Goal: Task Accomplishment & Management: Manage account settings

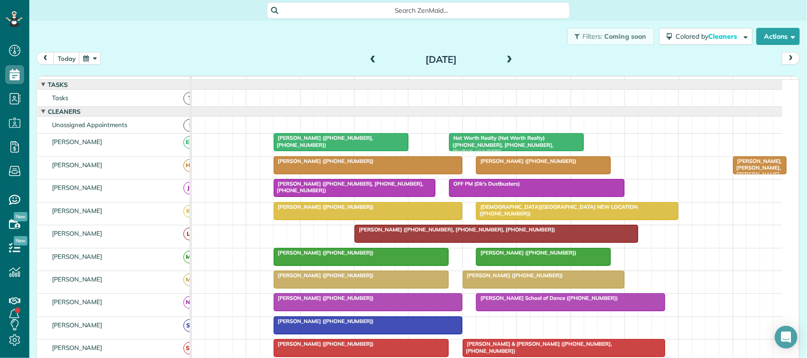
scroll to position [4, 4]
click at [70, 66] on div "today Friday Aug 29, 2025" at bounding box center [418, 60] width 764 height 17
click at [68, 62] on button "today" at bounding box center [66, 58] width 26 height 13
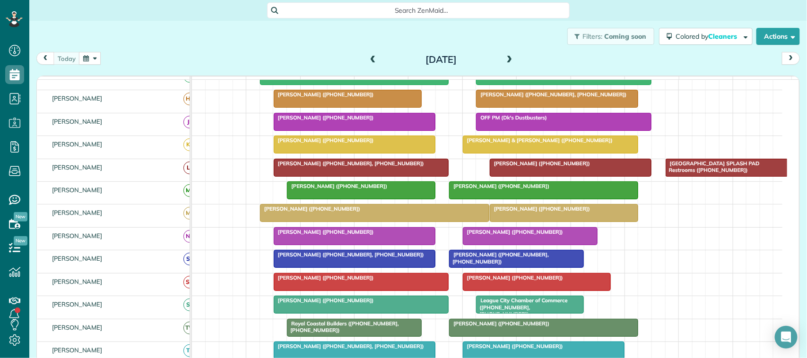
scroll to position [118, 0]
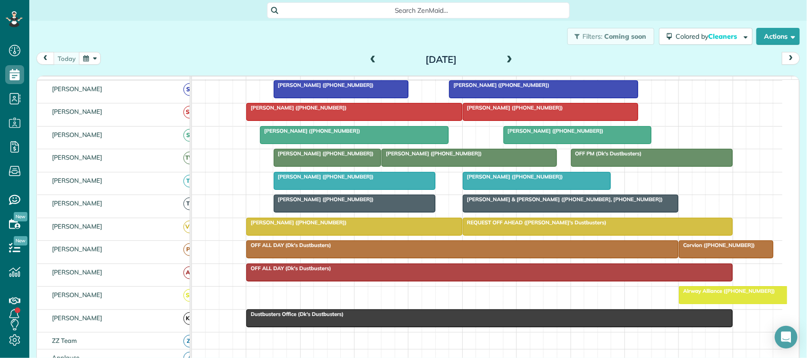
click at [509, 62] on span at bounding box center [510, 60] width 10 height 9
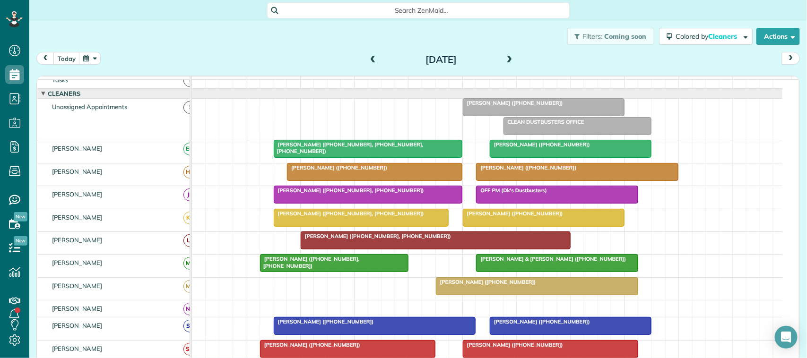
click at [368, 61] on span at bounding box center [373, 60] width 10 height 9
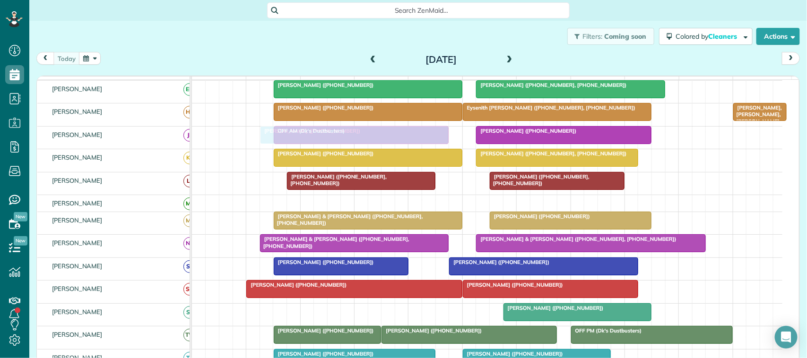
drag, startPoint x: 310, startPoint y: 326, endPoint x: 310, endPoint y: 157, distance: 169.8
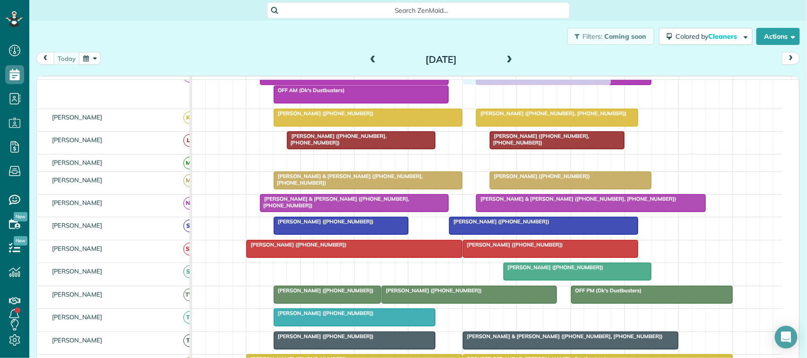
drag, startPoint x: 526, startPoint y: 331, endPoint x: 526, endPoint y: 105, distance: 225.5
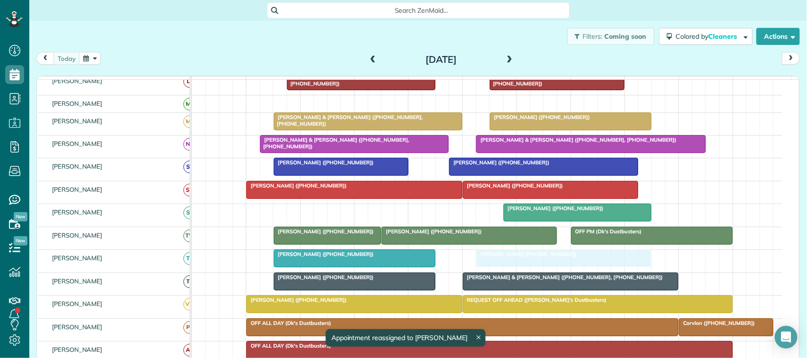
drag, startPoint x: 511, startPoint y: 163, endPoint x: 515, endPoint y: 265, distance: 102.2
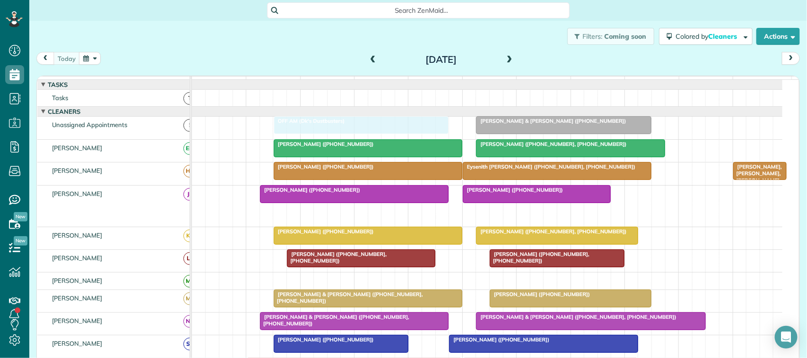
drag, startPoint x: 348, startPoint y: 227, endPoint x: 346, endPoint y: 152, distance: 74.7
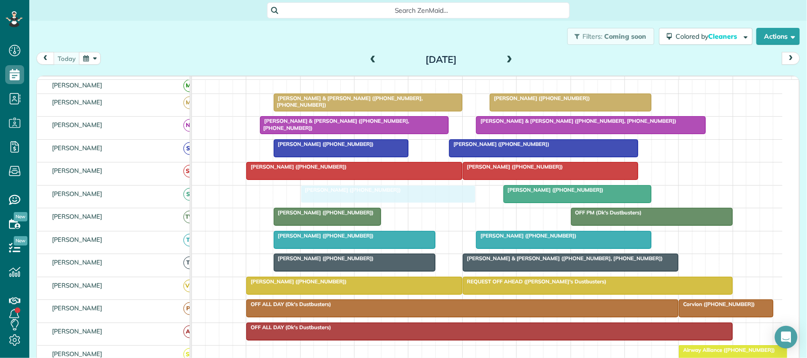
drag, startPoint x: 466, startPoint y: 228, endPoint x: 384, endPoint y: 205, distance: 85.5
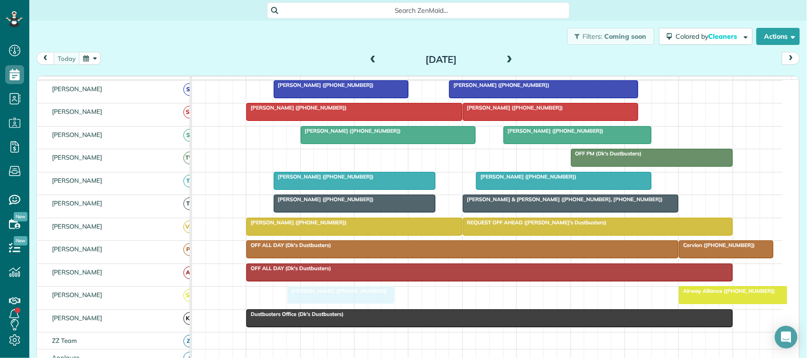
drag, startPoint x: 331, startPoint y: 170, endPoint x: 340, endPoint y: 298, distance: 128.4
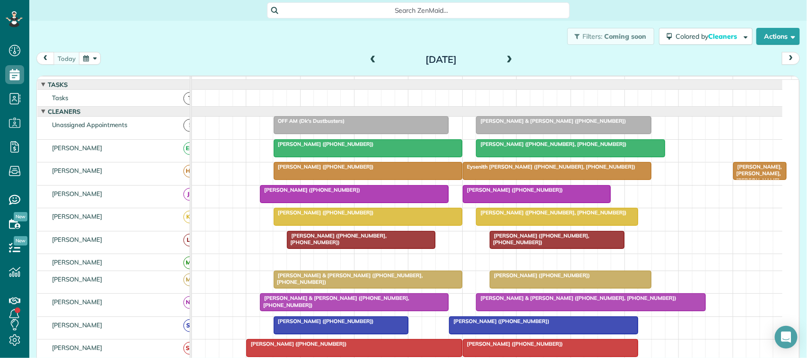
click at [195, 59] on div "[DATE] [DATE]" at bounding box center [418, 60] width 764 height 17
click at [292, 193] on div "[PERSON_NAME] ([PHONE_NUMBER])" at bounding box center [354, 190] width 183 height 7
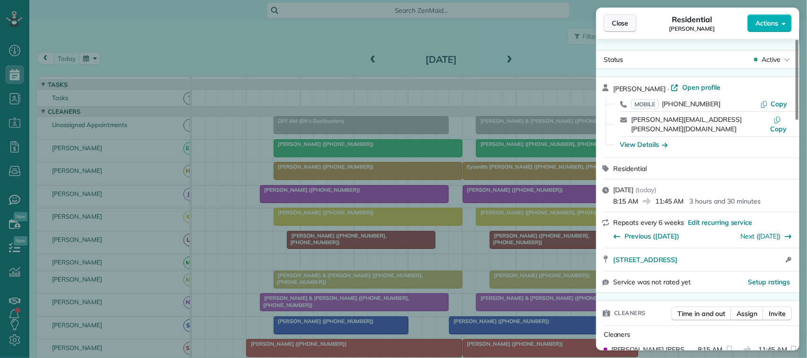
click at [625, 18] on span "Close" at bounding box center [620, 22] width 17 height 9
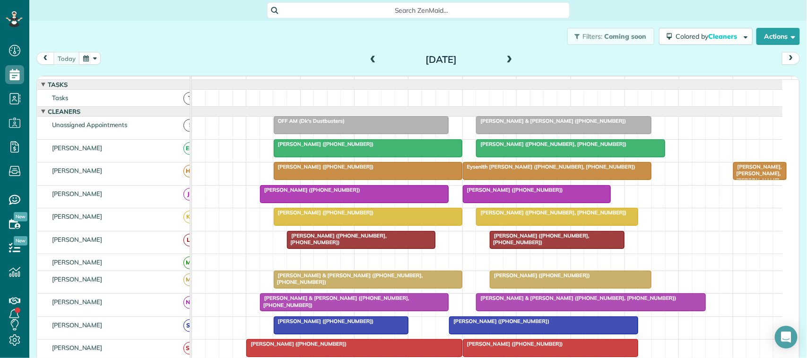
click at [513, 203] on div at bounding box center [537, 194] width 148 height 17
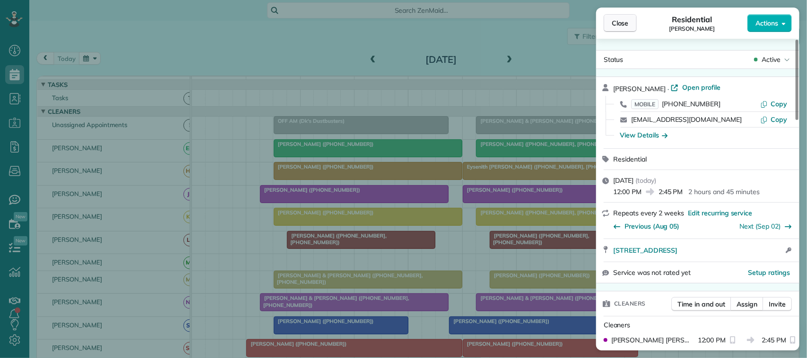
click at [627, 21] on span "Close" at bounding box center [620, 22] width 17 height 9
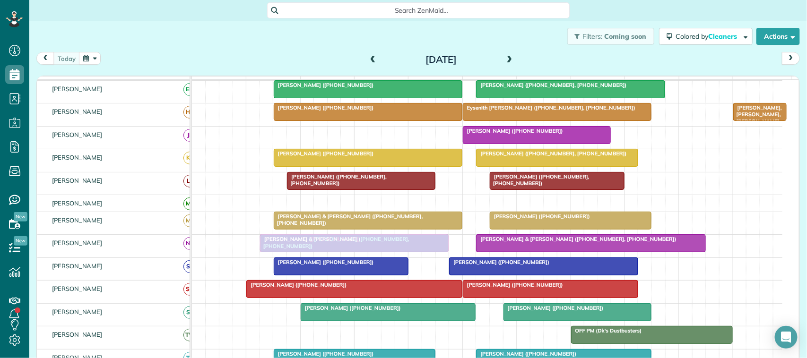
drag, startPoint x: 323, startPoint y: 147, endPoint x: 322, endPoint y: 252, distance: 104.5
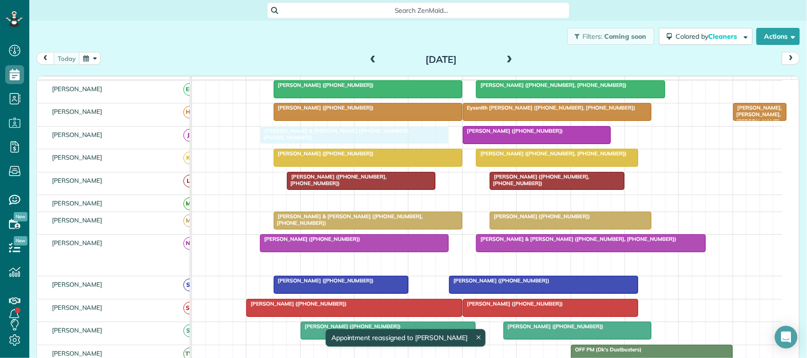
drag, startPoint x: 348, startPoint y: 273, endPoint x: 348, endPoint y: 155, distance: 117.7
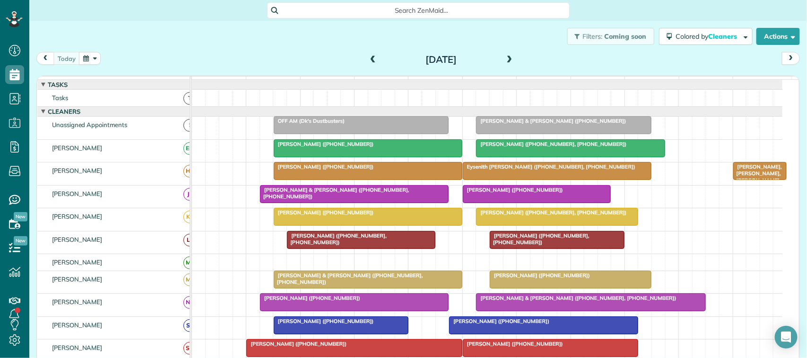
click at [293, 226] on div at bounding box center [368, 217] width 188 height 17
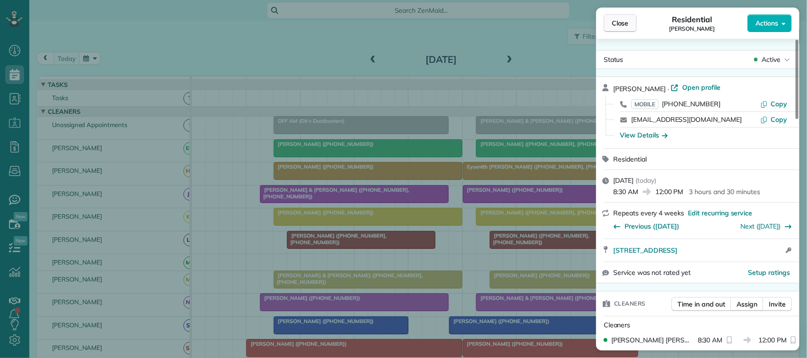
drag, startPoint x: 745, startPoint y: 167, endPoint x: 611, endPoint y: 26, distance: 194.0
click at [612, 26] on span "Close" at bounding box center [620, 22] width 17 height 9
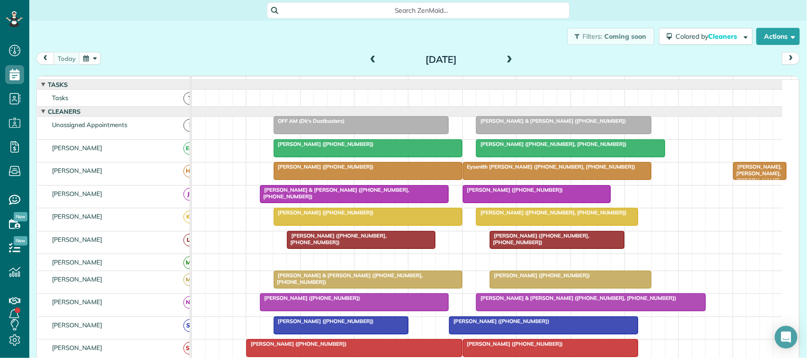
click at [417, 226] on div at bounding box center [368, 217] width 188 height 17
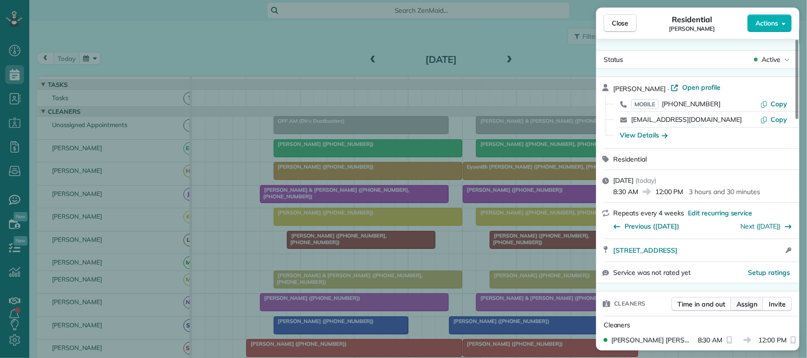
click at [749, 304] on span "Assign" at bounding box center [747, 304] width 21 height 9
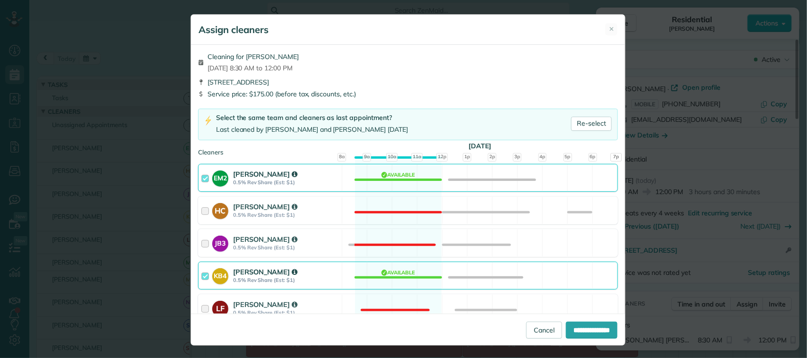
click at [330, 279] on strong "0.5% Rev Share (Est: $1)" at bounding box center [286, 280] width 106 height 7
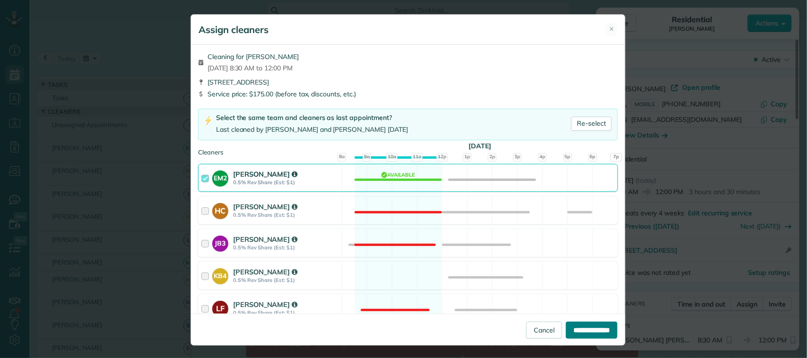
click at [576, 334] on input "**********" at bounding box center [592, 330] width 52 height 17
type input "**********"
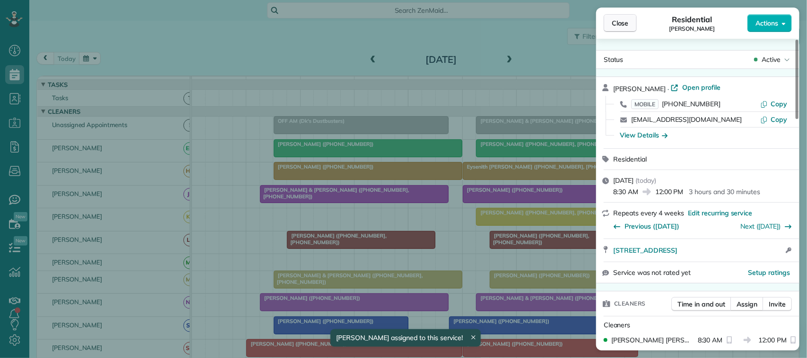
click at [629, 25] on button "Close" at bounding box center [620, 23] width 33 height 18
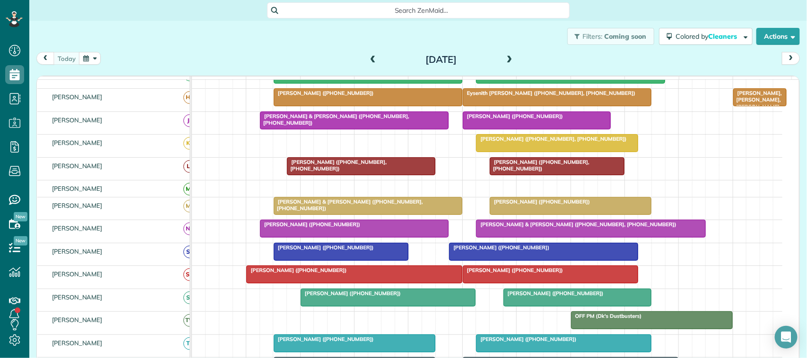
scroll to position [59, 0]
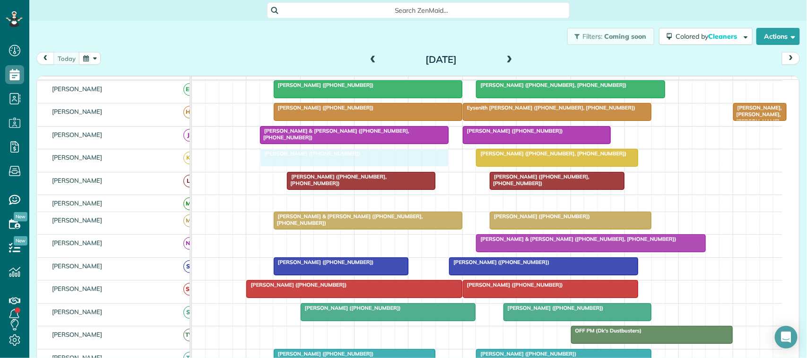
drag, startPoint x: 342, startPoint y: 257, endPoint x: 344, endPoint y: 179, distance: 78.0
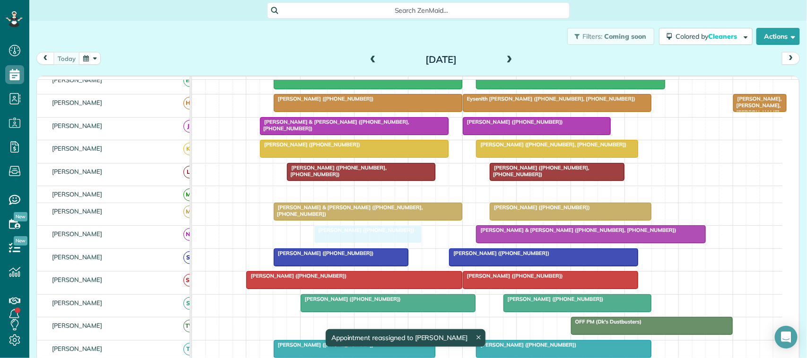
drag, startPoint x: 327, startPoint y: 311, endPoint x: 351, endPoint y: 202, distance: 111.4
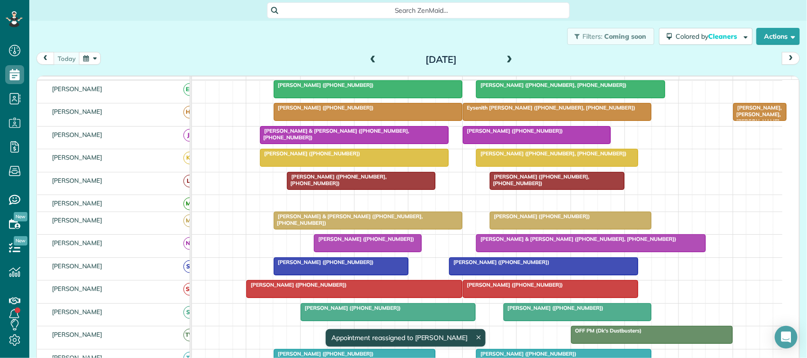
scroll to position [104, 0]
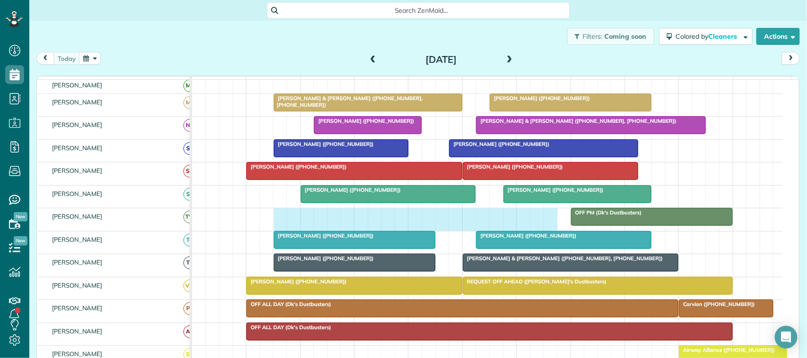
drag, startPoint x: 280, startPoint y: 229, endPoint x: 556, endPoint y: 225, distance: 275.7
click at [556, 225] on div "OFF PM (Dk's Dustbusters)" at bounding box center [487, 220] width 591 height 22
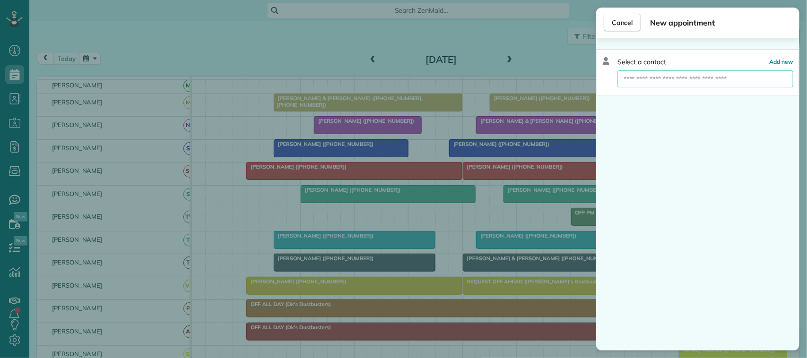
click at [689, 75] on input "text" at bounding box center [706, 78] width 176 height 17
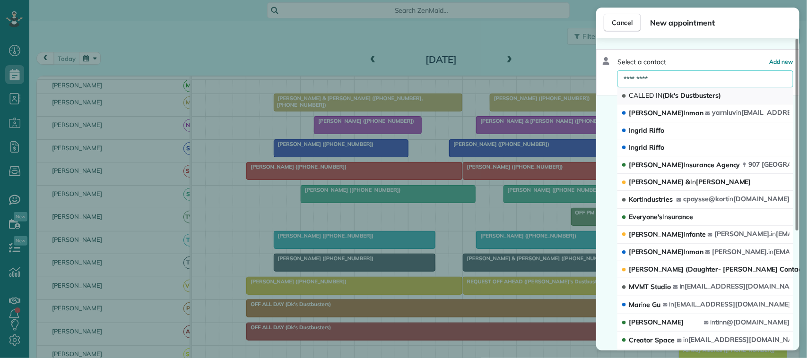
type input "*********"
click at [694, 91] on span "CALLED IN (Dk's Dustbusters)" at bounding box center [675, 95] width 92 height 9
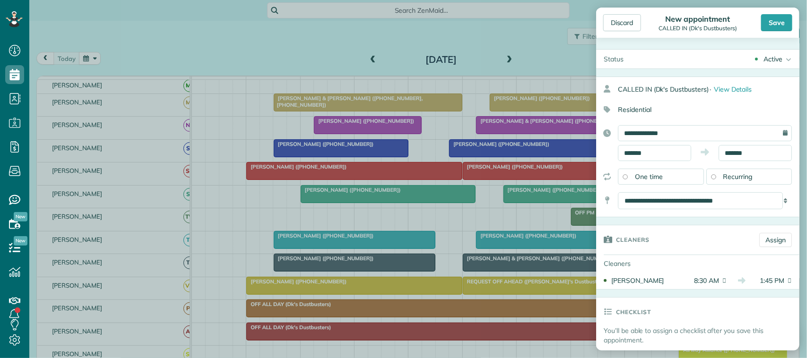
click at [794, 22] on div "Discard New appointment CALLED IN (Dk's Dustbusters) Save" at bounding box center [697, 23] width 203 height 30
click at [792, 21] on div "Discard New appointment CALLED IN (Dk's Dustbusters) Save" at bounding box center [697, 23] width 203 height 30
click at [792, 22] on div "Save" at bounding box center [776, 22] width 31 height 17
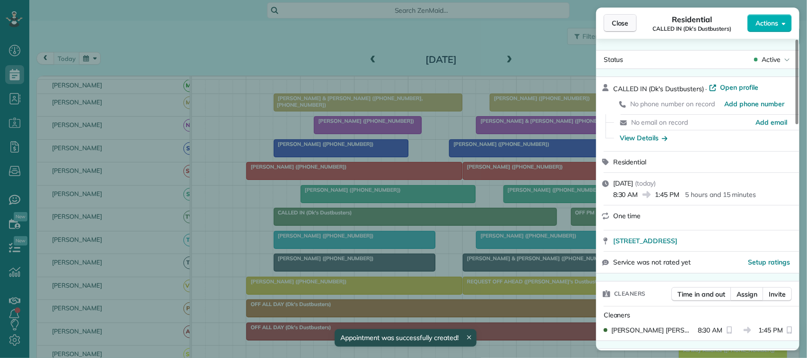
click at [630, 26] on button "Close" at bounding box center [620, 23] width 33 height 18
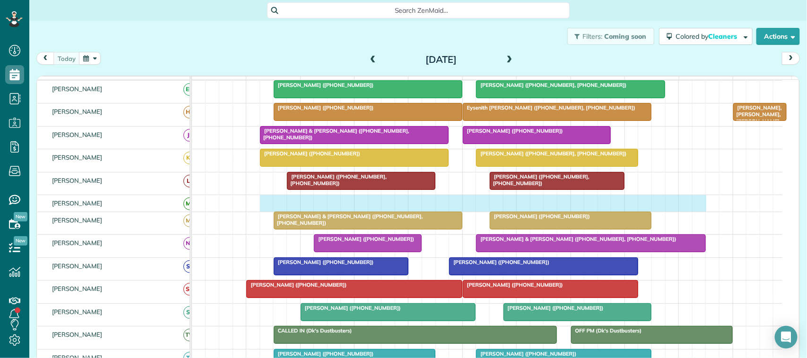
drag, startPoint x: 265, startPoint y: 209, endPoint x: 701, endPoint y: 209, distance: 436.0
click at [704, 211] on div at bounding box center [487, 203] width 591 height 17
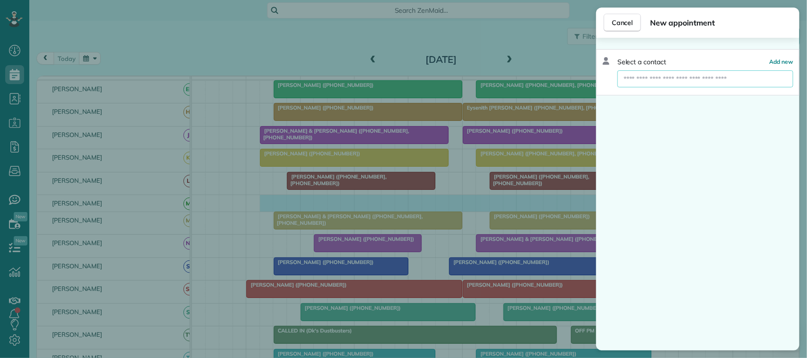
click at [720, 84] on input "text" at bounding box center [706, 78] width 176 height 17
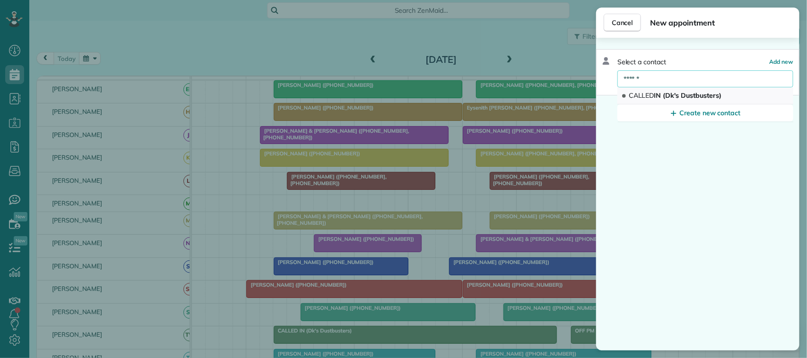
type input "******"
click at [701, 91] on span "CALLED IN (Dk's Dustbusters)" at bounding box center [675, 95] width 93 height 9
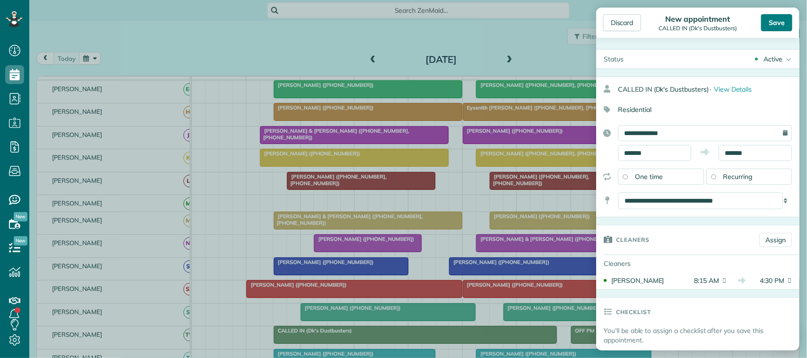
click at [790, 22] on div "Save" at bounding box center [776, 22] width 31 height 17
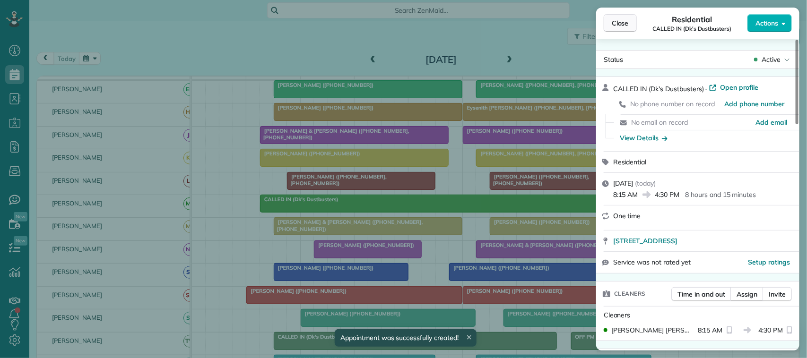
click at [625, 22] on span "Close" at bounding box center [620, 22] width 17 height 9
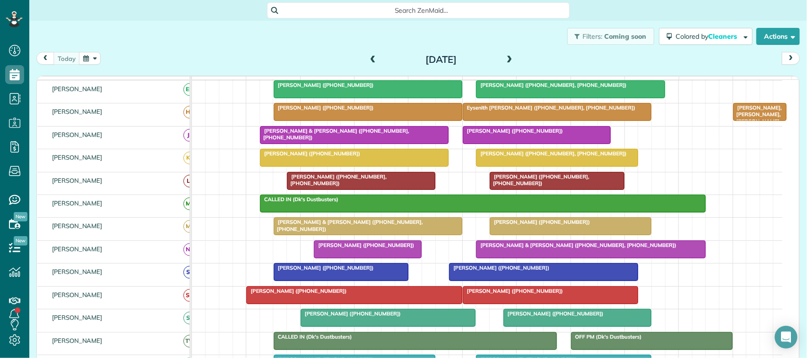
click at [74, 51] on div "Filters: Coming soon Colored by Cleaners Color by Cleaner Color by Team Color b…" at bounding box center [418, 36] width 778 height 31
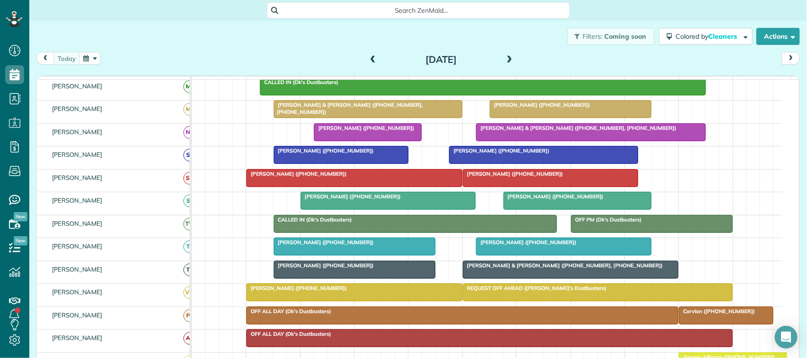
scroll to position [177, 0]
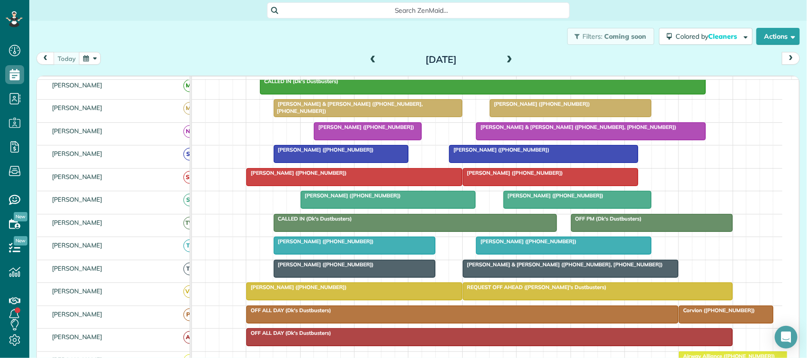
click at [334, 140] on div at bounding box center [367, 131] width 107 height 17
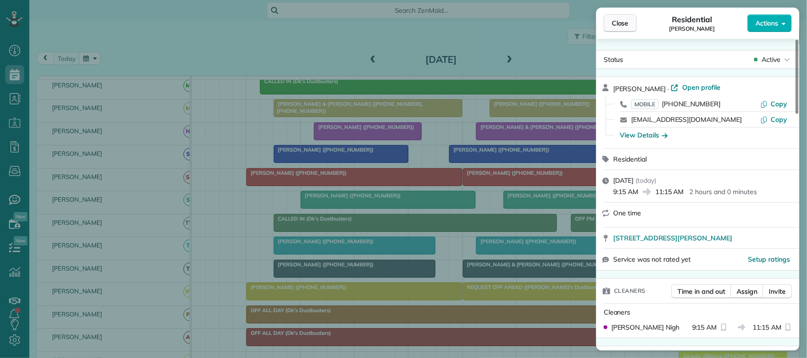
click at [619, 24] on span "Close" at bounding box center [620, 22] width 17 height 9
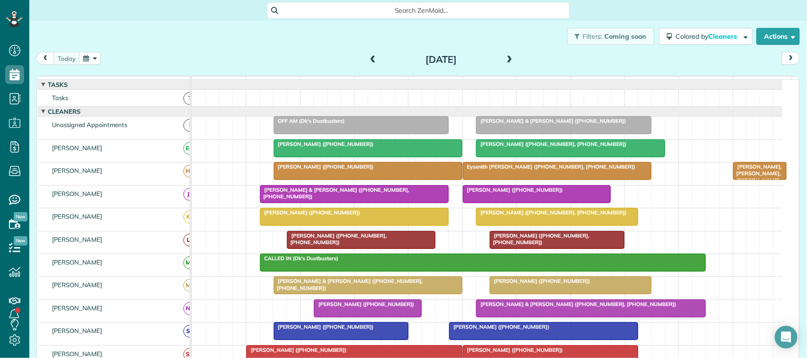
click at [96, 66] on div "[DATE] [DATE]" at bounding box center [418, 60] width 764 height 17
click at [92, 63] on button "button" at bounding box center [90, 58] width 22 height 13
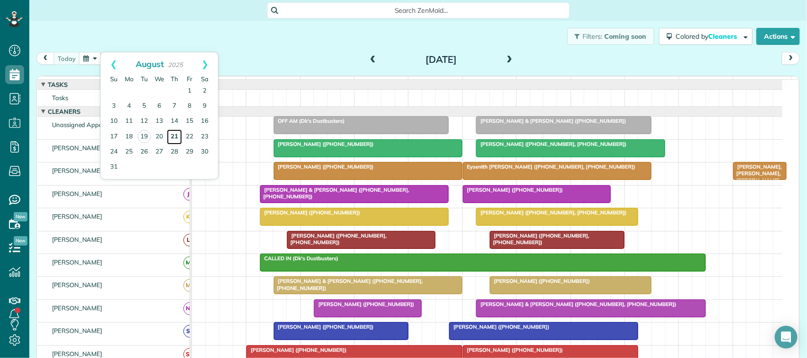
click at [171, 138] on link "21" at bounding box center [174, 137] width 15 height 15
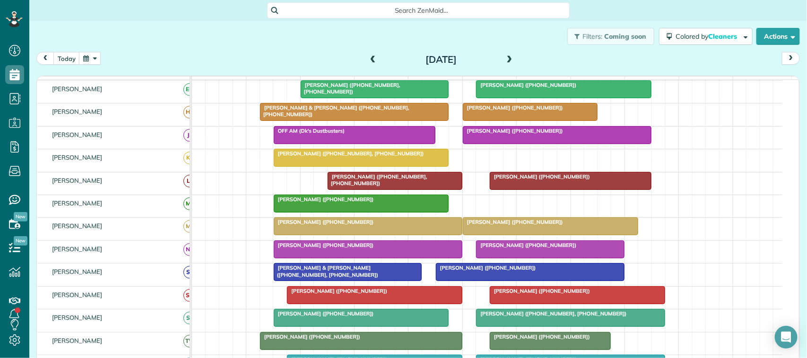
click at [314, 166] on div at bounding box center [361, 157] width 174 height 17
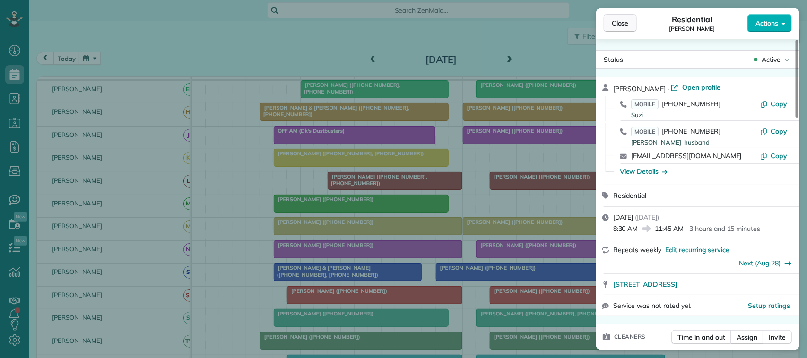
click at [626, 23] on span "Close" at bounding box center [620, 22] width 17 height 9
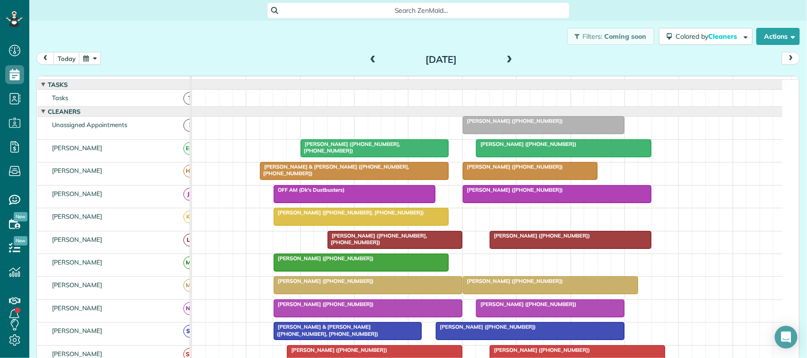
click at [339, 226] on div at bounding box center [361, 217] width 174 height 17
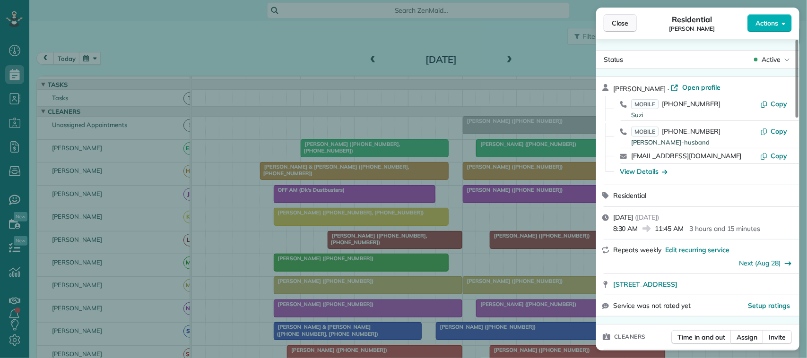
click at [621, 28] on button "Close" at bounding box center [620, 23] width 33 height 18
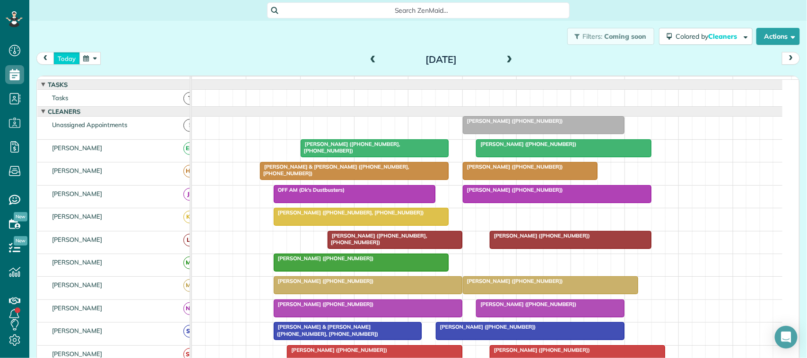
click at [73, 55] on button "today" at bounding box center [66, 58] width 26 height 13
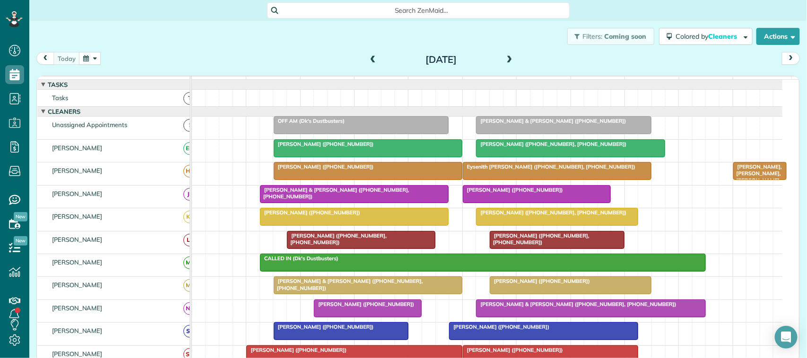
click at [156, 55] on div "[DATE] [DATE]" at bounding box center [418, 60] width 764 height 17
click at [84, 57] on button "button" at bounding box center [90, 58] width 22 height 13
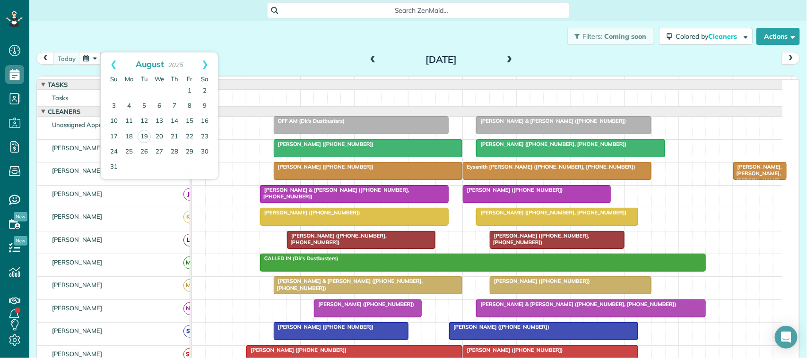
click at [148, 34] on div "Filters: Coming soon Colored by Cleaners Color by Cleaner Color by Team Color b…" at bounding box center [418, 36] width 778 height 31
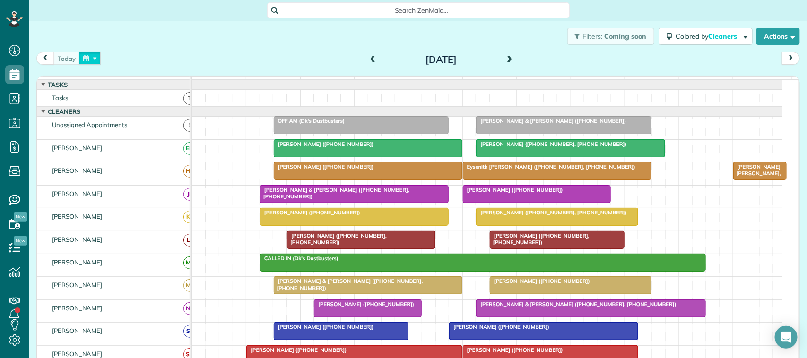
click at [93, 58] on button "button" at bounding box center [90, 58] width 22 height 13
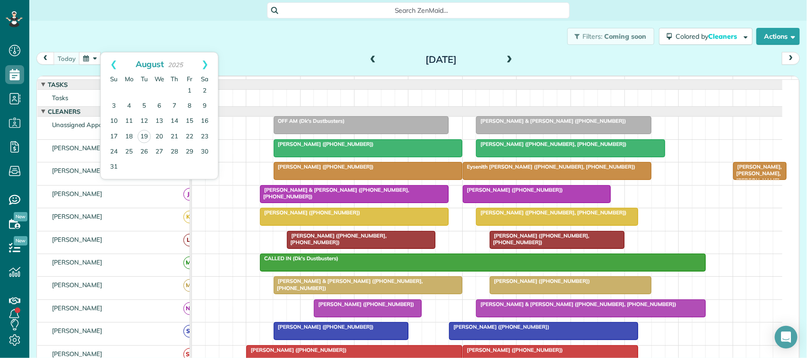
click at [129, 39] on div "Filters: Coming soon Colored by Cleaners Color by Cleaner Color by Team Color b…" at bounding box center [418, 36] width 778 height 31
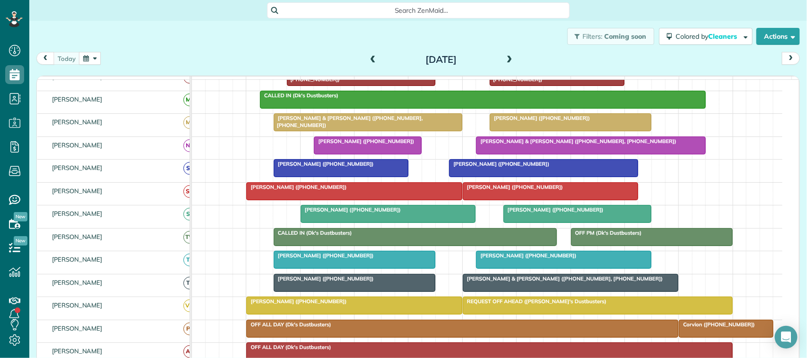
scroll to position [177, 0]
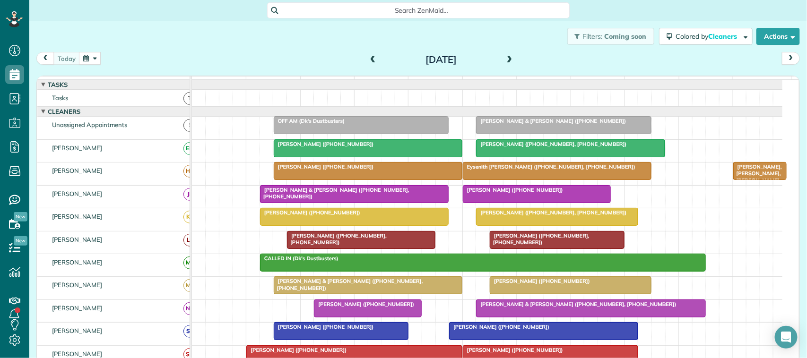
click at [92, 58] on button "button" at bounding box center [90, 58] width 22 height 13
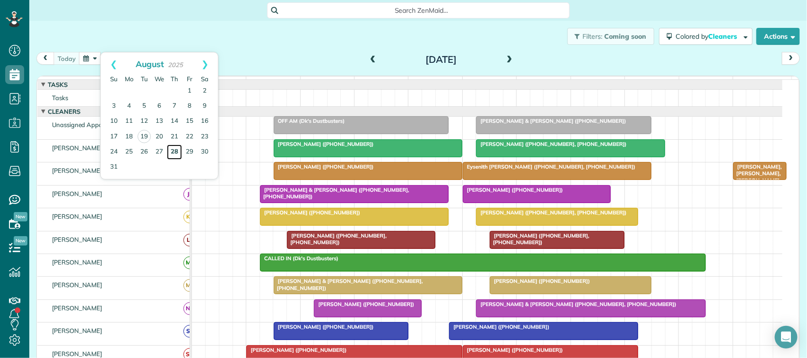
click at [173, 154] on link "28" at bounding box center [174, 152] width 15 height 15
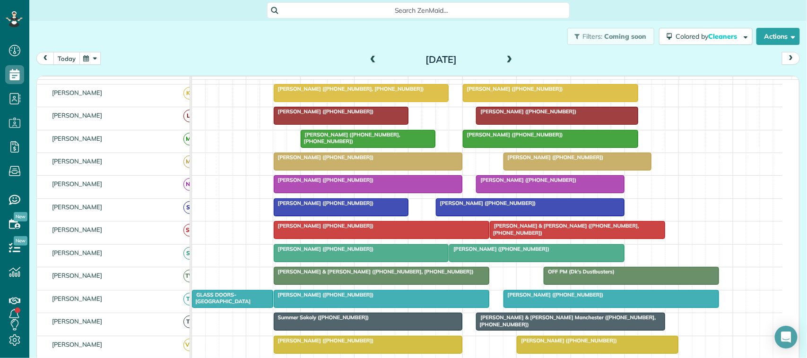
click at [75, 54] on button "today" at bounding box center [66, 58] width 26 height 13
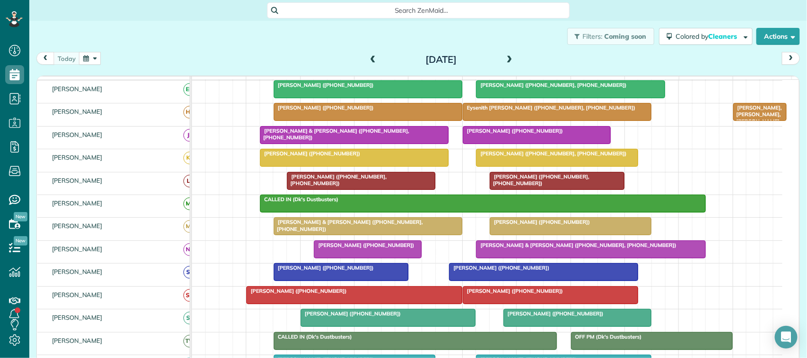
click at [81, 48] on div "Filters: Coming soon Colored by Cleaners Color by Cleaner Color by Team Color b…" at bounding box center [418, 36] width 778 height 31
click at [86, 60] on button "button" at bounding box center [90, 58] width 22 height 13
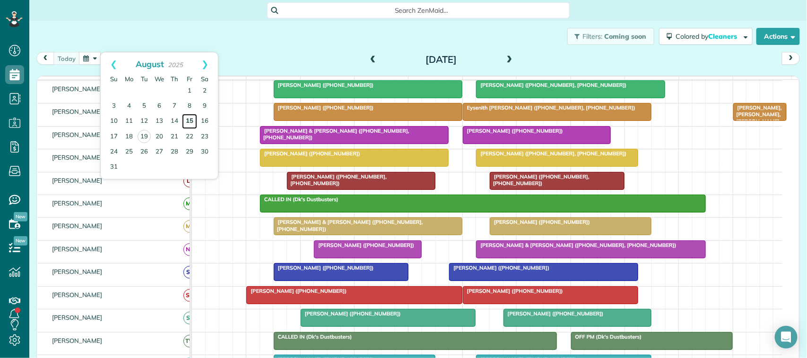
click at [188, 123] on link "15" at bounding box center [189, 121] width 15 height 15
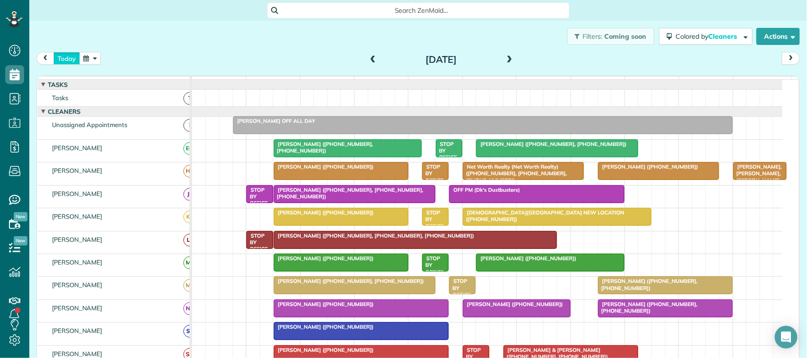
click at [73, 64] on button "today" at bounding box center [66, 58] width 26 height 13
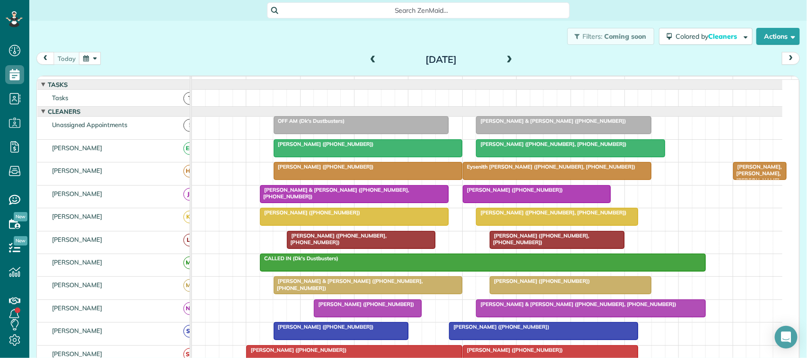
click at [223, 38] on div "Filters: Coming soon Colored by Cleaners Color by Cleaner Color by Team Color b…" at bounding box center [418, 36] width 778 height 31
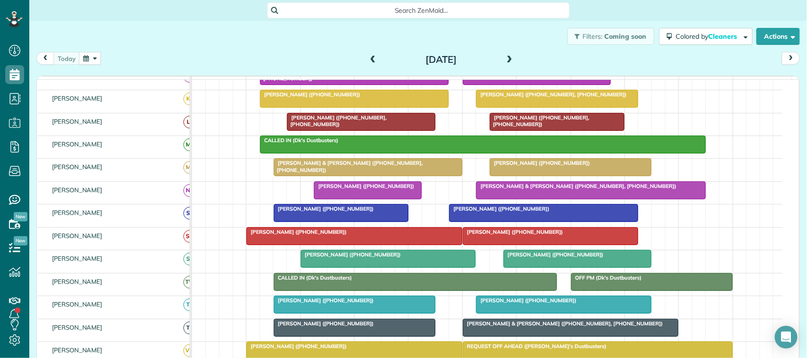
scroll to position [160, 0]
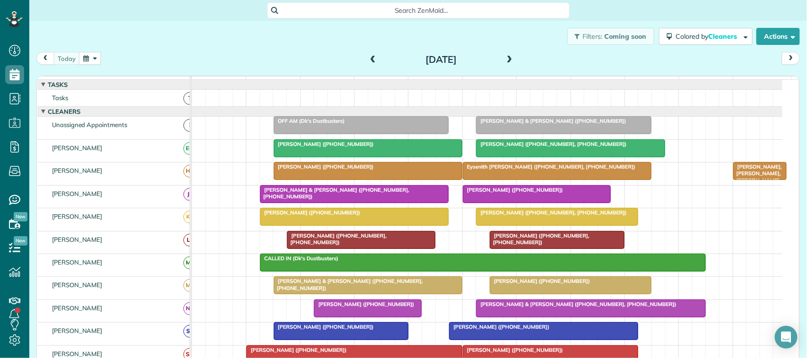
click at [242, 31] on div "Filters: Coming soon Colored by Cleaners Color by Cleaner Color by Team Color b…" at bounding box center [418, 36] width 778 height 31
click at [204, 67] on div "[DATE] [DATE]" at bounding box center [418, 60] width 764 height 17
click at [66, 69] on div "[DATE] [DATE]" at bounding box center [418, 60] width 764 height 17
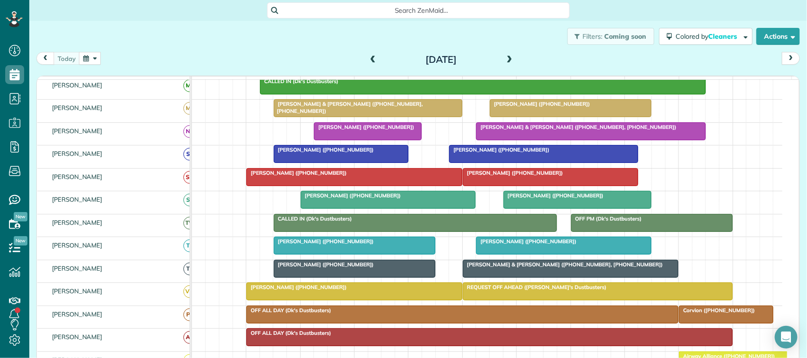
scroll to position [296, 0]
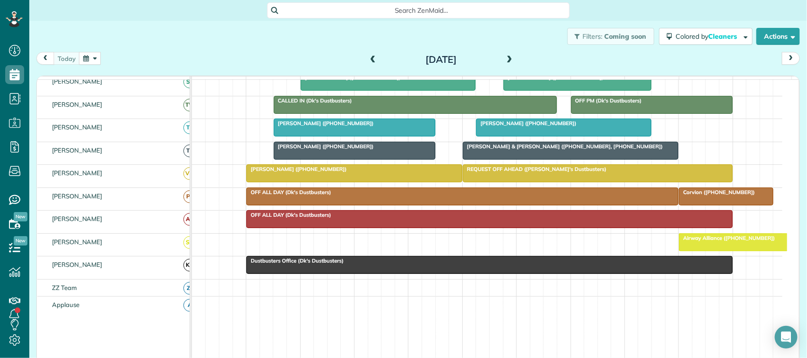
click at [285, 264] on span "Dustbusters Office (Dk's Dustbusters)" at bounding box center [295, 261] width 98 height 7
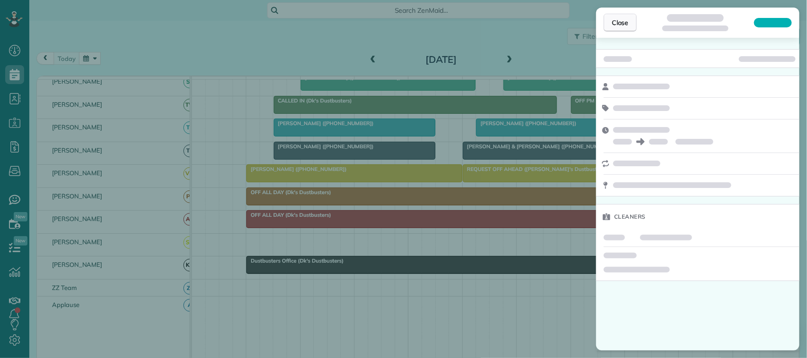
click at [618, 25] on span "Close" at bounding box center [620, 22] width 17 height 9
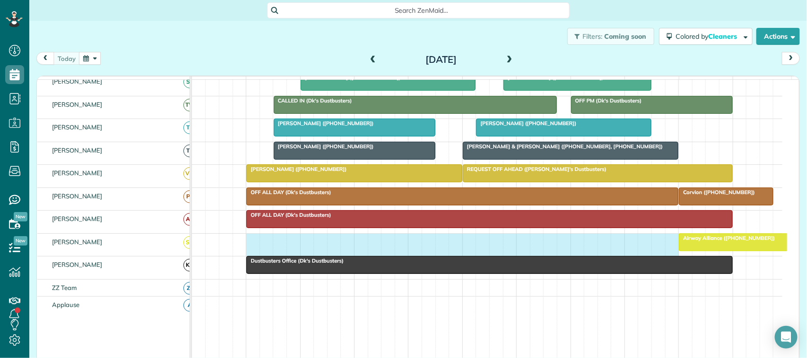
drag, startPoint x: 252, startPoint y: 254, endPoint x: 664, endPoint y: 255, distance: 412.3
click at [665, 255] on div "Airway Alliance ([PHONE_NUMBER])" at bounding box center [487, 245] width 591 height 22
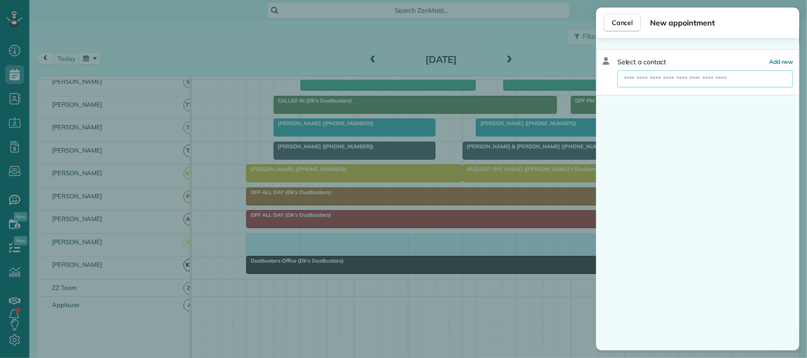
click at [682, 81] on input "text" at bounding box center [706, 78] width 176 height 17
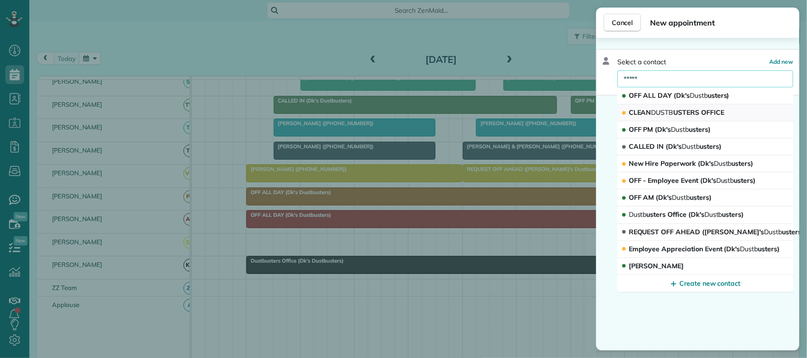
type input "*****"
click at [673, 108] on span "DUSTB" at bounding box center [663, 112] width 22 height 9
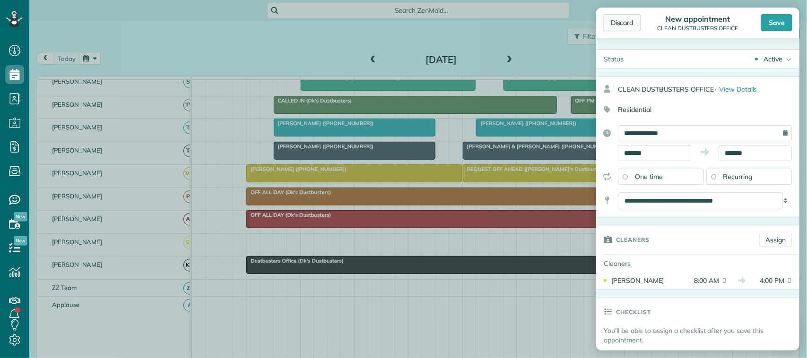
click at [637, 25] on div "Discard" at bounding box center [622, 22] width 38 height 17
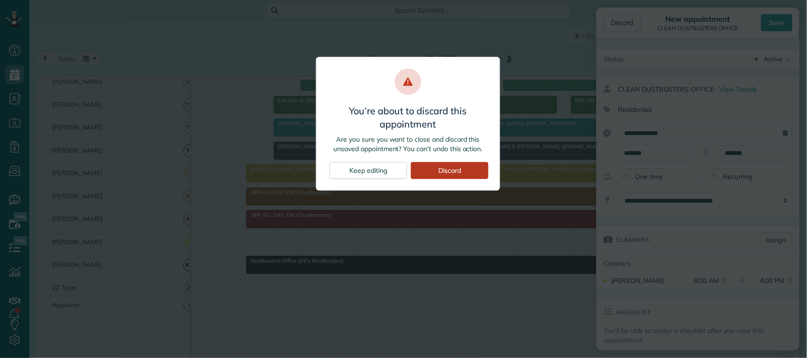
click at [454, 167] on div "Discard" at bounding box center [450, 170] width 78 height 17
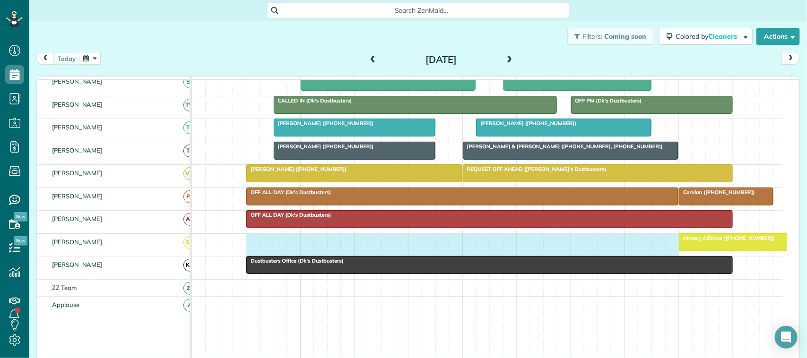
drag, startPoint x: 254, startPoint y: 253, endPoint x: 665, endPoint y: 252, distance: 411.4
click at [667, 252] on div "Airway Alliance ([PHONE_NUMBER])" at bounding box center [487, 245] width 591 height 22
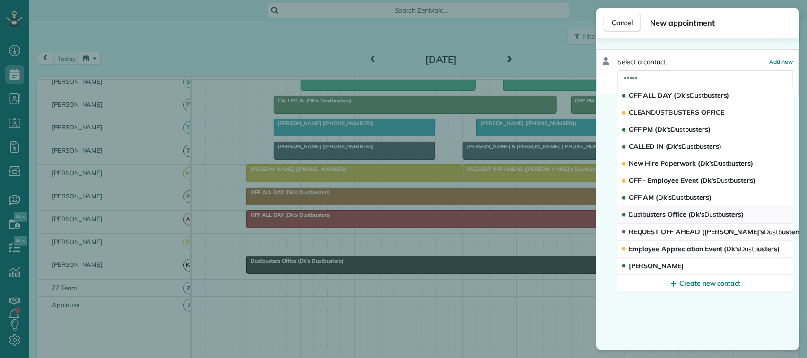
click at [674, 212] on span "Dustb usters Office (Dk's Dustb usters)" at bounding box center [686, 214] width 115 height 9
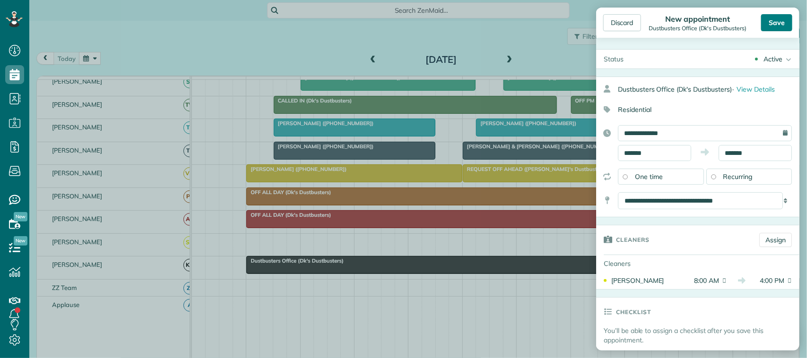
click at [772, 24] on div "Save" at bounding box center [776, 22] width 31 height 17
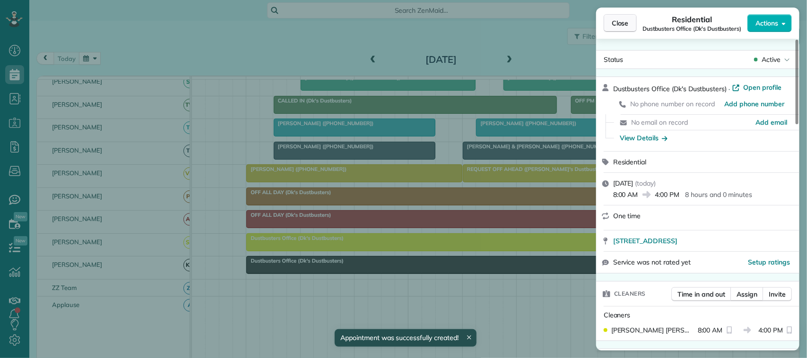
click at [623, 19] on span "Close" at bounding box center [620, 22] width 17 height 9
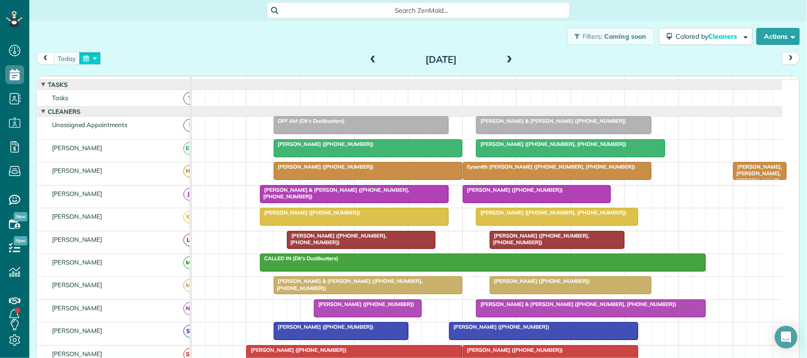
click at [100, 62] on button "button" at bounding box center [90, 58] width 22 height 13
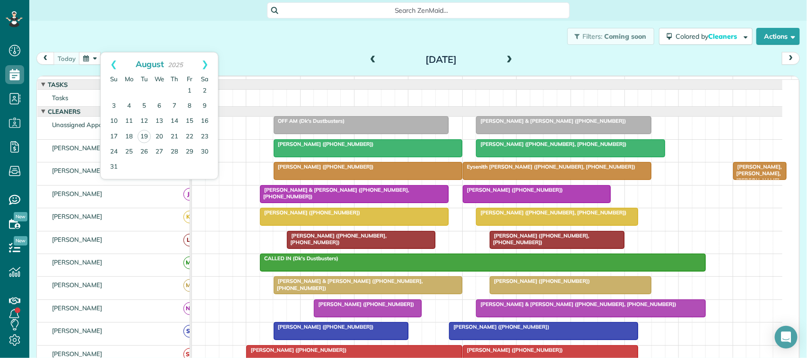
click at [106, 34] on div "Filters: Coming soon Colored by Cleaners Color by Cleaner Color by Team Color b…" at bounding box center [418, 36] width 778 height 31
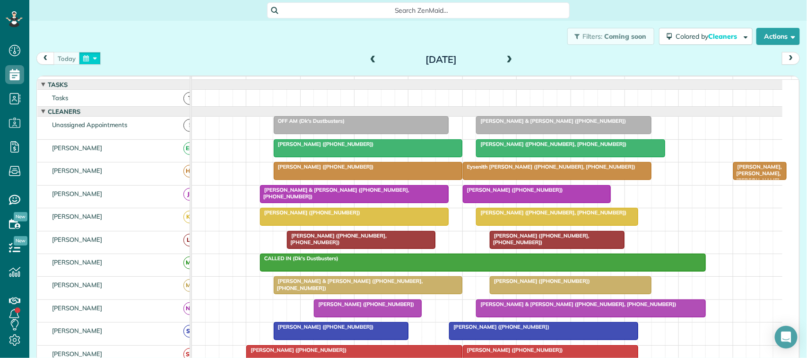
click at [91, 52] on button "button" at bounding box center [90, 58] width 22 height 13
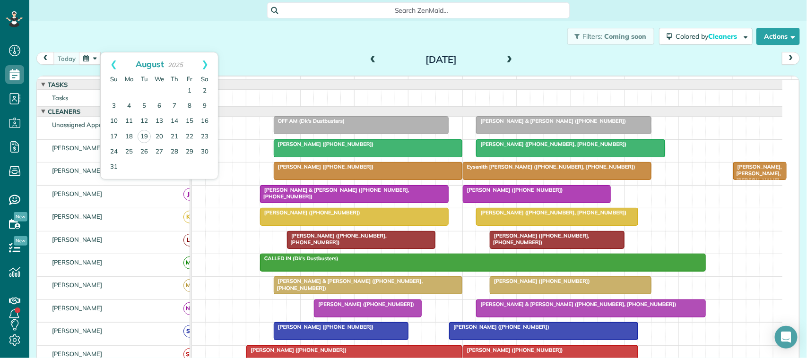
click at [116, 44] on div "Filters: Coming soon Colored by Cleaners Color by Cleaner Color by Team Color b…" at bounding box center [418, 36] width 778 height 31
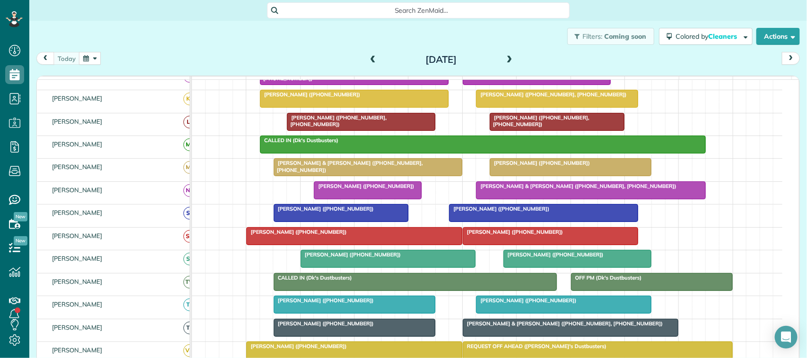
click at [507, 58] on span at bounding box center [510, 60] width 10 height 9
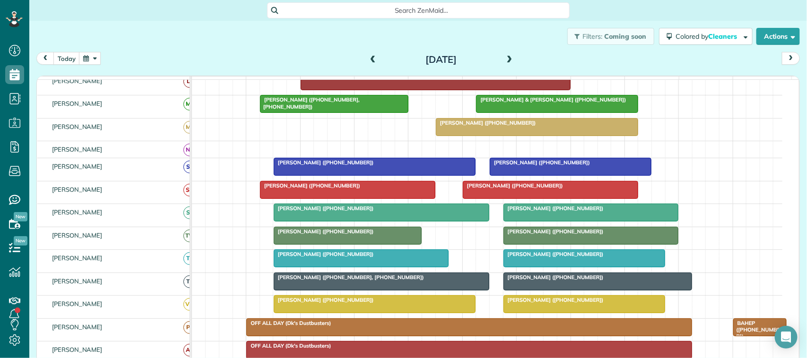
scroll to position [73, 0]
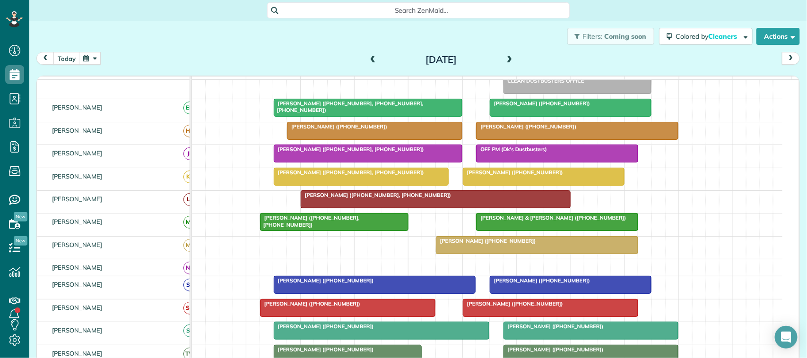
click at [71, 65] on div "[DATE] [DATE]" at bounding box center [418, 60] width 764 height 17
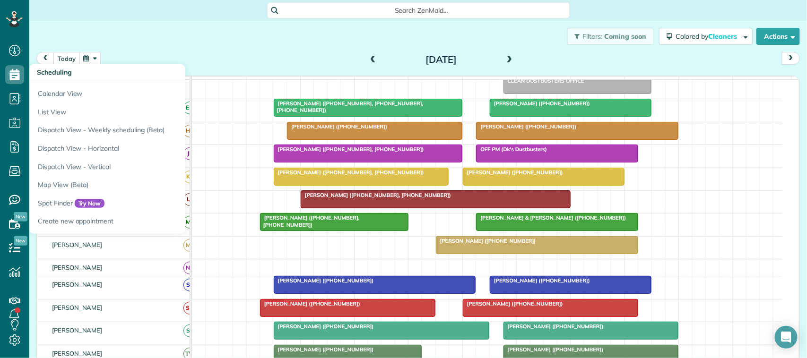
click at [63, 50] on div "Filters: Coming soon Colored by Cleaners Color by Cleaner Color by Team Color b…" at bounding box center [418, 36] width 778 height 31
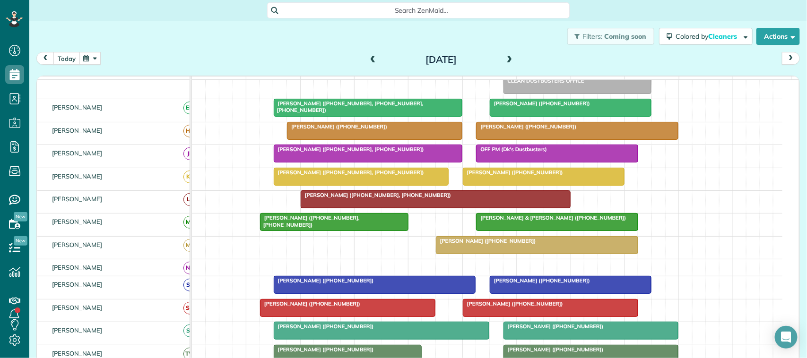
click at [71, 62] on button "today" at bounding box center [66, 58] width 26 height 13
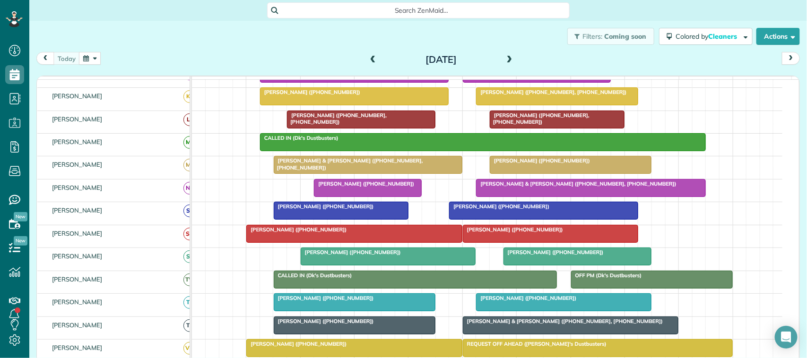
scroll to position [0, 0]
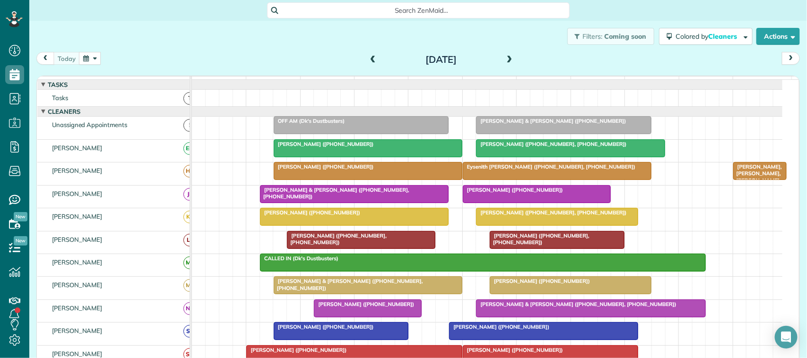
click at [83, 51] on div "Filters: Coming soon Colored by Cleaners Color by Cleaner Color by Team Color b…" at bounding box center [418, 36] width 778 height 31
click at [104, 55] on div "[DATE] [DATE]" at bounding box center [418, 60] width 764 height 17
click at [94, 53] on button "button" at bounding box center [90, 58] width 22 height 13
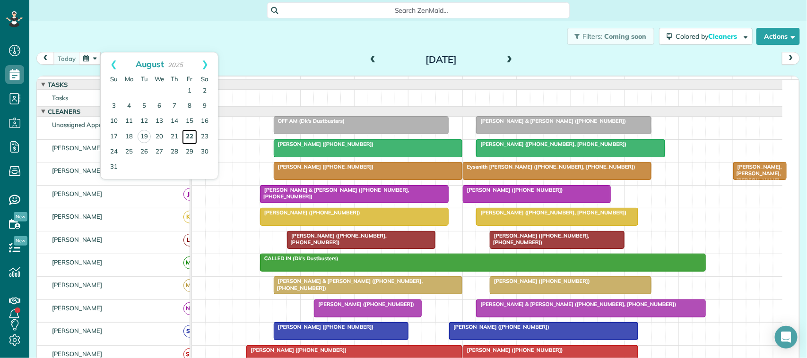
click at [187, 140] on link "22" at bounding box center [189, 137] width 15 height 15
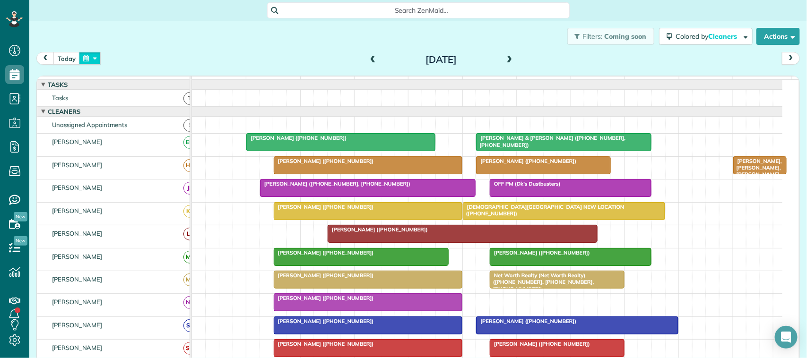
click at [95, 58] on button "button" at bounding box center [90, 58] width 22 height 13
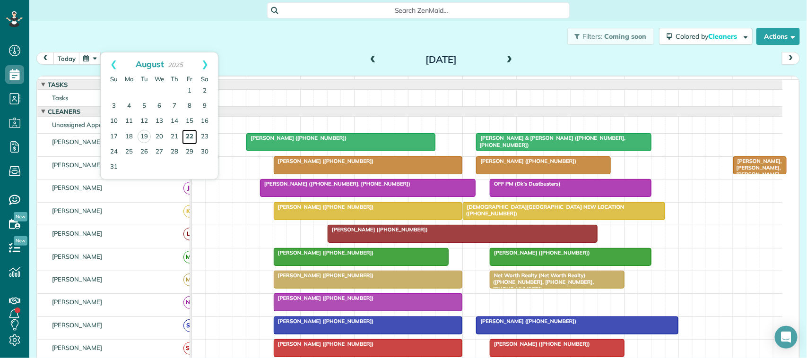
click at [187, 133] on link "22" at bounding box center [189, 137] width 15 height 15
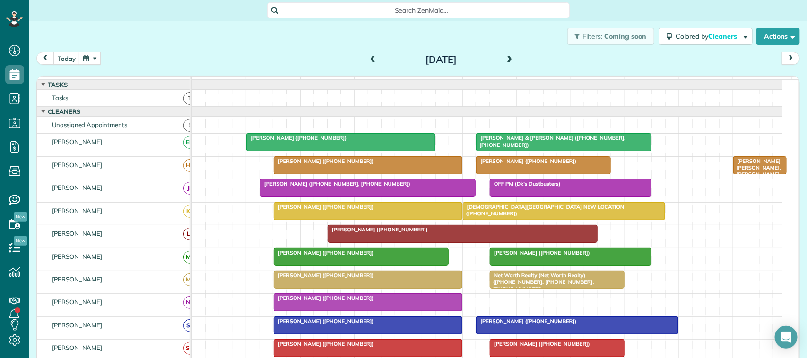
click at [87, 61] on button "button" at bounding box center [90, 58] width 22 height 13
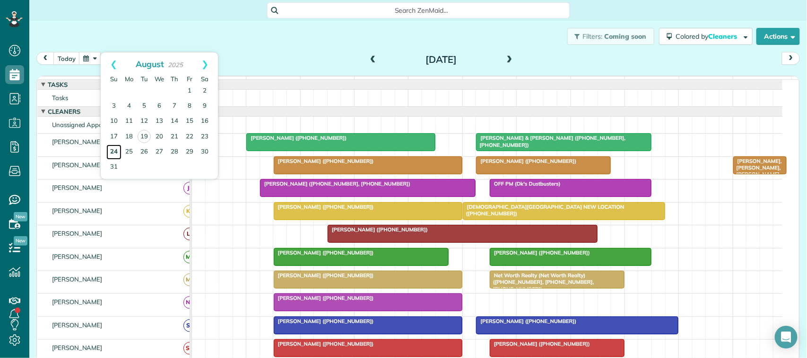
click at [116, 149] on link "24" at bounding box center [113, 152] width 15 height 15
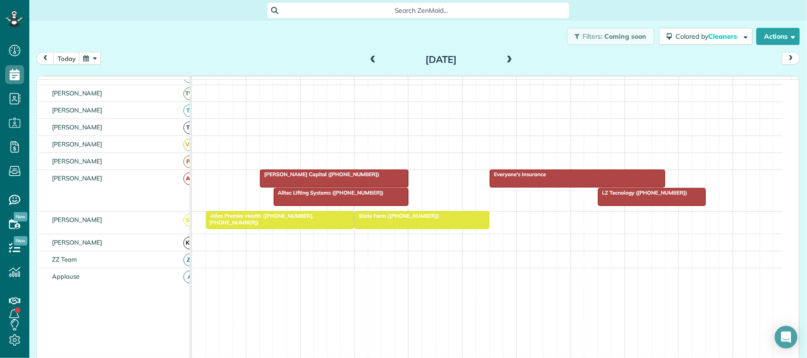
scroll to position [206, 0]
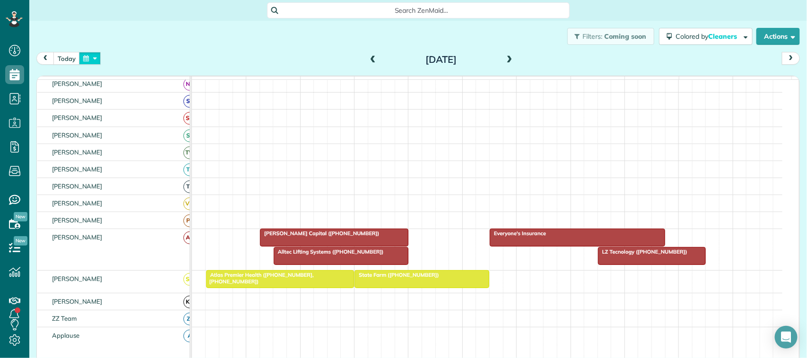
click at [97, 62] on button "button" at bounding box center [90, 58] width 22 height 13
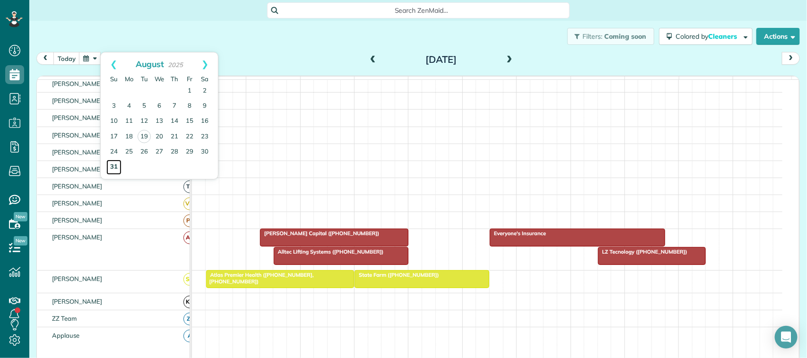
click at [116, 165] on link "31" at bounding box center [113, 167] width 15 height 15
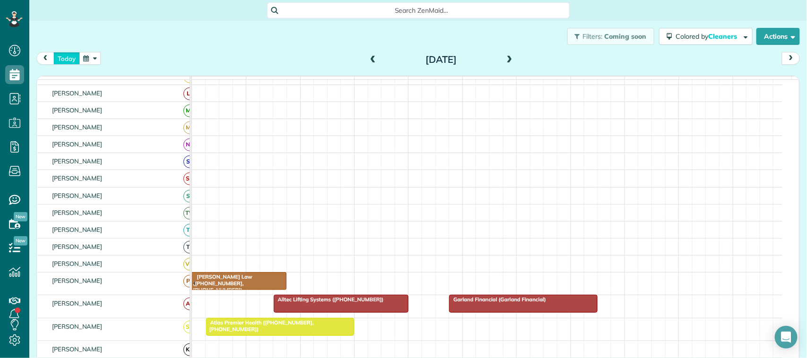
click at [67, 64] on button "today" at bounding box center [66, 58] width 26 height 13
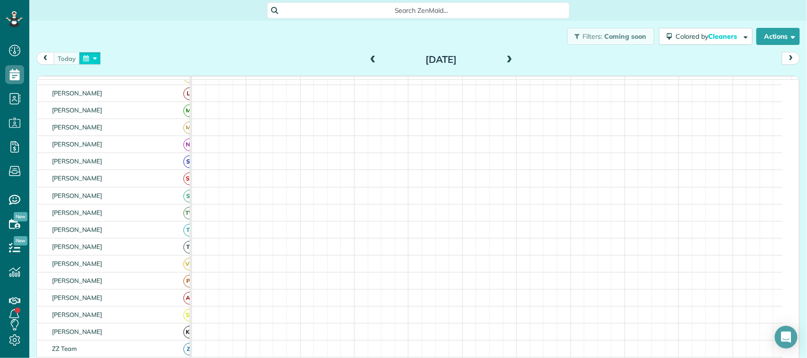
click at [80, 62] on button "button" at bounding box center [90, 58] width 22 height 13
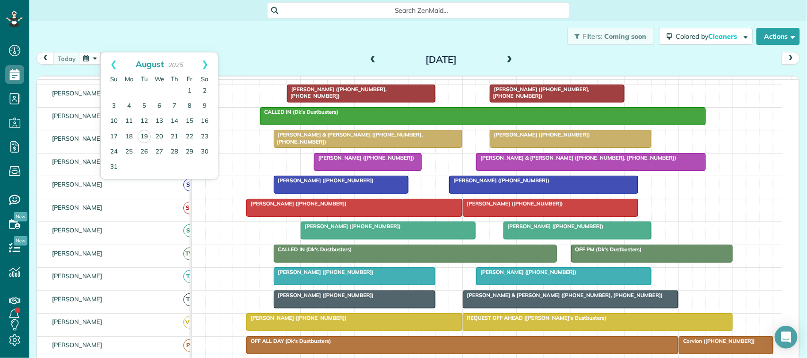
click at [109, 41] on div "Filters: Coming soon Colored by Cleaners Color by Cleaner Color by Team Color b…" at bounding box center [418, 36] width 778 height 31
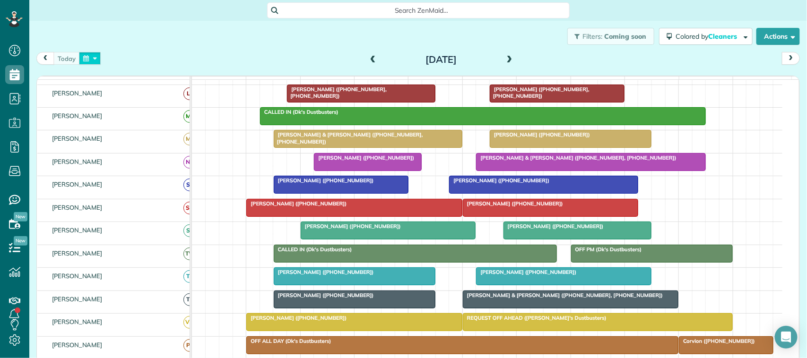
click at [98, 60] on button "button" at bounding box center [90, 58] width 22 height 13
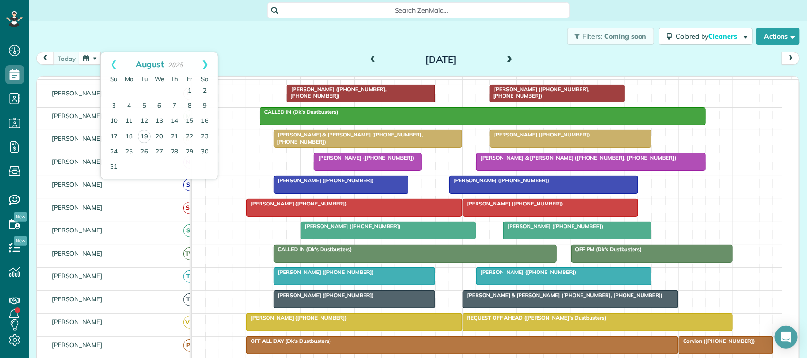
click at [133, 39] on div "Filters: Coming soon Colored by Cleaners Color by Cleaner Color by Team Color b…" at bounding box center [418, 36] width 778 height 31
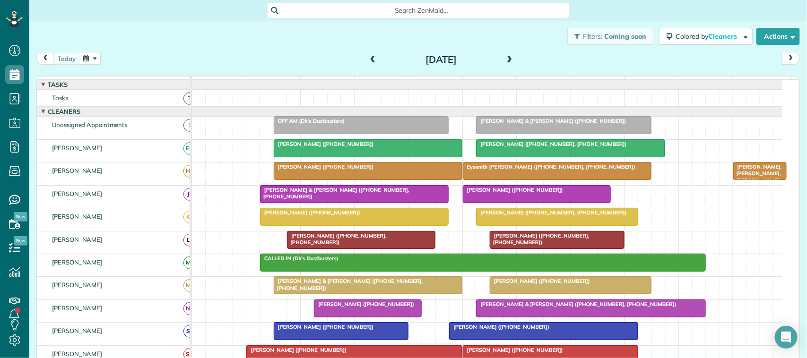
click at [221, 43] on div "Filters: Coming soon Colored by Cleaners Color by Cleaner Color by Team Color b…" at bounding box center [418, 36] width 778 height 31
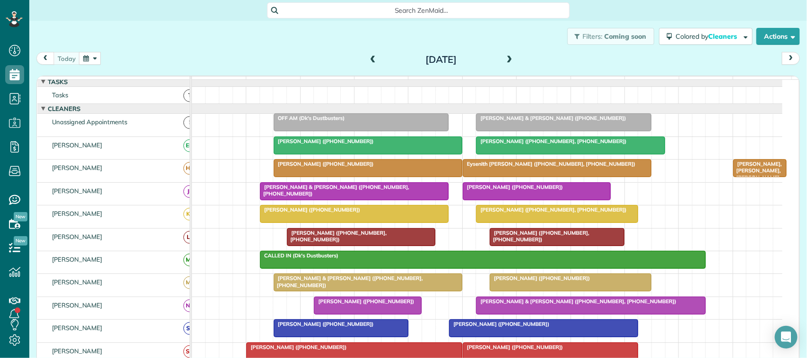
scroll to position [0, 0]
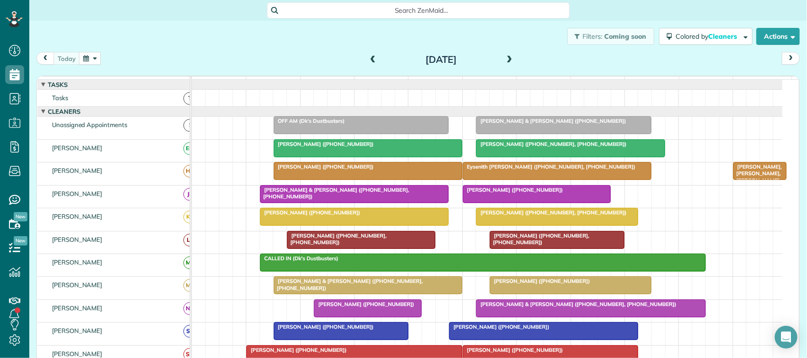
click at [167, 61] on div "[DATE] [DATE]" at bounding box center [418, 60] width 764 height 17
click at [95, 61] on button "button" at bounding box center [90, 58] width 22 height 13
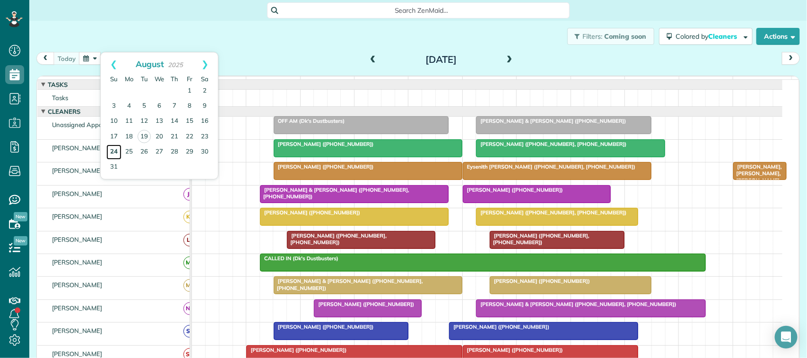
click at [116, 150] on link "24" at bounding box center [113, 152] width 15 height 15
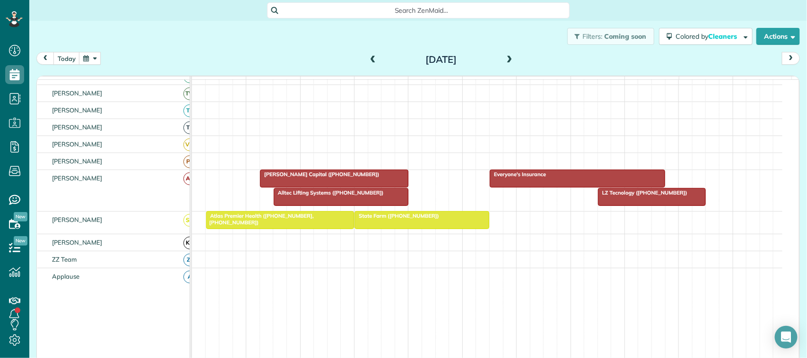
click at [93, 61] on button "button" at bounding box center [90, 58] width 22 height 13
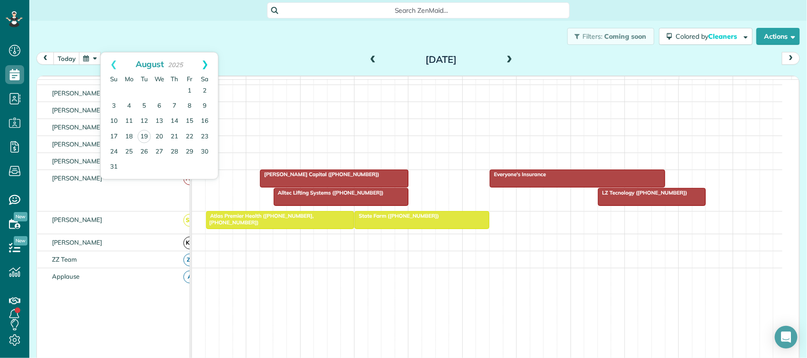
click at [206, 66] on link "Next" at bounding box center [205, 64] width 26 height 24
click at [113, 135] on link "21" at bounding box center [113, 136] width 15 height 15
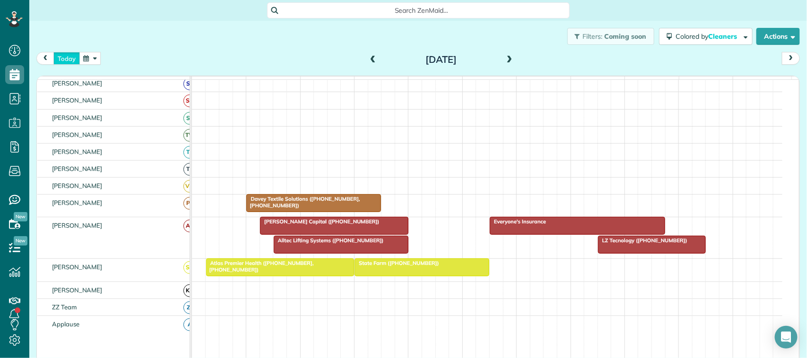
click at [66, 60] on button "today" at bounding box center [66, 58] width 26 height 13
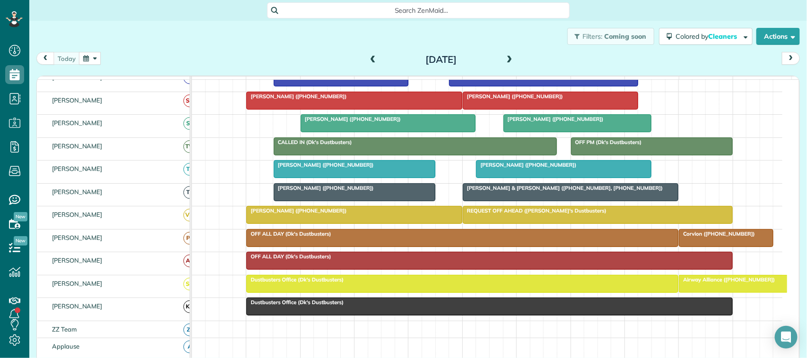
click at [182, 66] on div "[DATE] [DATE]" at bounding box center [418, 60] width 764 height 17
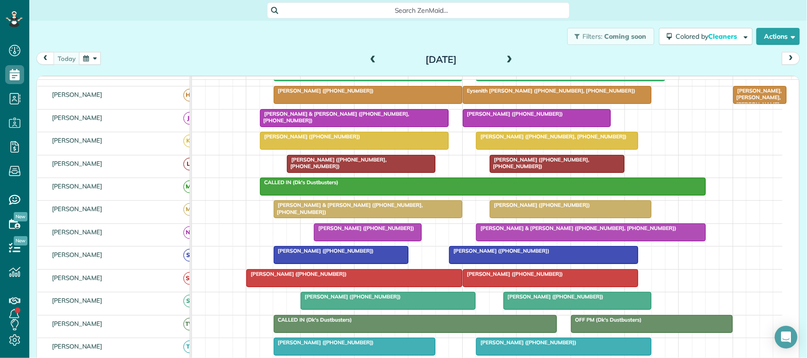
scroll to position [224, 0]
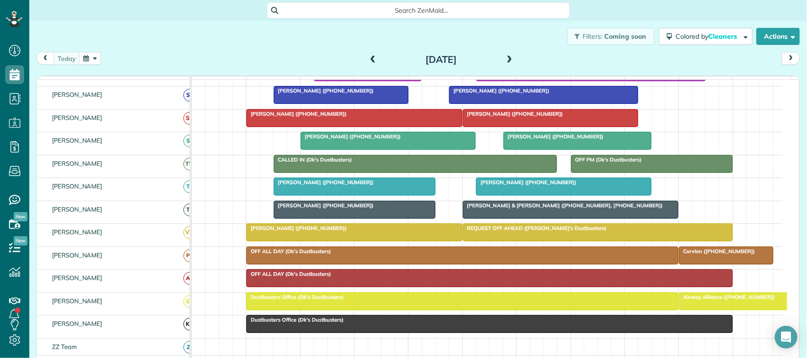
click at [506, 58] on span at bounding box center [510, 60] width 10 height 9
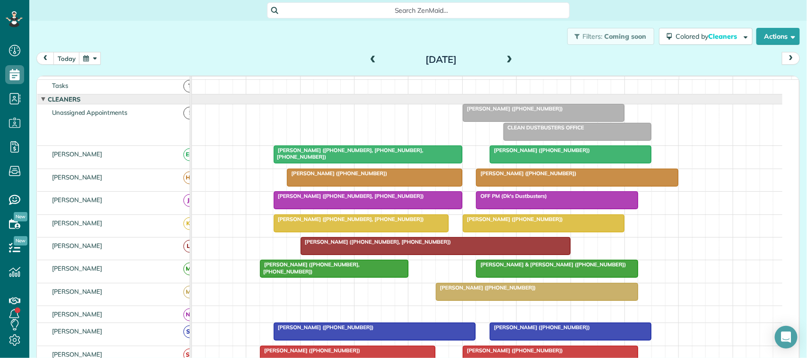
click at [69, 65] on div "[DATE] [DATE]" at bounding box center [418, 60] width 764 height 17
drag, startPoint x: 79, startPoint y: 63, endPoint x: 71, endPoint y: 61, distance: 7.7
click at [79, 62] on button "button" at bounding box center [90, 58] width 22 height 13
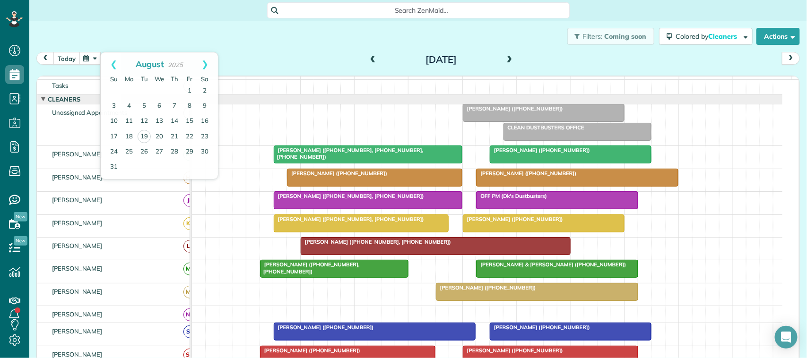
click at [71, 61] on button "today" at bounding box center [66, 58] width 26 height 13
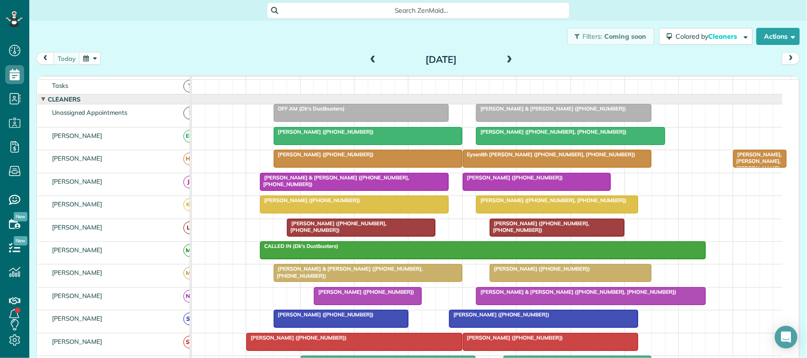
click at [162, 50] on div "Filters: Coming soon Colored by Cleaners Color by Cleaner Color by Team Color b…" at bounding box center [418, 36] width 778 height 31
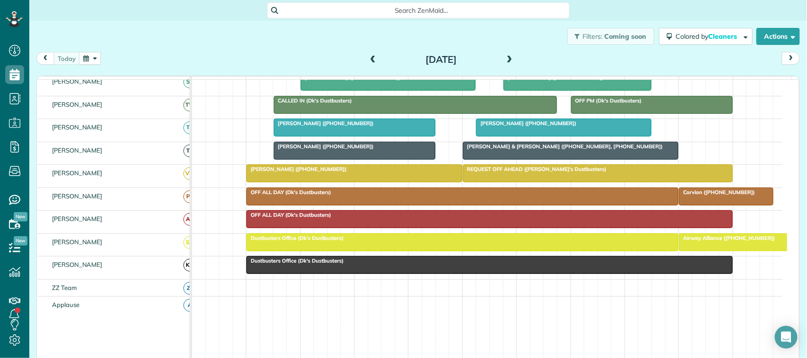
scroll to position [0, 0]
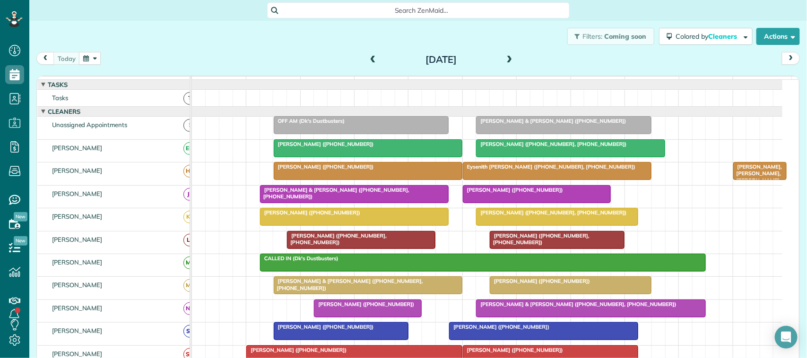
click at [505, 53] on span at bounding box center [510, 60] width 10 height 14
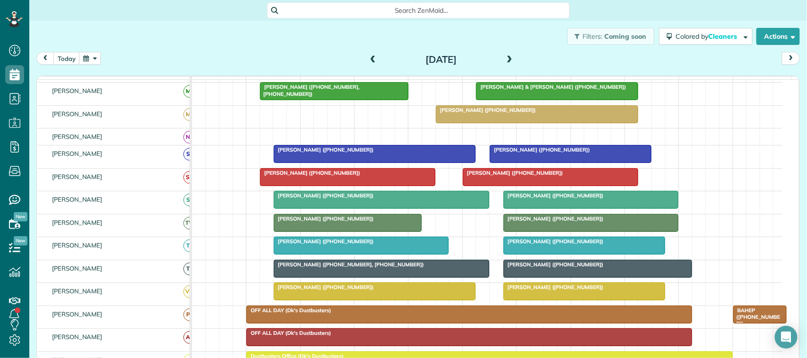
scroll to position [235, 0]
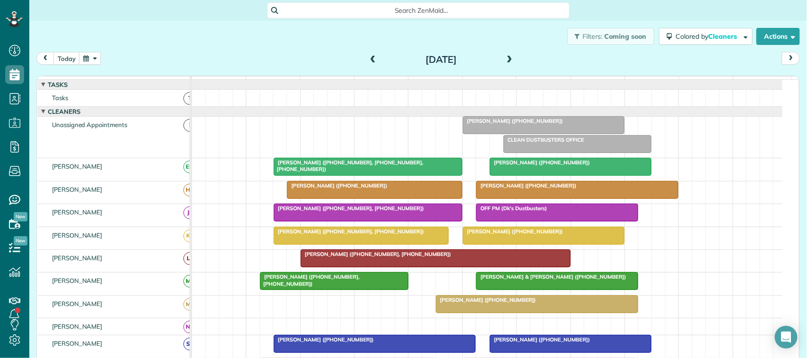
click at [70, 66] on div "[DATE] [DATE]" at bounding box center [418, 60] width 764 height 17
click at [70, 64] on button "today" at bounding box center [66, 58] width 26 height 13
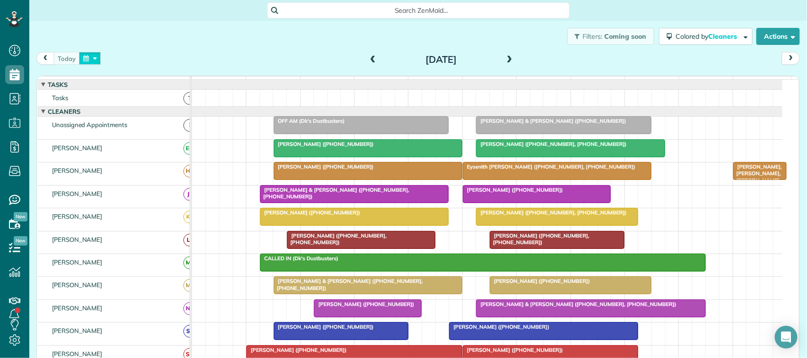
click at [93, 61] on button "button" at bounding box center [90, 58] width 22 height 13
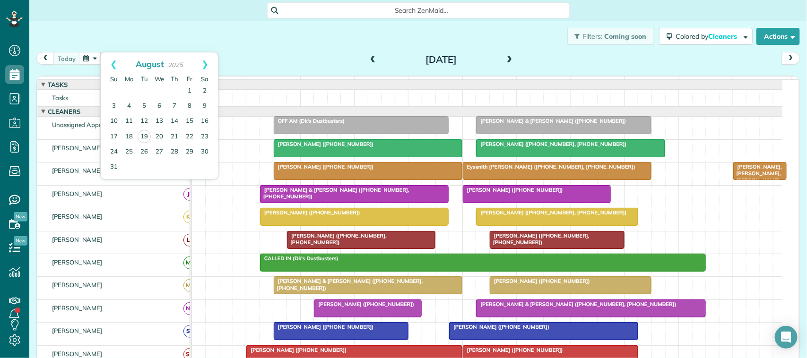
click at [110, 36] on div "Filters: Coming soon Colored by Cleaners Color by Cleaner Color by Team Color b…" at bounding box center [418, 36] width 778 height 31
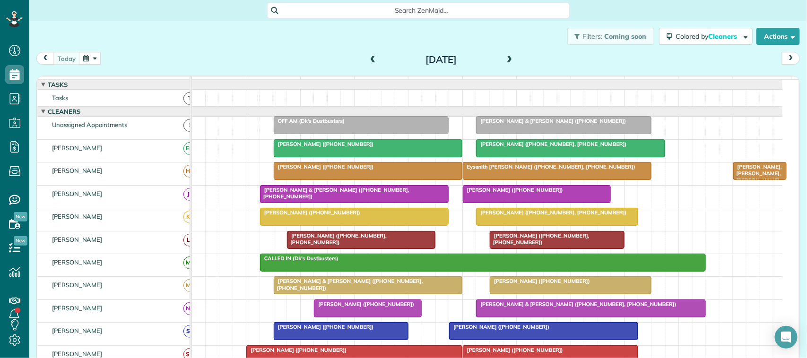
click at [207, 59] on div "[DATE] [DATE]" at bounding box center [418, 60] width 764 height 17
click at [108, 47] on div "Filters: Coming soon Colored by Cleaners Color by Cleaner Color by Team Color b…" at bounding box center [418, 36] width 778 height 31
click at [83, 65] on div "[DATE] [DATE]" at bounding box center [418, 60] width 764 height 17
click at [89, 61] on button "button" at bounding box center [90, 58] width 22 height 13
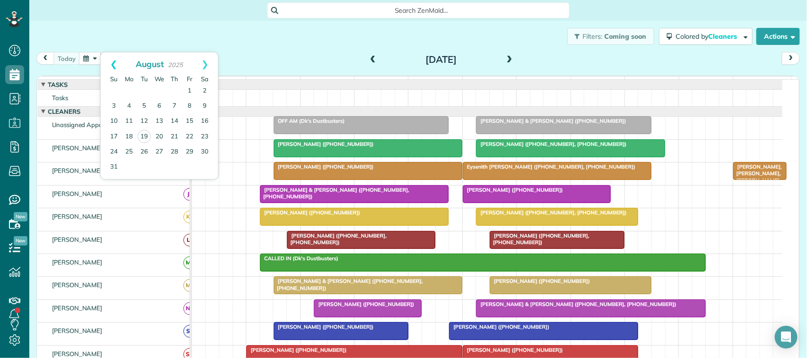
drag, startPoint x: 103, startPoint y: 42, endPoint x: 109, endPoint y: 57, distance: 16.2
click at [103, 42] on div "Filters: Coming soon Colored by Cleaners Color by Cleaner Color by Team Color b…" at bounding box center [418, 36] width 778 height 31
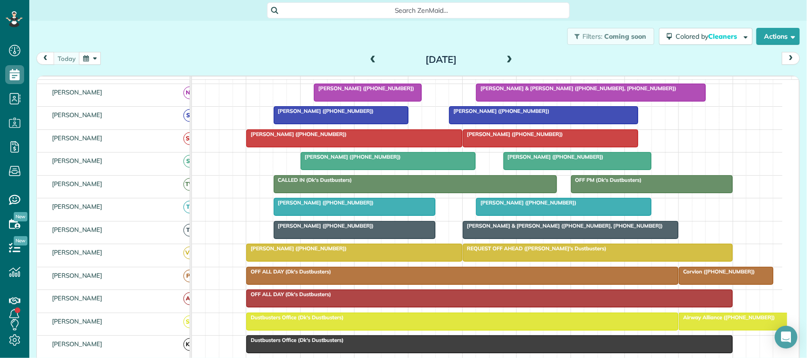
scroll to position [236, 0]
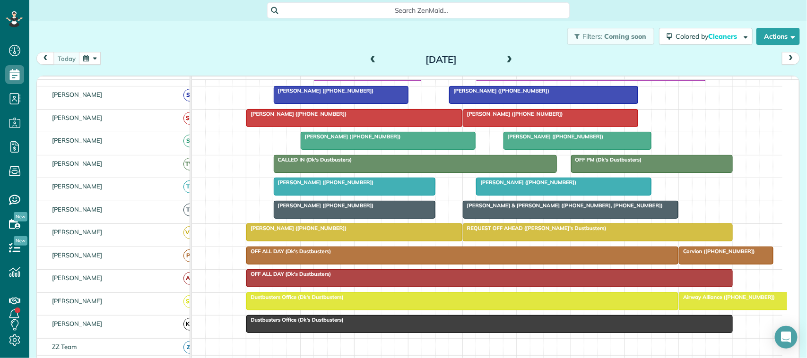
click at [518, 195] on div at bounding box center [564, 186] width 174 height 17
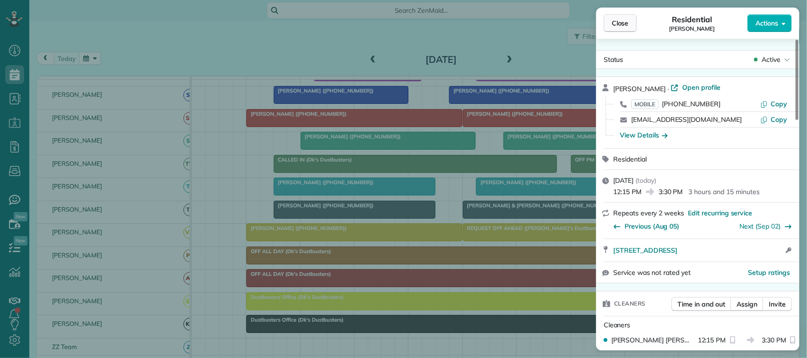
click at [618, 26] on span "Close" at bounding box center [620, 22] width 17 height 9
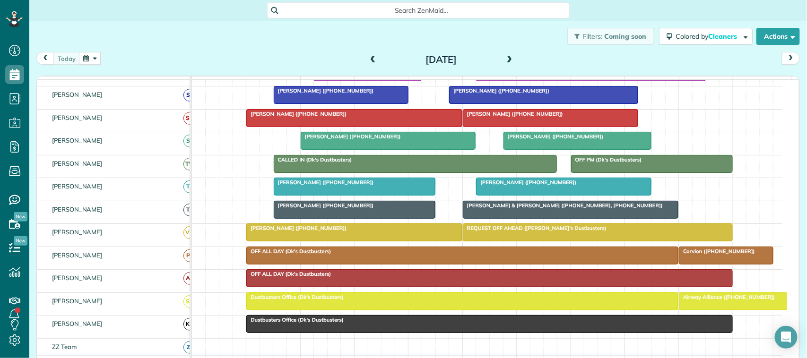
click at [505, 60] on span at bounding box center [510, 60] width 10 height 9
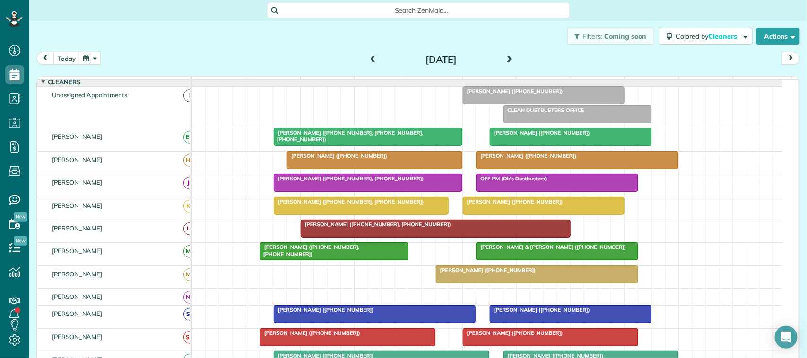
scroll to position [12, 0]
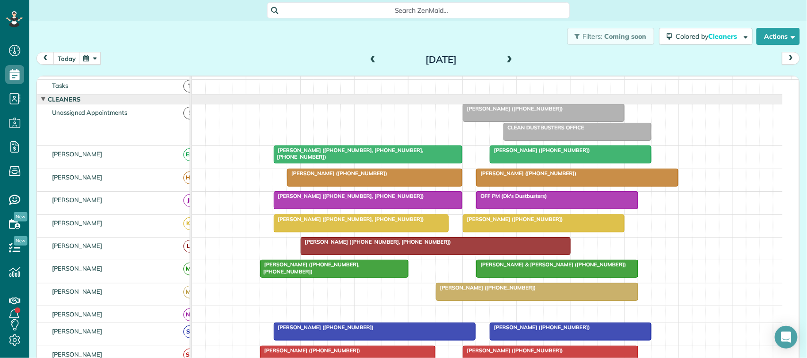
click at [506, 59] on span at bounding box center [510, 60] width 10 height 9
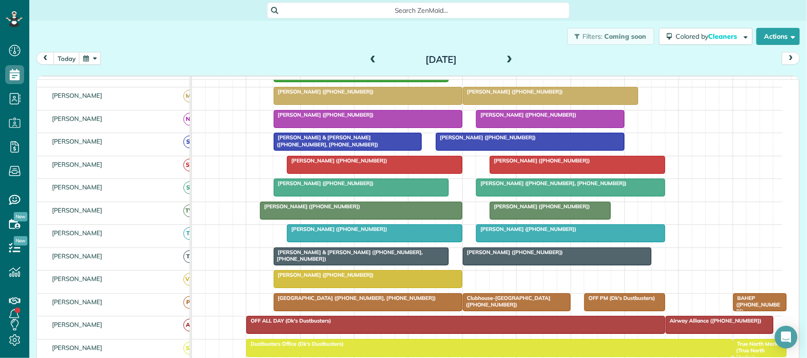
scroll to position [145, 0]
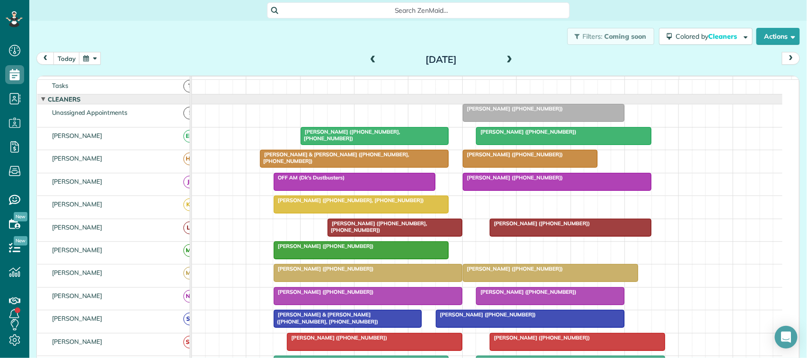
click at [506, 61] on span at bounding box center [510, 60] width 10 height 9
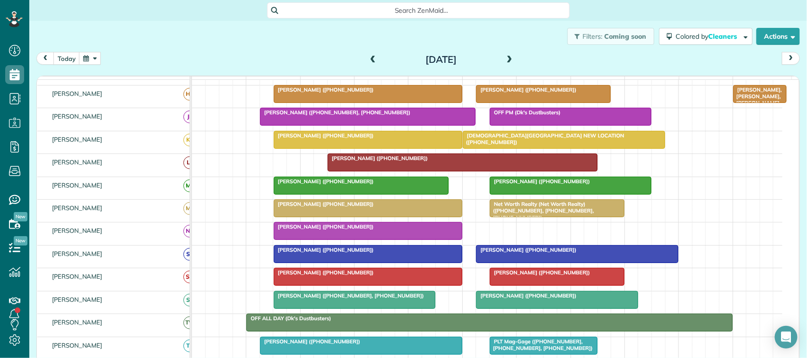
click at [366, 57] on div "[DATE]" at bounding box center [441, 59] width 151 height 15
click at [369, 61] on span at bounding box center [373, 60] width 10 height 9
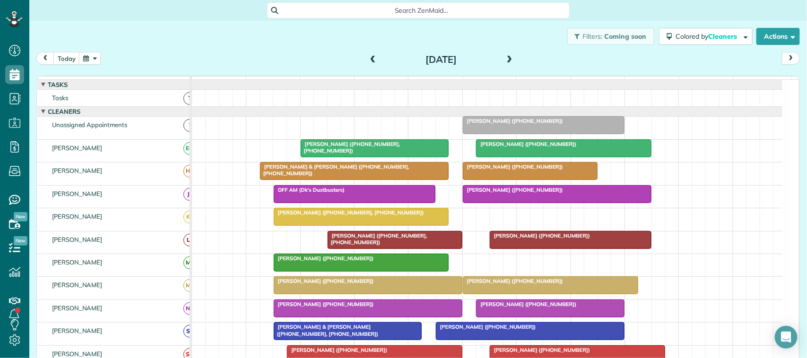
click at [88, 63] on button "button" at bounding box center [90, 58] width 22 height 13
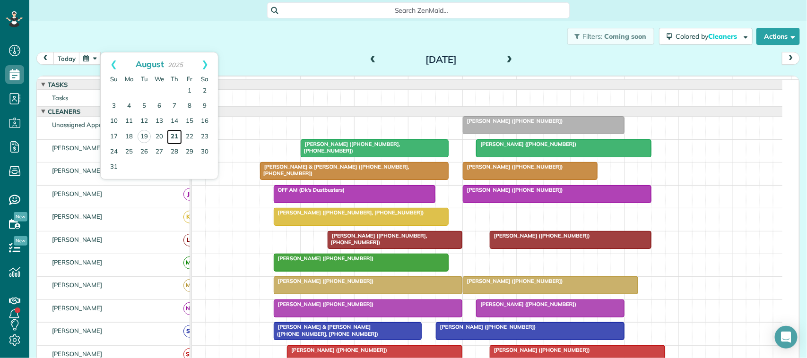
click at [176, 137] on link "21" at bounding box center [174, 137] width 15 height 15
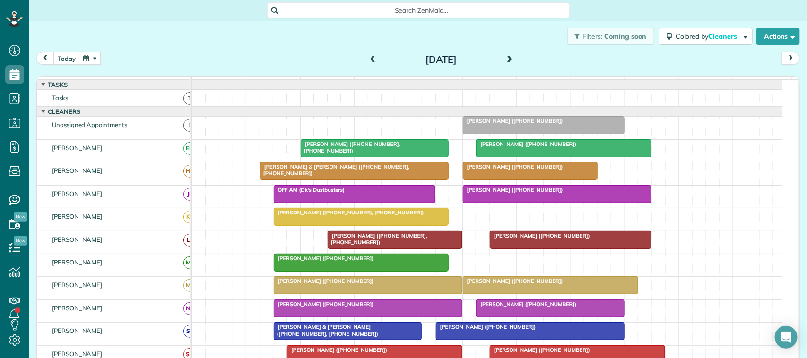
click at [91, 60] on button "button" at bounding box center [90, 58] width 22 height 13
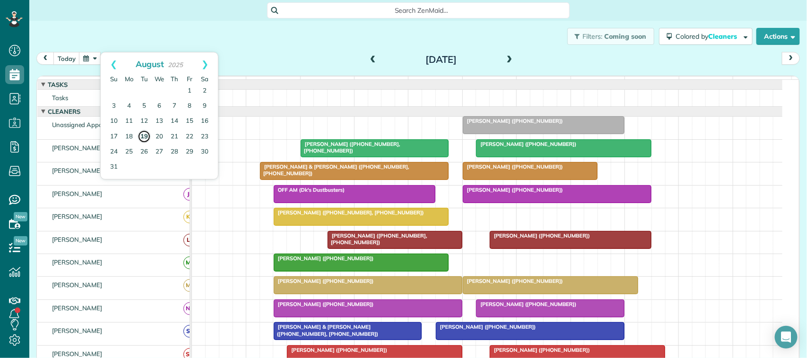
click at [143, 138] on link "19" at bounding box center [144, 136] width 13 height 13
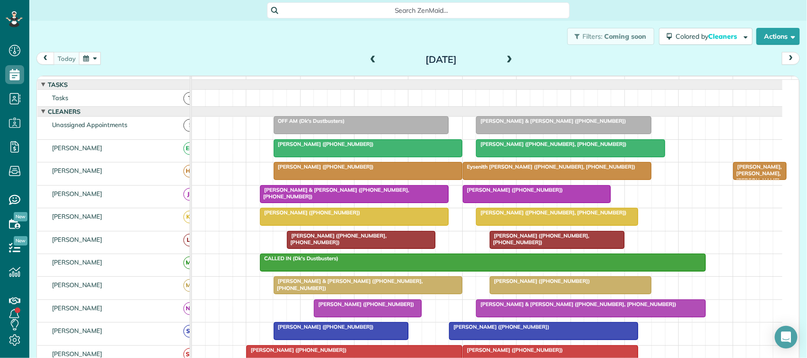
click at [505, 56] on span at bounding box center [510, 60] width 10 height 9
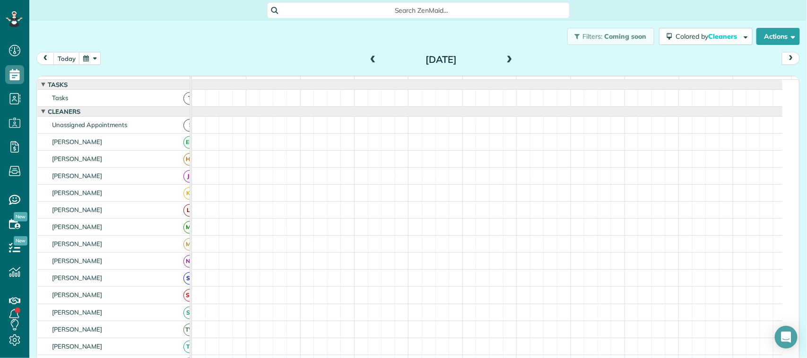
click at [505, 56] on span at bounding box center [510, 60] width 10 height 9
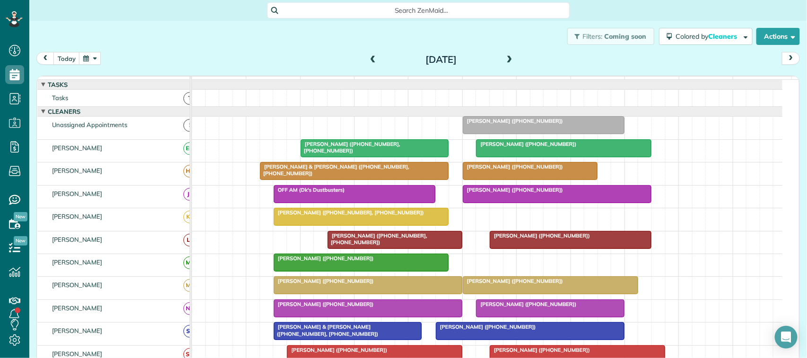
click at [369, 62] on span at bounding box center [373, 60] width 10 height 9
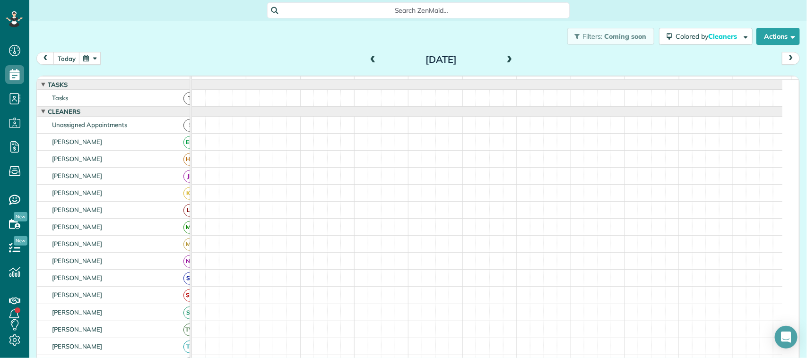
click at [369, 62] on span at bounding box center [373, 60] width 10 height 9
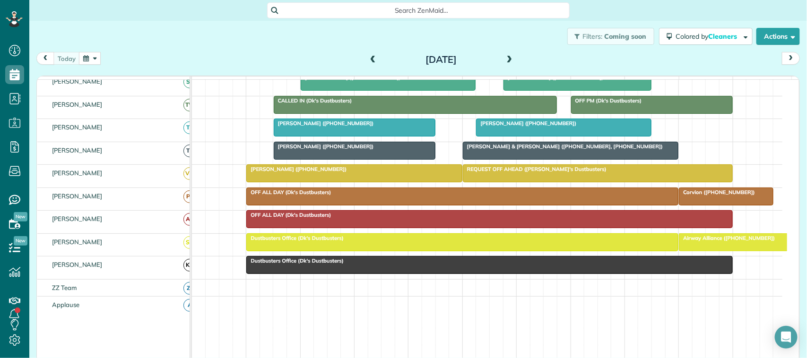
click at [532, 127] on span "[PERSON_NAME] ([PHONE_NUMBER])" at bounding box center [526, 123] width 101 height 7
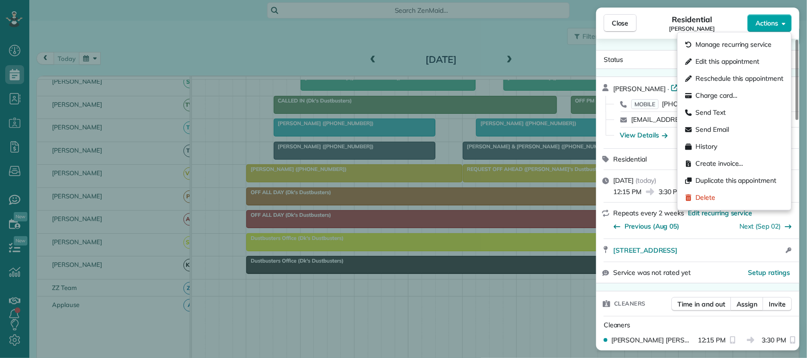
click at [768, 20] on span "Actions" at bounding box center [767, 22] width 23 height 9
click at [737, 58] on span "Edit this appointment" at bounding box center [728, 61] width 64 height 9
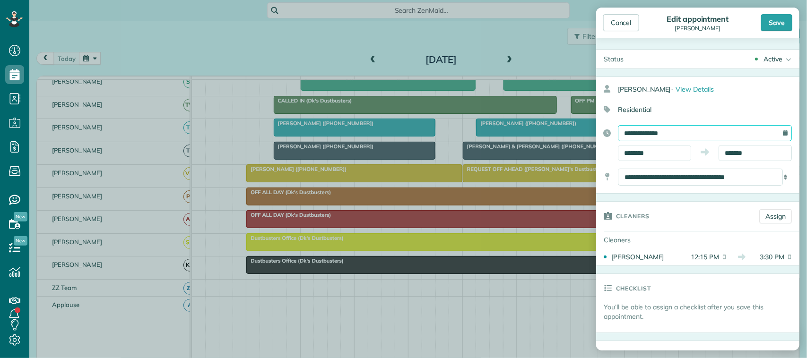
click at [695, 140] on input "**********" at bounding box center [705, 133] width 174 height 16
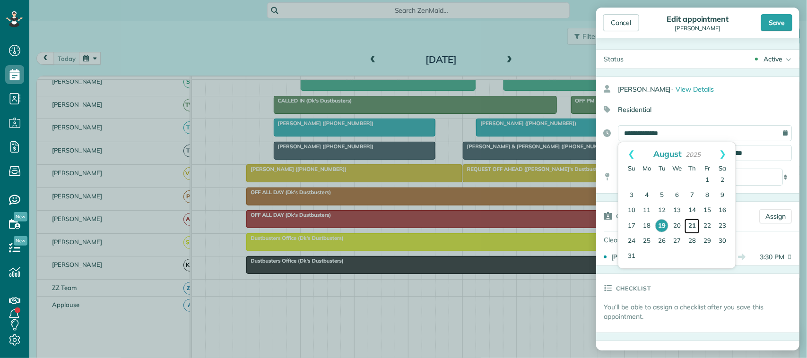
click at [696, 225] on link "21" at bounding box center [692, 226] width 15 height 15
type input "**********"
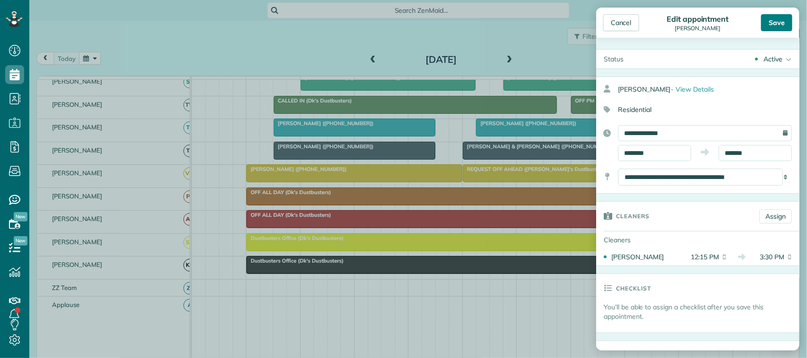
click at [774, 27] on div "Save" at bounding box center [776, 22] width 31 height 17
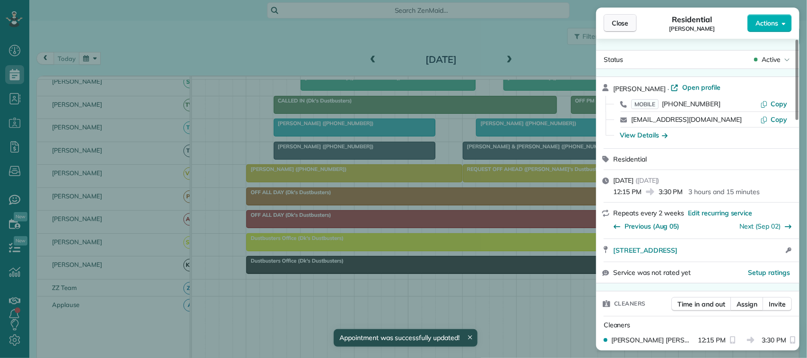
click at [628, 20] on span "Close" at bounding box center [620, 22] width 17 height 9
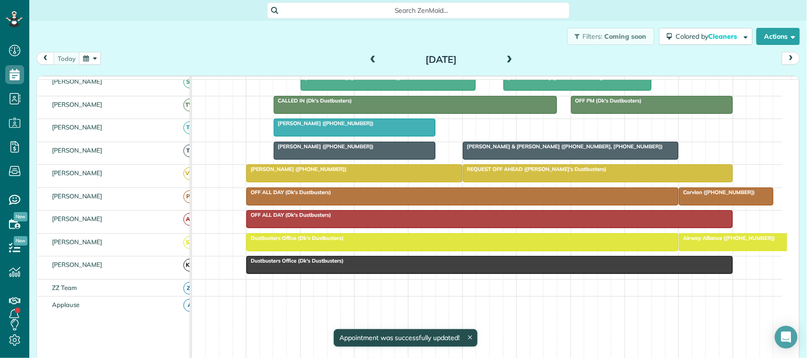
click at [370, 59] on span at bounding box center [373, 60] width 10 height 9
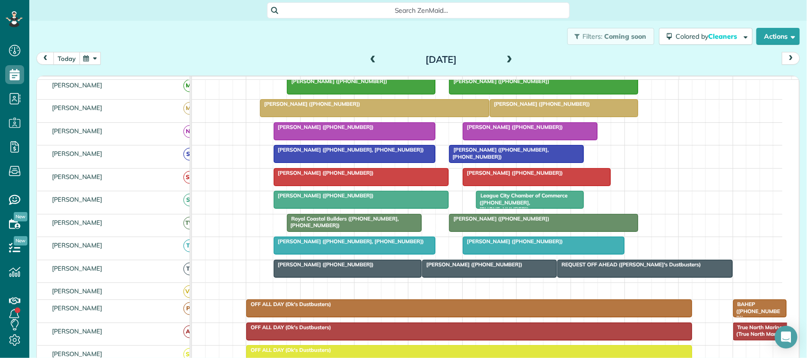
click at [64, 58] on button "today" at bounding box center [66, 58] width 26 height 13
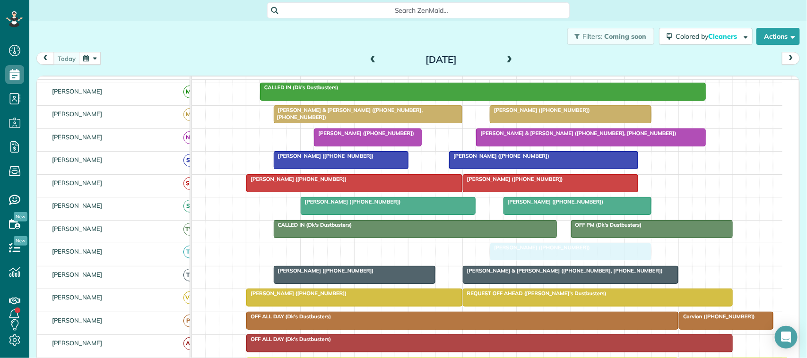
drag, startPoint x: 349, startPoint y: 262, endPoint x: 559, endPoint y: 270, distance: 210.1
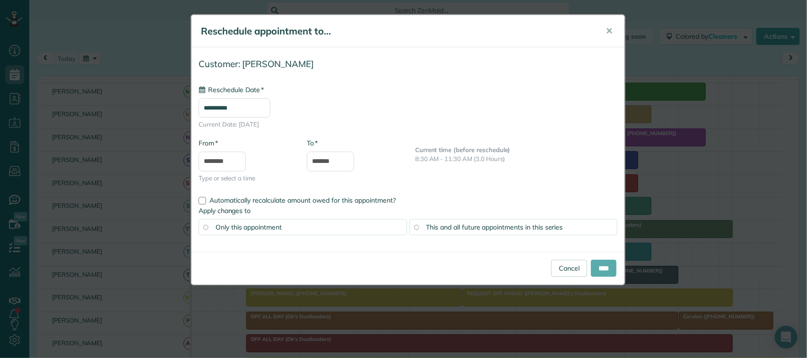
type input "**********"
click at [599, 270] on input "****" at bounding box center [604, 268] width 26 height 17
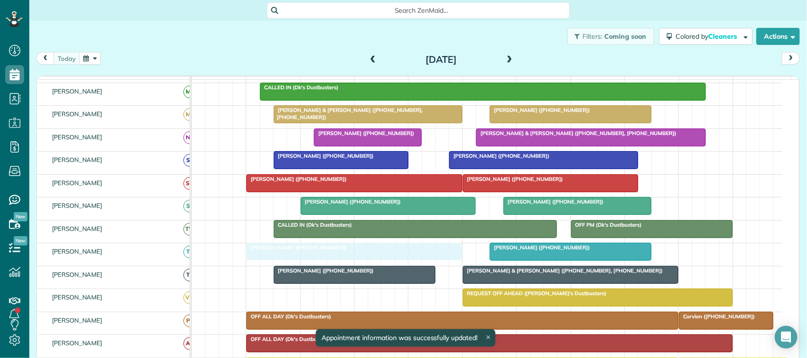
drag, startPoint x: 333, startPoint y: 306, endPoint x: 334, endPoint y: 270, distance: 35.9
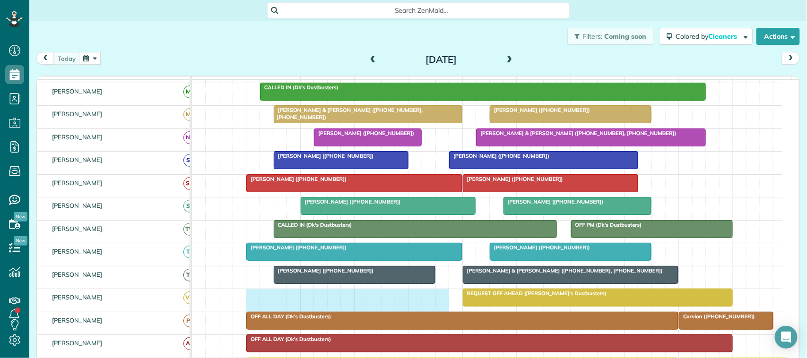
drag, startPoint x: 249, startPoint y: 308, endPoint x: 439, endPoint y: 308, distance: 189.6
click at [439, 308] on div "REQUEST OFF AHEAD ([PERSON_NAME]'s Dustbusters)" at bounding box center [487, 300] width 591 height 22
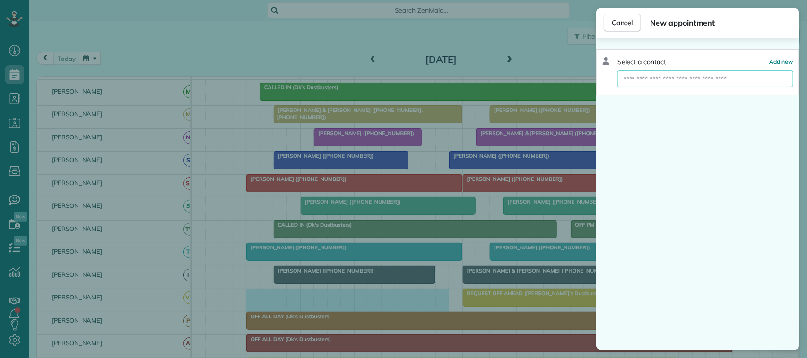
click at [727, 84] on input "text" at bounding box center [706, 78] width 176 height 17
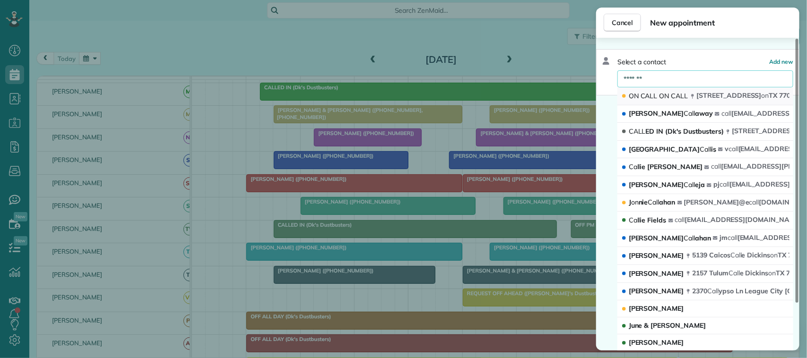
type input "*******"
click at [731, 90] on button "ON CALL ON CALL [STREET_ADDRESS]" at bounding box center [706, 96] width 176 height 18
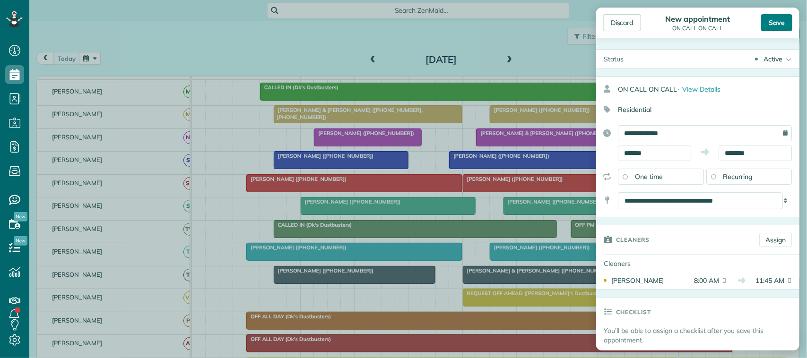
click at [790, 24] on div "Save" at bounding box center [776, 22] width 31 height 17
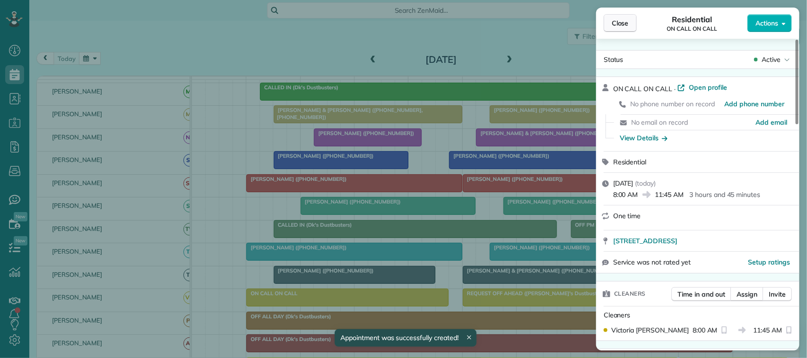
click at [627, 24] on span "Close" at bounding box center [620, 22] width 17 height 9
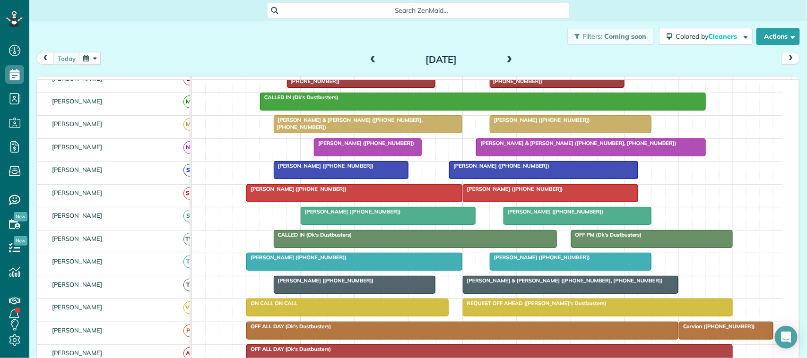
scroll to position [235, 0]
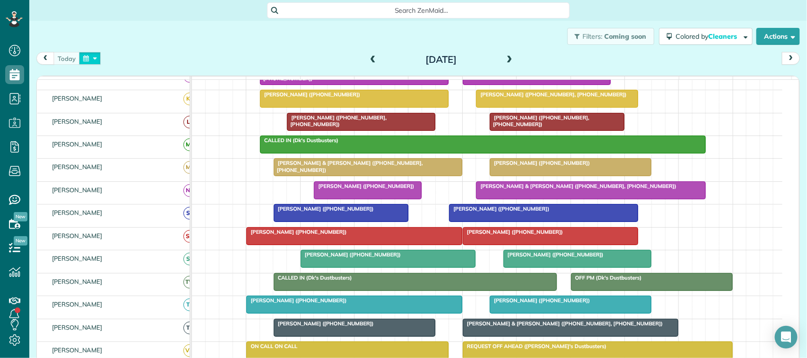
click at [98, 57] on button "button" at bounding box center [90, 58] width 22 height 13
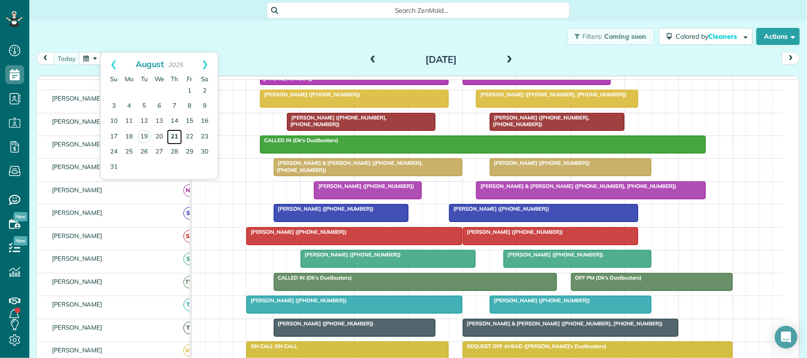
click at [172, 142] on link "21" at bounding box center [174, 137] width 15 height 15
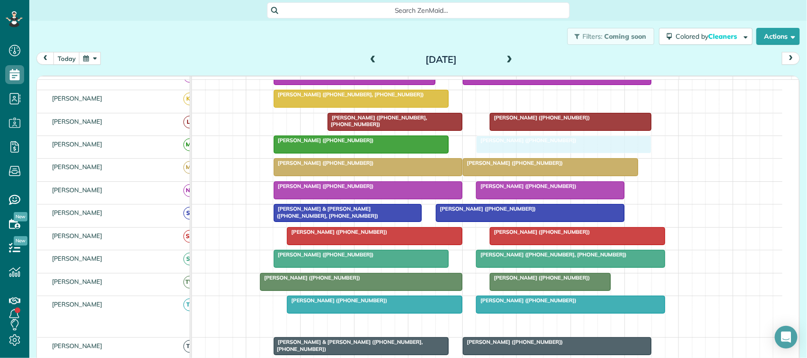
drag, startPoint x: 522, startPoint y: 335, endPoint x: 519, endPoint y: 186, distance: 149.0
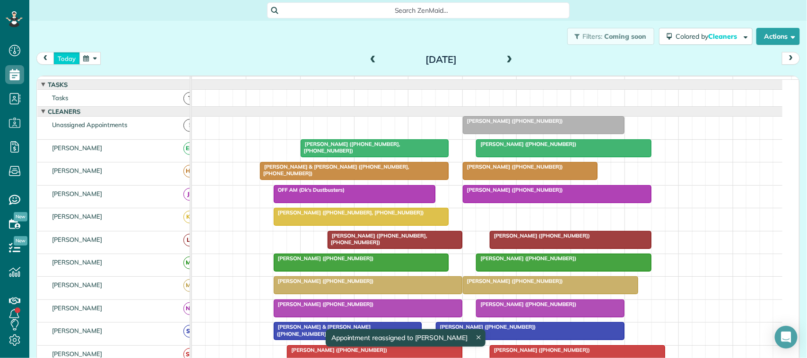
click at [64, 53] on button "today" at bounding box center [66, 58] width 26 height 13
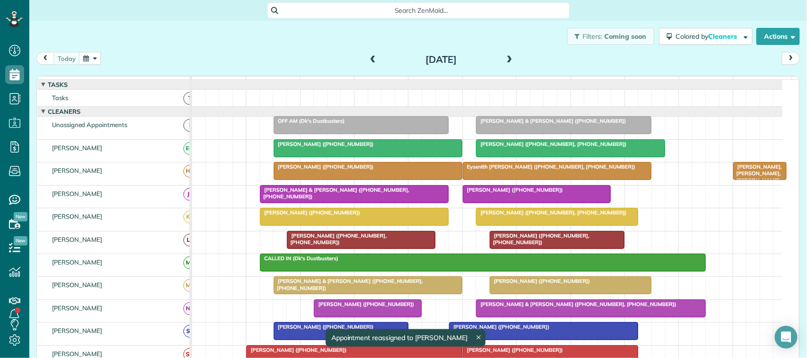
click at [192, 38] on div "Filters: Coming soon Colored by Cleaners Color by Cleaner Color by Team Color b…" at bounding box center [418, 36] width 778 height 31
click at [94, 60] on button "button" at bounding box center [90, 58] width 22 height 13
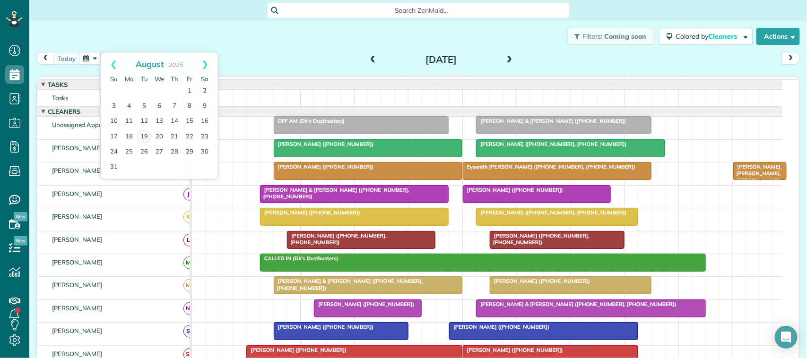
click at [135, 39] on div "Filters: Coming soon Colored by Cleaners Color by Cleaner Color by Team Color b…" at bounding box center [418, 36] width 778 height 31
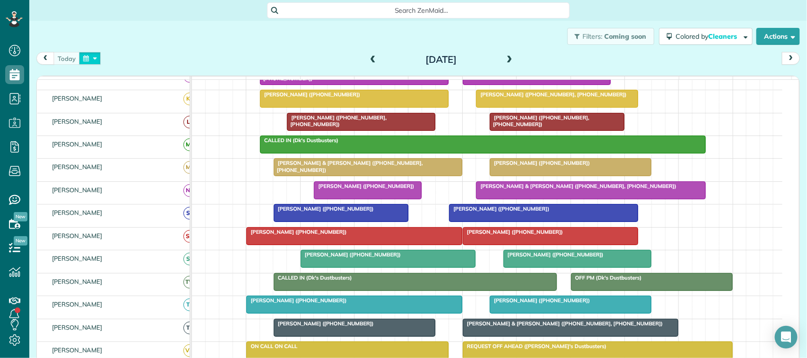
click at [84, 62] on button "button" at bounding box center [90, 58] width 22 height 13
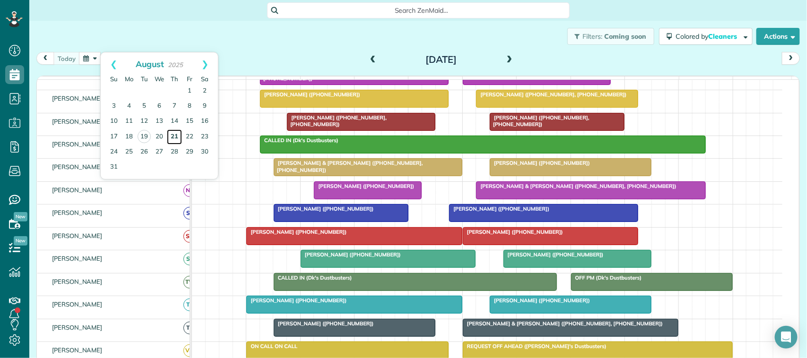
click at [175, 138] on link "21" at bounding box center [174, 137] width 15 height 15
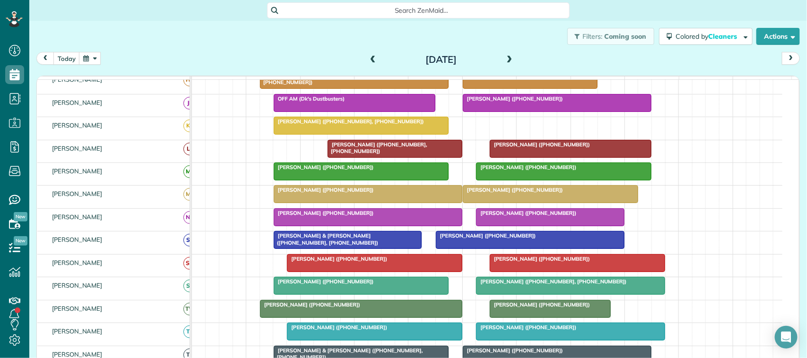
scroll to position [118, 0]
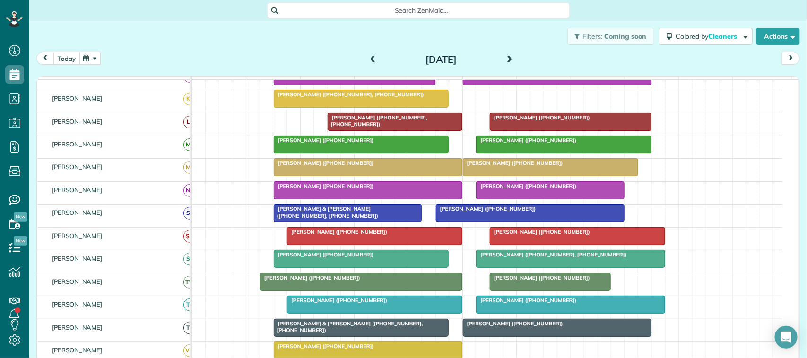
click at [62, 59] on button "today" at bounding box center [66, 58] width 26 height 13
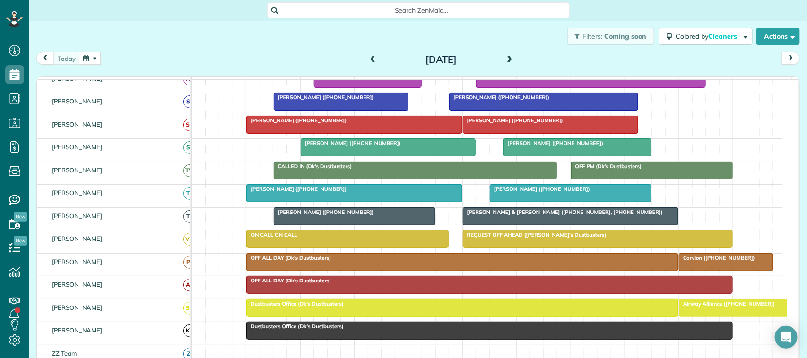
scroll to position [236, 0]
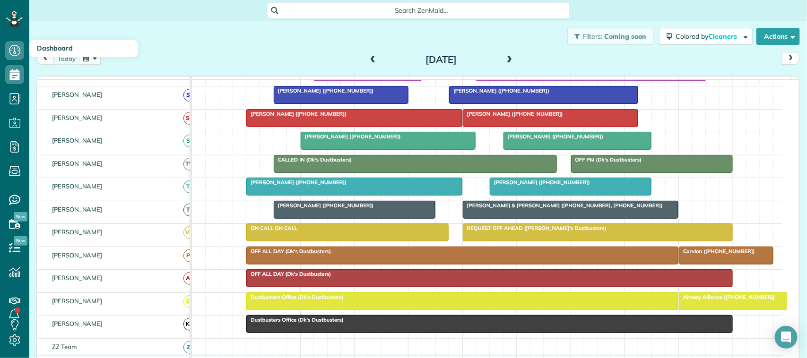
click at [88, 61] on button "button" at bounding box center [90, 58] width 22 height 13
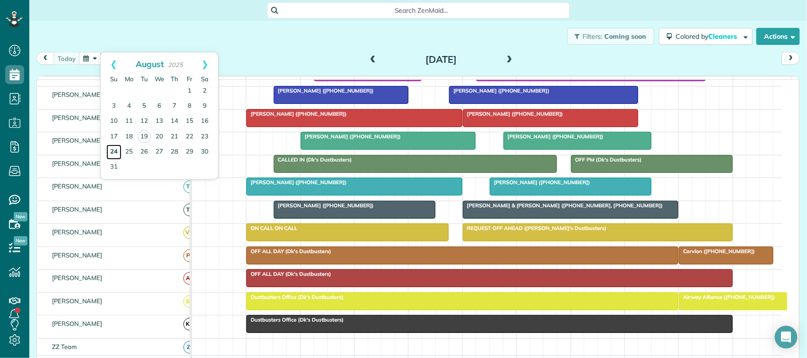
click at [116, 152] on link "24" at bounding box center [113, 152] width 15 height 15
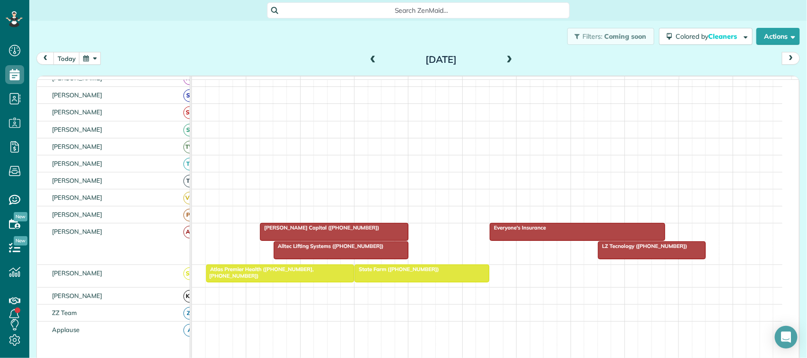
click at [294, 282] on div at bounding box center [281, 273] width 148 height 17
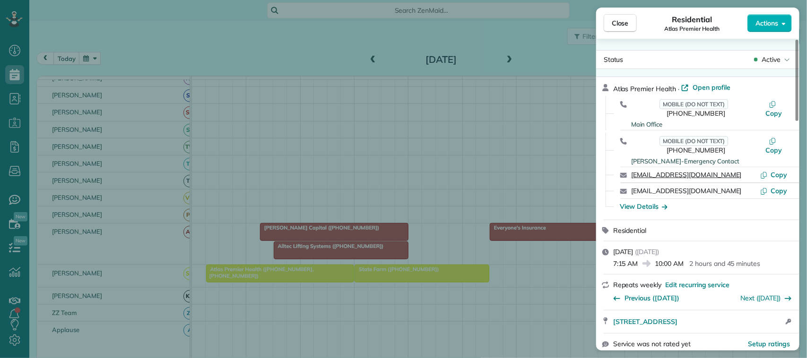
drag, startPoint x: 732, startPoint y: 156, endPoint x: 632, endPoint y: 157, distance: 99.8
click at [632, 170] on div "[EMAIL_ADDRESS][DOMAIN_NAME]" at bounding box center [695, 174] width 129 height 9
click at [632, 26] on button "Close" at bounding box center [620, 23] width 33 height 18
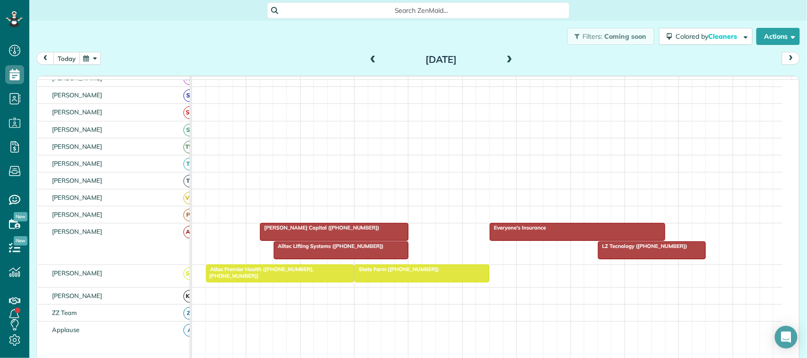
click at [70, 54] on button "today" at bounding box center [66, 58] width 26 height 13
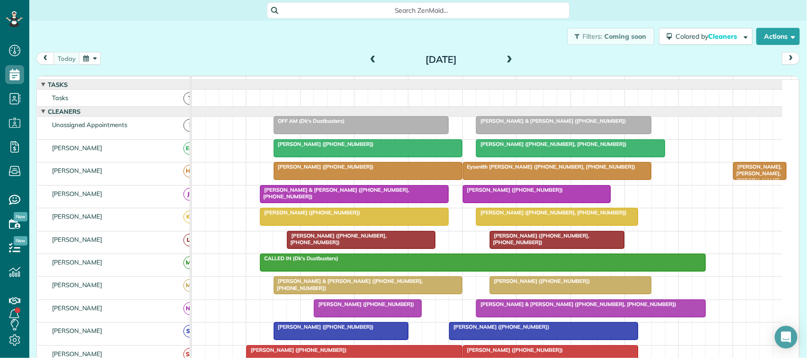
click at [512, 124] on span "[PERSON_NAME] & [PERSON_NAME] ([PHONE_NUMBER])" at bounding box center [551, 121] width 151 height 7
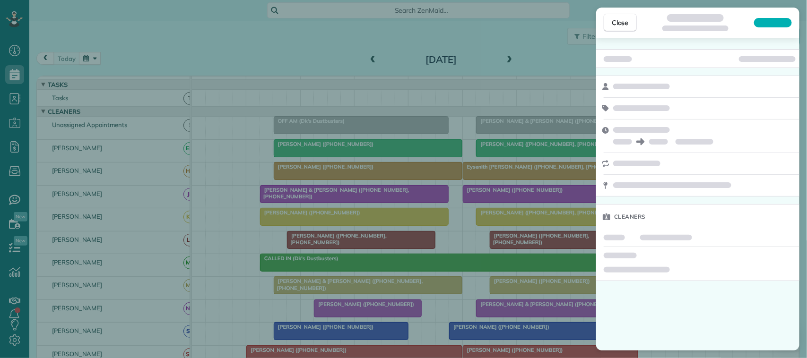
click at [769, 18] on div at bounding box center [773, 22] width 38 height 9
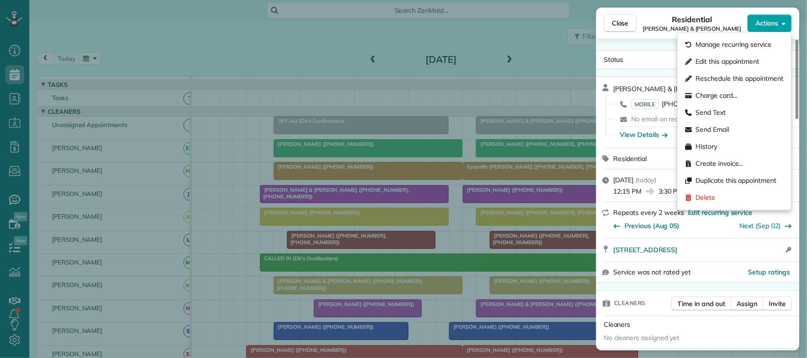
click at [771, 24] on span "Actions" at bounding box center [767, 22] width 23 height 9
click at [740, 65] on span "Edit this appointment" at bounding box center [728, 61] width 64 height 9
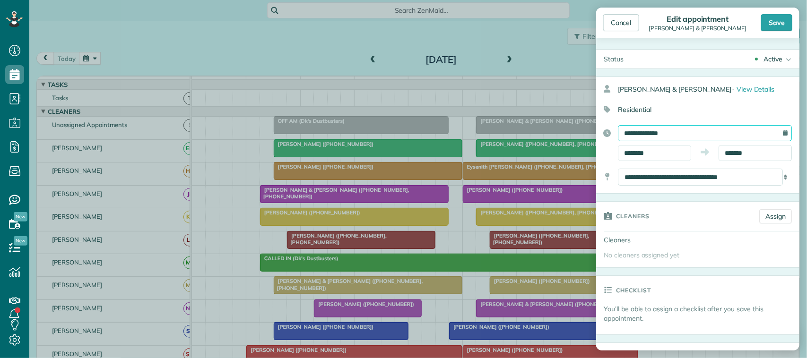
click at [684, 136] on input "**********" at bounding box center [705, 133] width 174 height 16
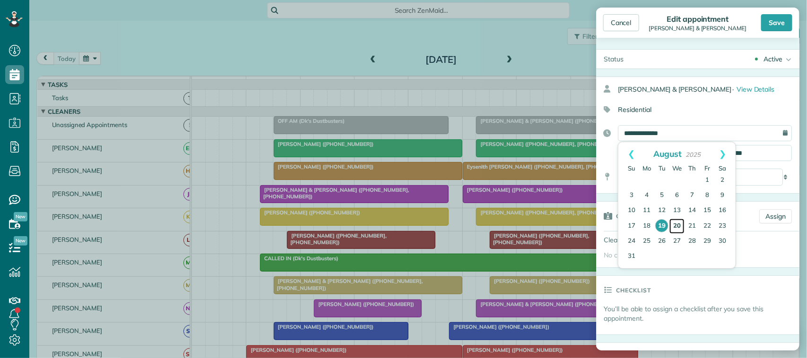
click at [679, 228] on link "20" at bounding box center [677, 226] width 15 height 15
type input "**********"
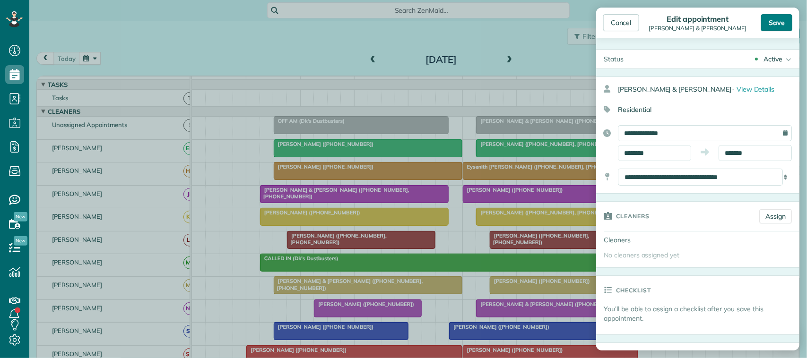
click at [777, 26] on div "Save" at bounding box center [776, 22] width 31 height 17
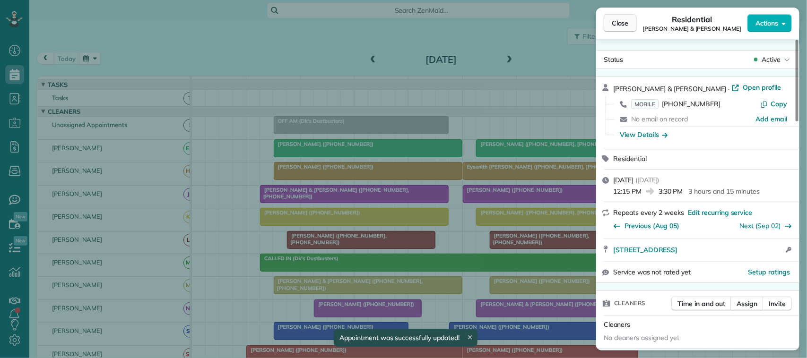
click at [615, 27] on span "Close" at bounding box center [620, 22] width 17 height 9
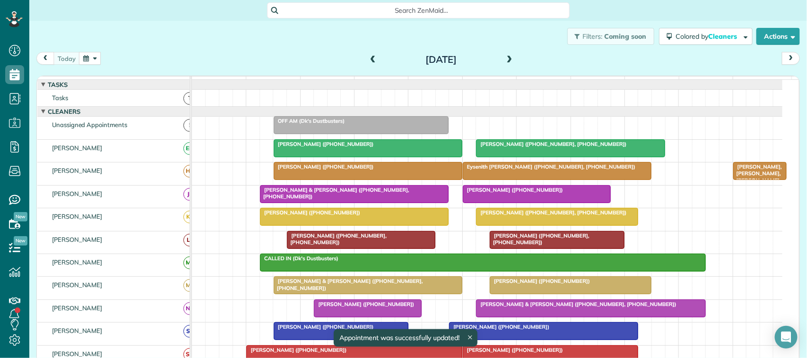
click at [506, 58] on span at bounding box center [510, 60] width 10 height 9
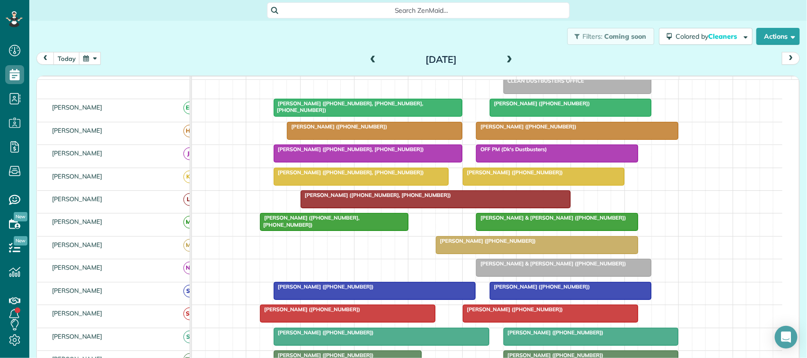
scroll to position [40, 0]
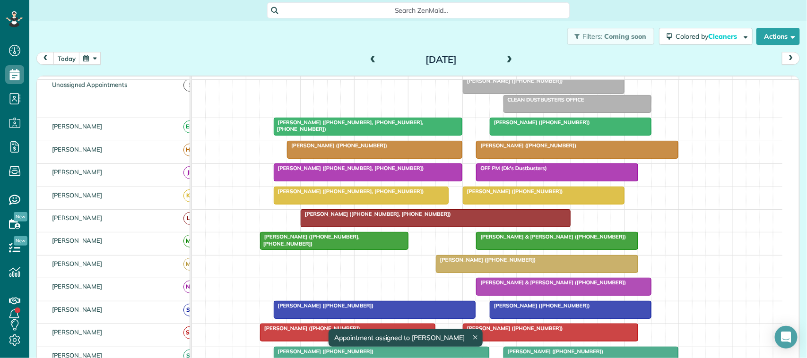
click at [527, 296] on div at bounding box center [564, 287] width 174 height 17
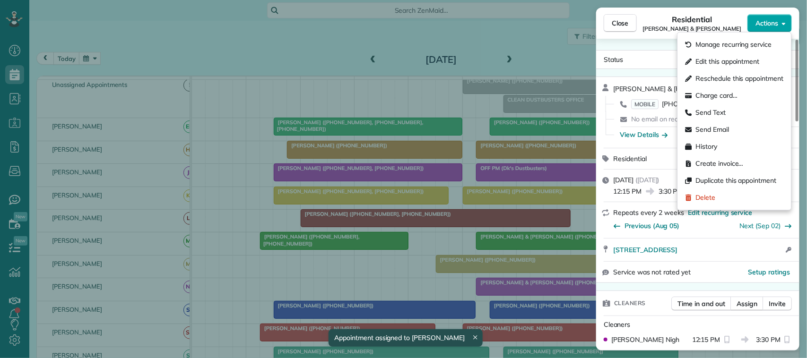
click at [763, 24] on span "Actions" at bounding box center [767, 22] width 23 height 9
click at [718, 105] on div "Send Text" at bounding box center [735, 112] width 106 height 17
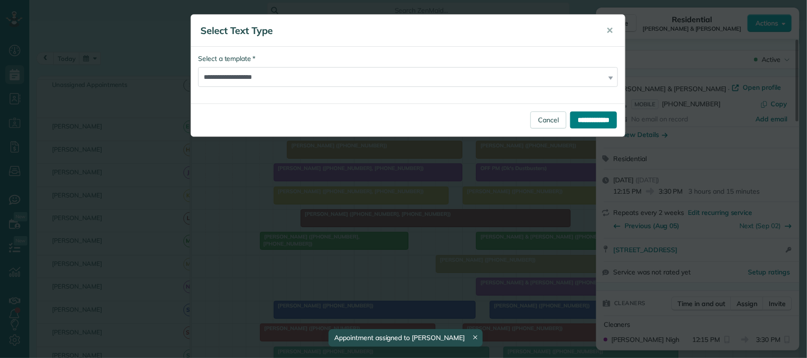
click at [603, 117] on input "**********" at bounding box center [593, 120] width 47 height 17
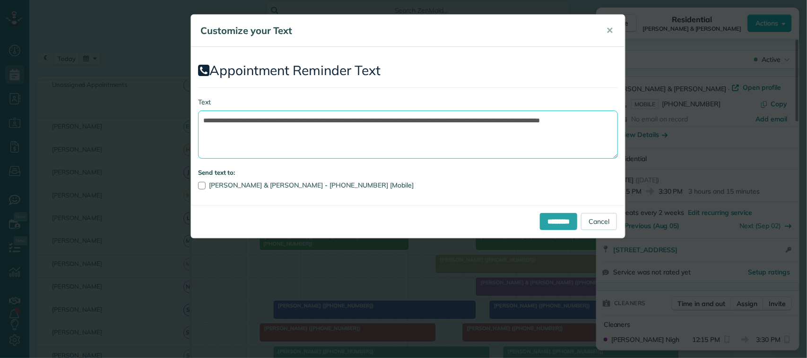
drag, startPoint x: 392, startPoint y: 143, endPoint x: 384, endPoint y: 141, distance: 7.9
click at [384, 141] on textarea "**********" at bounding box center [408, 135] width 420 height 48
click at [366, 138] on textarea "**********" at bounding box center [408, 135] width 420 height 48
click at [412, 121] on textarea "**********" at bounding box center [408, 135] width 420 height 48
type textarea "**********"
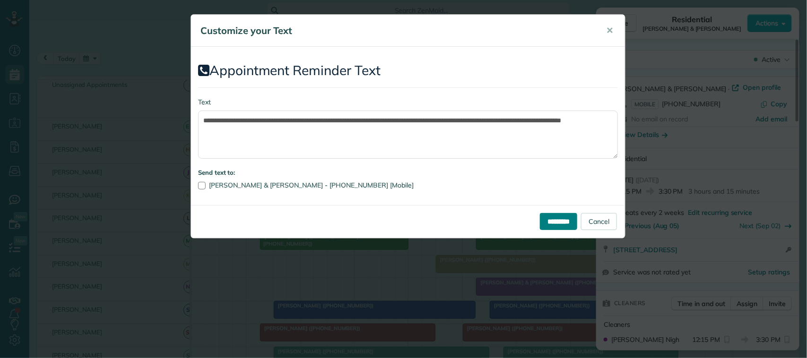
click at [543, 220] on input "*********" at bounding box center [558, 221] width 37 height 17
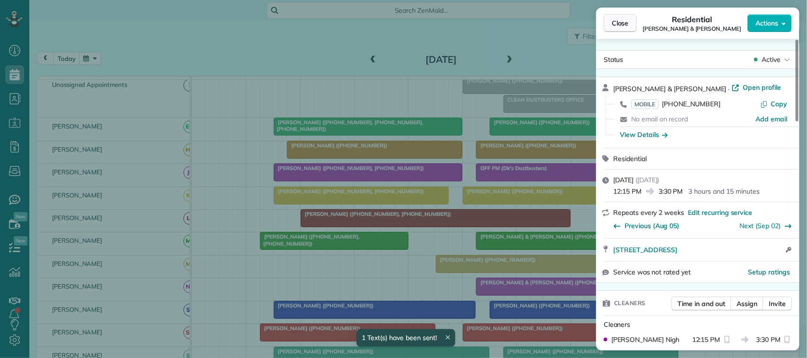
click at [630, 27] on button "Close" at bounding box center [620, 23] width 33 height 18
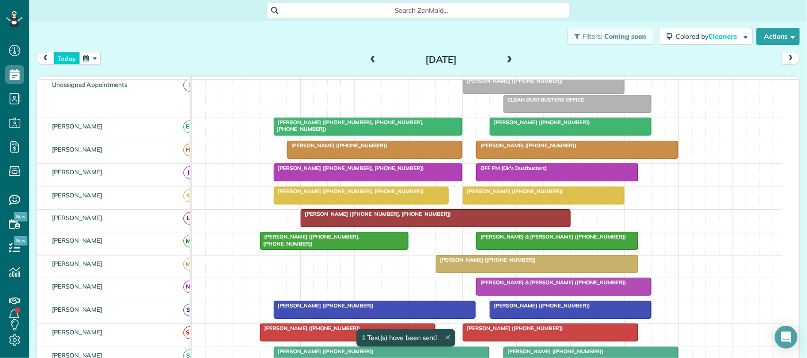
click at [62, 61] on button "today" at bounding box center [66, 58] width 26 height 13
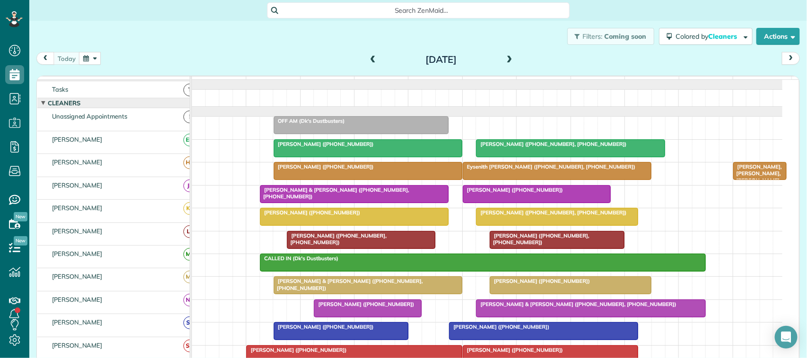
click at [167, 54] on div "[DATE] [DATE]" at bounding box center [418, 60] width 764 height 17
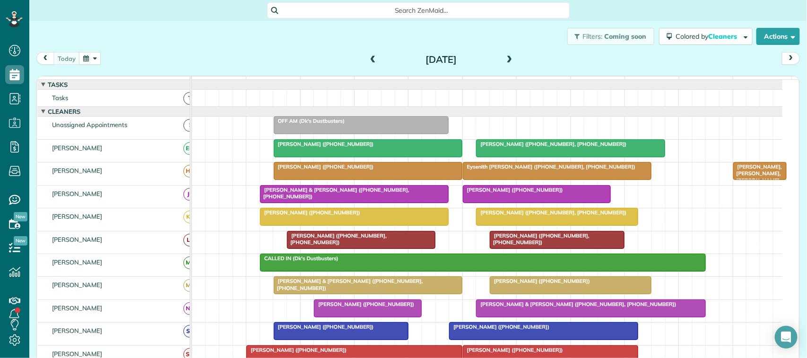
click at [302, 134] on div at bounding box center [361, 125] width 174 height 17
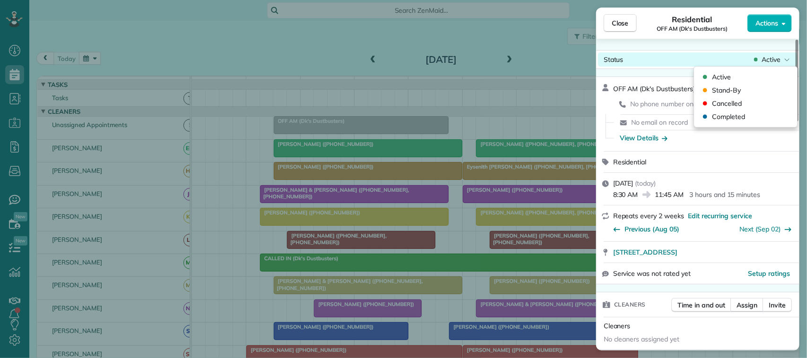
click at [776, 60] on span "Active" at bounding box center [771, 59] width 19 height 9
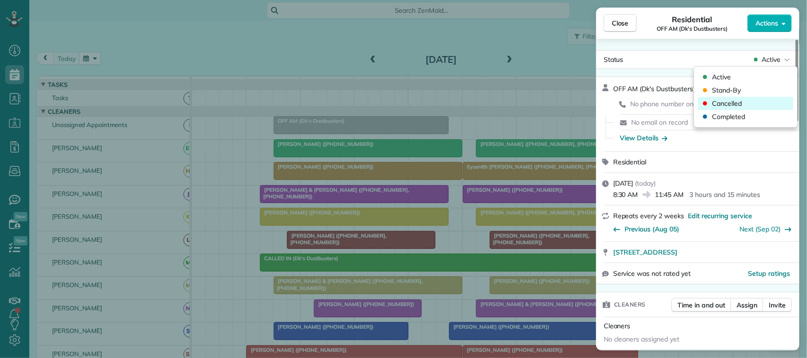
click at [759, 103] on div "Cancelled" at bounding box center [746, 103] width 96 height 13
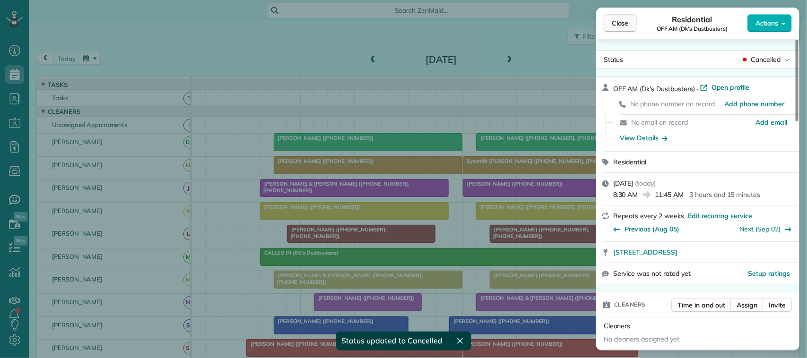
click at [618, 22] on span "Close" at bounding box center [620, 22] width 17 height 9
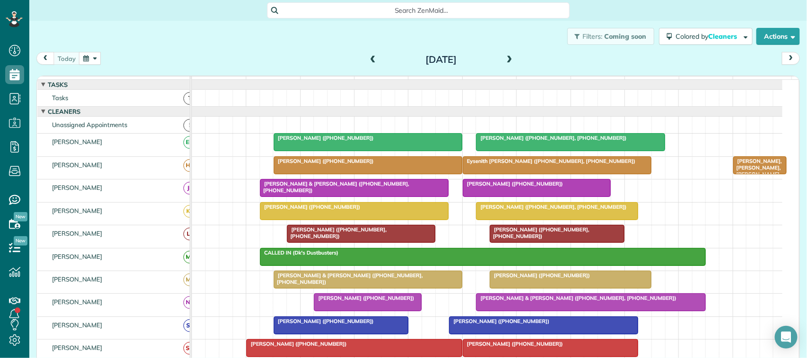
click at [66, 66] on div "[DATE] [DATE]" at bounding box center [418, 60] width 764 height 17
click at [92, 52] on button "button" at bounding box center [90, 58] width 22 height 13
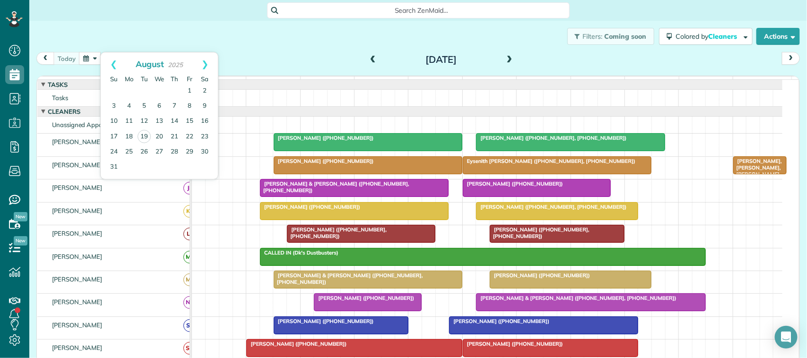
click at [154, 36] on div "Filters: Coming soon Colored by Cleaners Color by Cleaner Color by Team Color b…" at bounding box center [418, 36] width 778 height 31
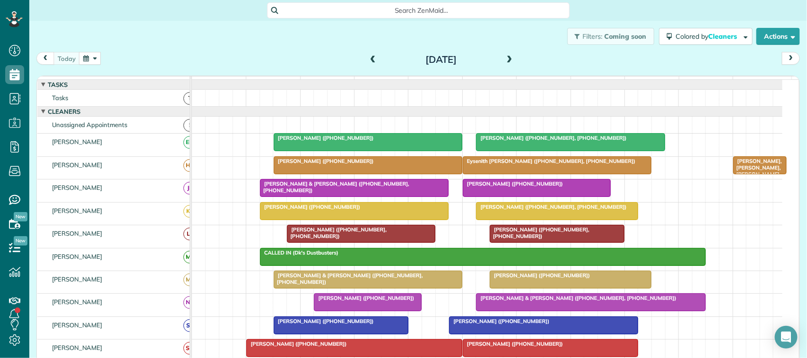
click at [213, 64] on div "[DATE] [DATE]" at bounding box center [418, 60] width 764 height 17
click at [355, 151] on div at bounding box center [368, 142] width 188 height 17
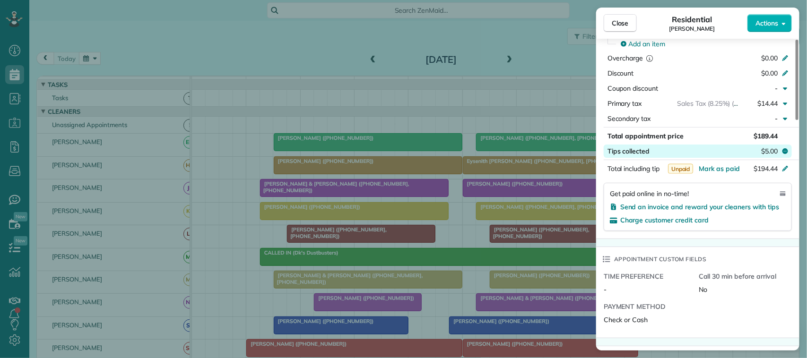
scroll to position [414, 0]
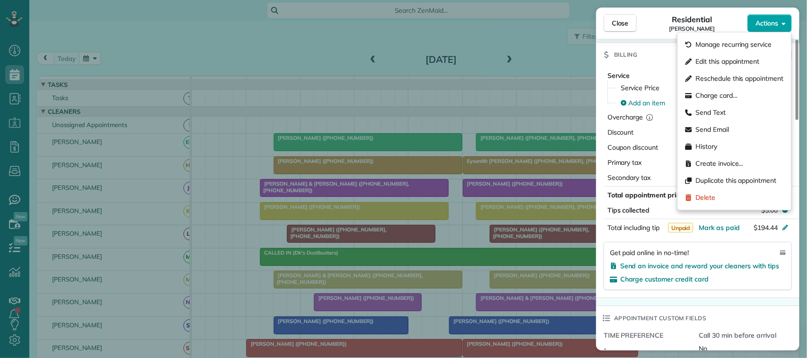
click at [761, 25] on span "Actions" at bounding box center [767, 22] width 23 height 9
click at [735, 93] on span "Charge card…" at bounding box center [717, 95] width 42 height 9
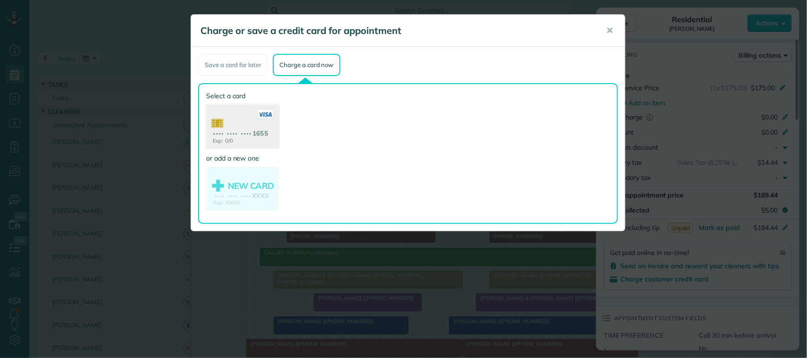
click at [272, 129] on use at bounding box center [242, 128] width 73 height 46
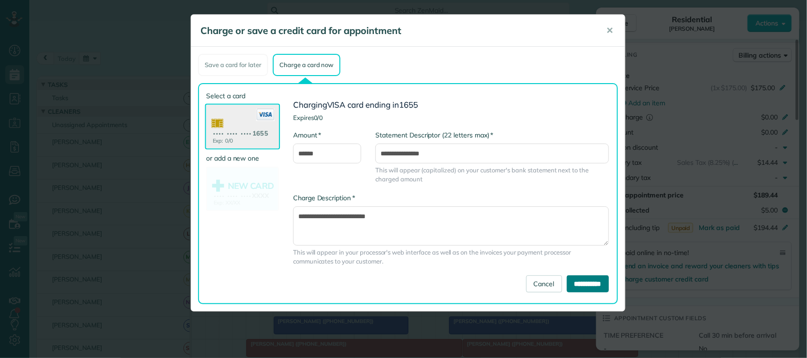
click at [567, 278] on input "**********" at bounding box center [588, 284] width 42 height 17
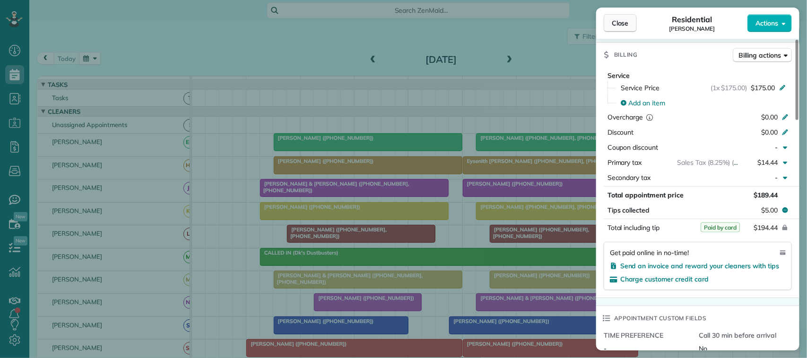
drag, startPoint x: 630, startPoint y: 19, endPoint x: 622, endPoint y: 20, distance: 8.1
click at [622, 20] on button "Close" at bounding box center [620, 23] width 33 height 18
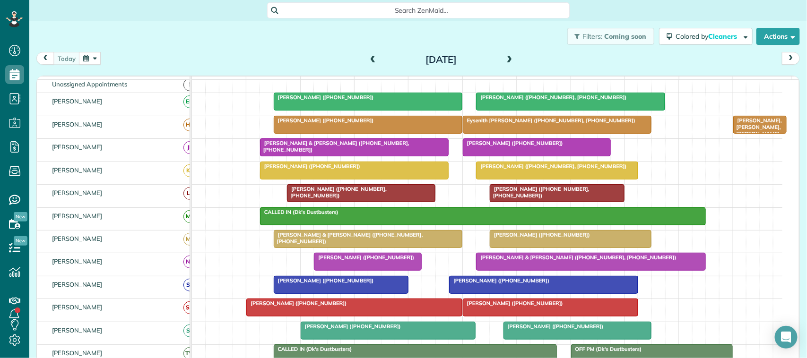
scroll to position [59, 0]
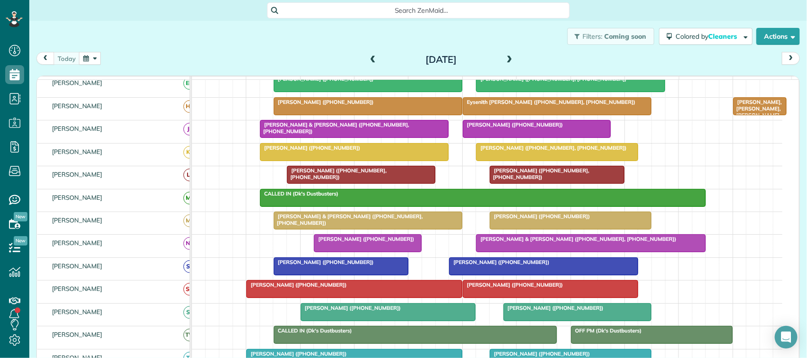
click at [312, 138] on div at bounding box center [355, 129] width 188 height 17
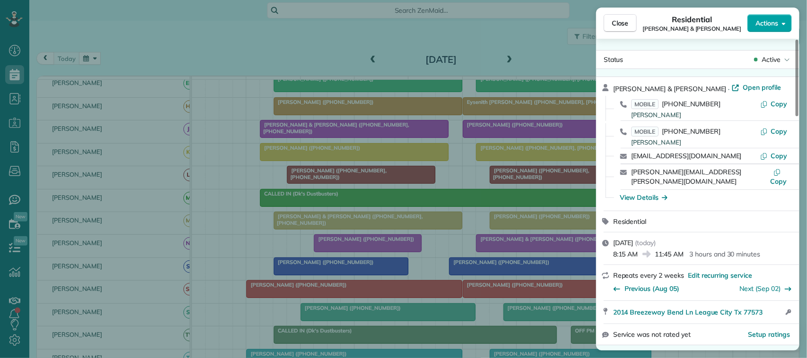
click at [765, 15] on button "Actions" at bounding box center [770, 23] width 44 height 18
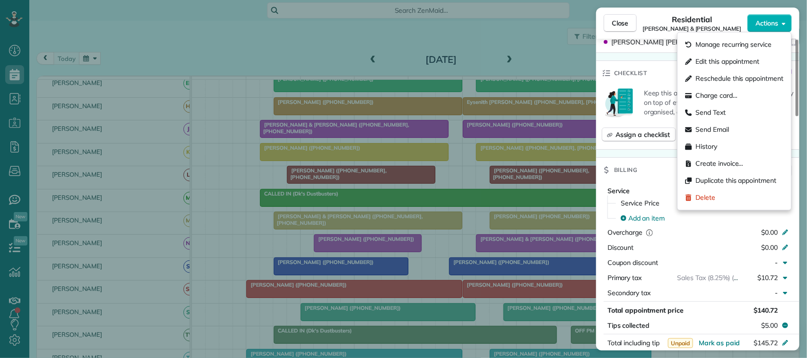
scroll to position [414, 0]
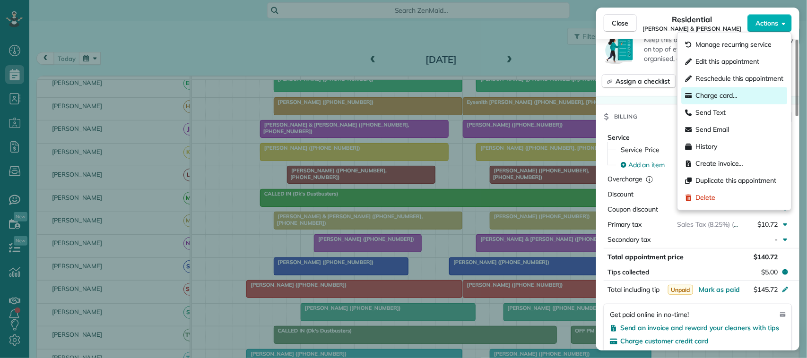
click at [721, 97] on span "Charge card…" at bounding box center [717, 95] width 42 height 9
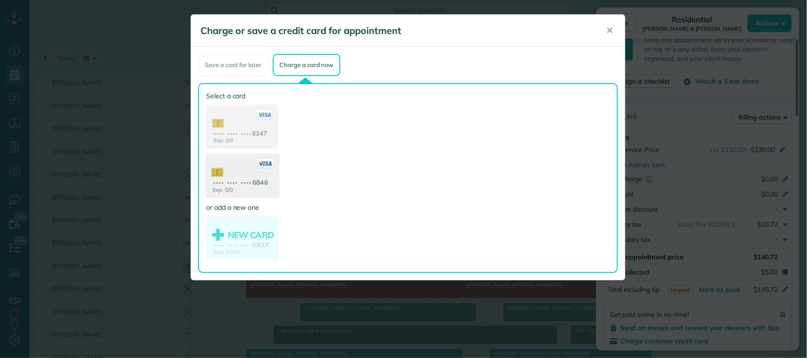
click at [265, 173] on use at bounding box center [242, 177] width 73 height 46
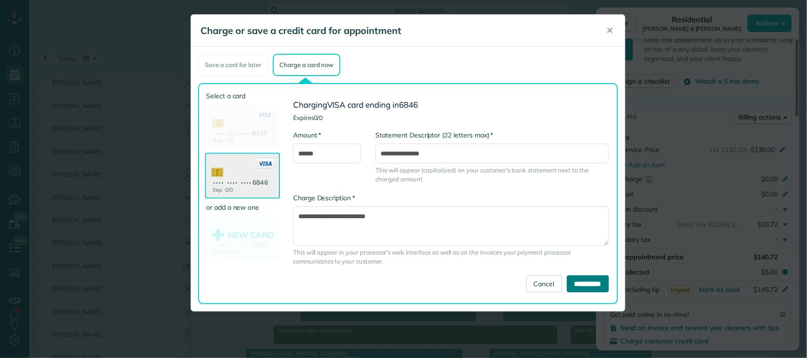
click at [578, 280] on input "**********" at bounding box center [588, 284] width 42 height 17
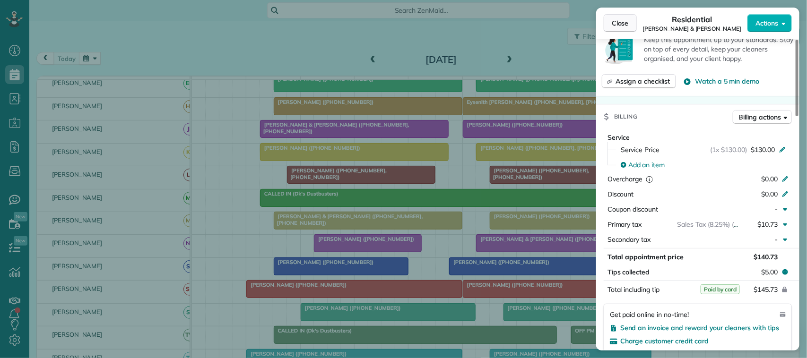
click at [626, 19] on span "Close" at bounding box center [620, 22] width 17 height 9
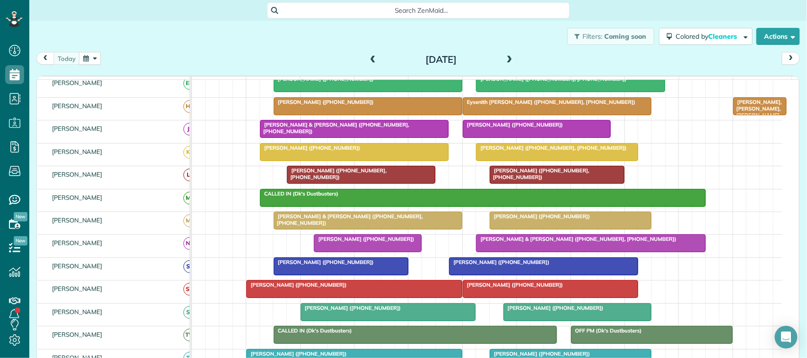
click at [523, 288] on span "[PERSON_NAME] ([PHONE_NUMBER])" at bounding box center [512, 285] width 101 height 7
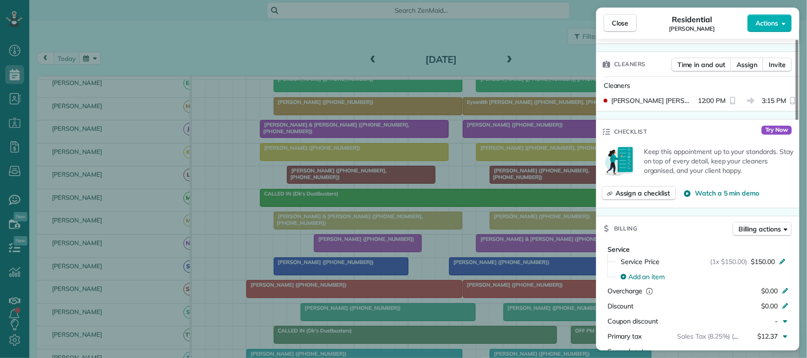
scroll to position [358, 0]
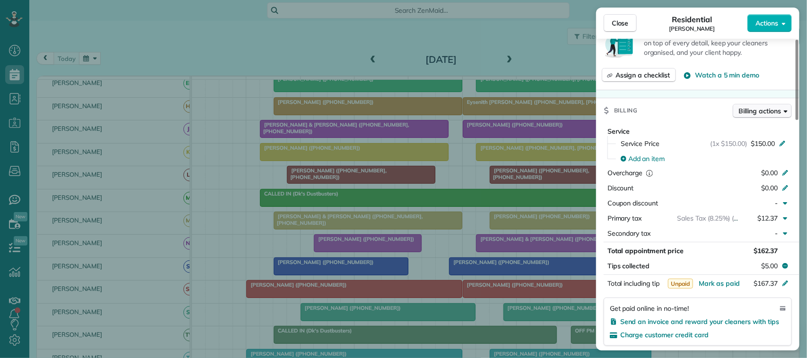
click at [770, 109] on span "Billing actions" at bounding box center [760, 110] width 42 height 9
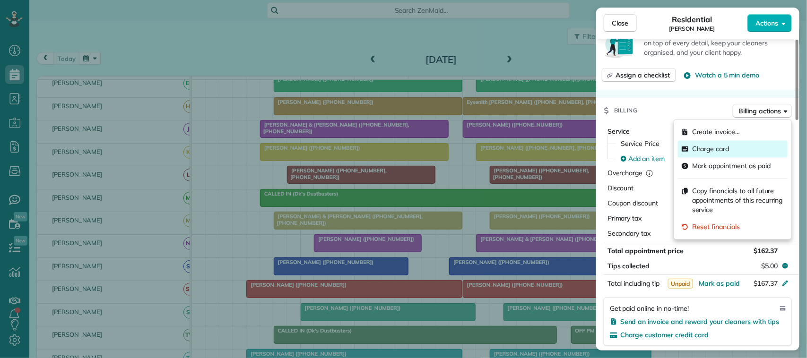
click at [749, 147] on div "Charge card" at bounding box center [733, 149] width 110 height 17
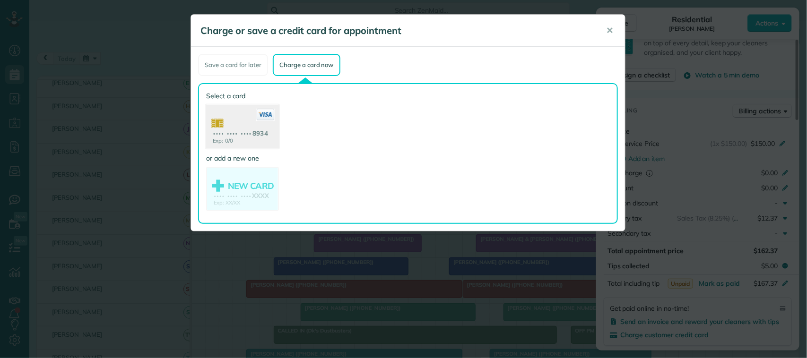
click at [256, 131] on use at bounding box center [242, 128] width 73 height 46
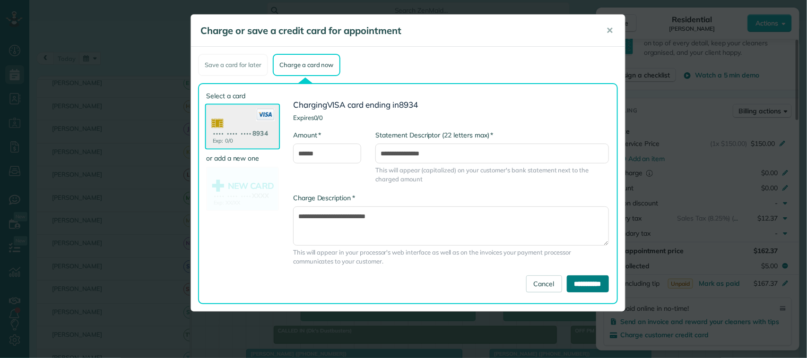
click at [578, 287] on input "**********" at bounding box center [588, 284] width 42 height 17
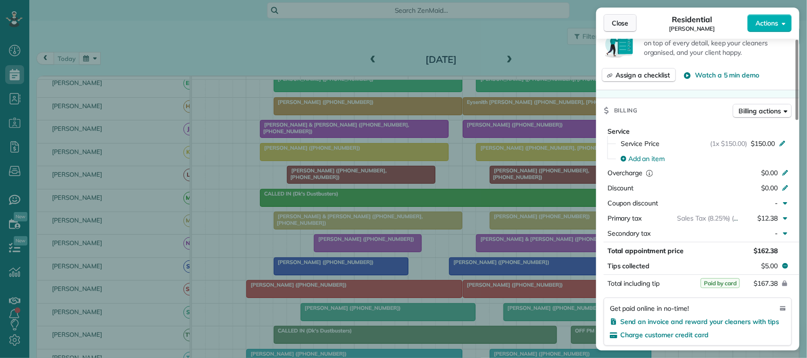
click at [618, 26] on span "Close" at bounding box center [620, 22] width 17 height 9
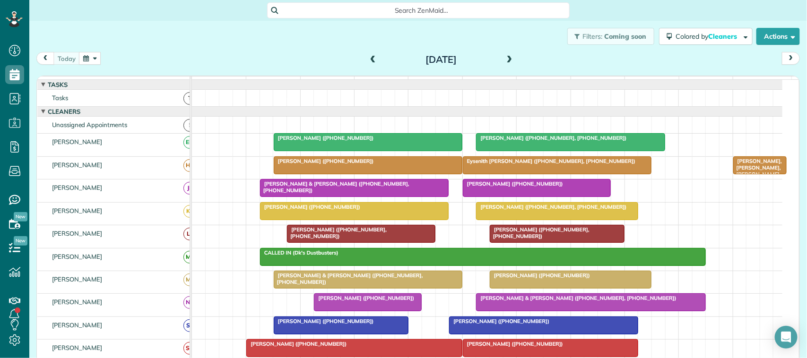
click at [324, 220] on div at bounding box center [355, 211] width 188 height 17
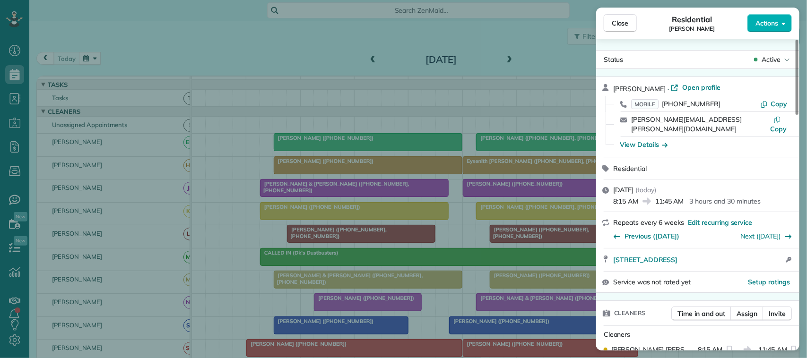
click at [785, 24] on icon "button" at bounding box center [784, 24] width 4 height 2
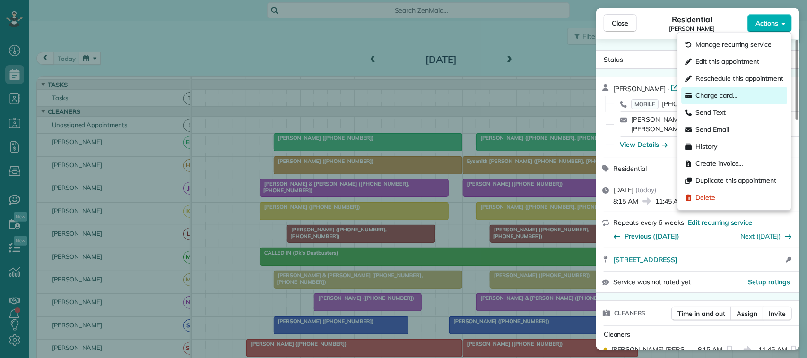
click at [731, 90] on div "Charge card…" at bounding box center [735, 95] width 106 height 17
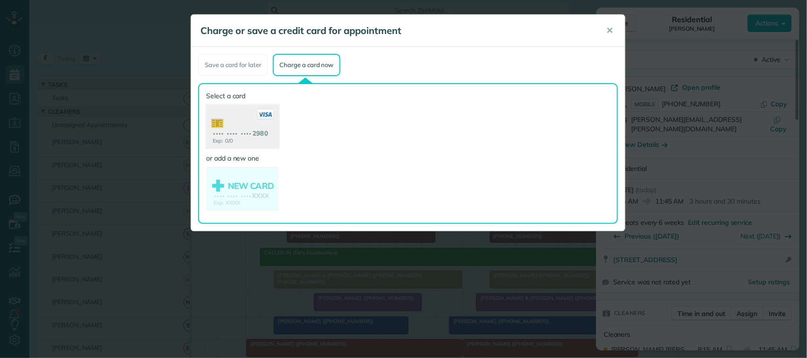
click at [260, 136] on use at bounding box center [242, 128] width 73 height 46
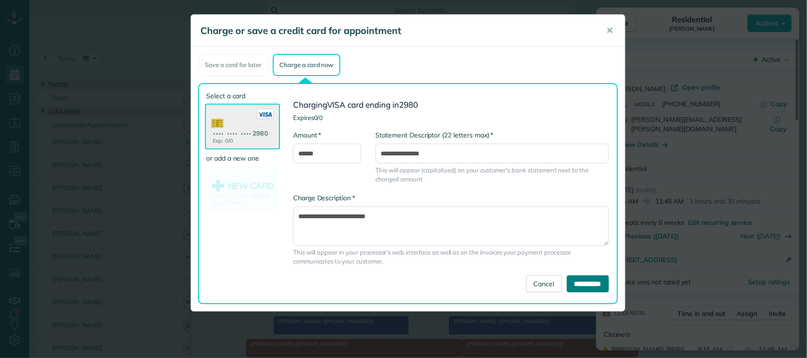
click at [575, 280] on input "**********" at bounding box center [588, 284] width 42 height 17
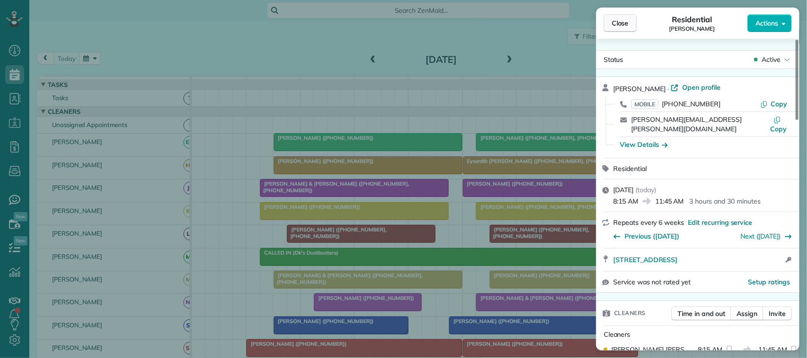
click at [615, 22] on span "Close" at bounding box center [620, 22] width 17 height 9
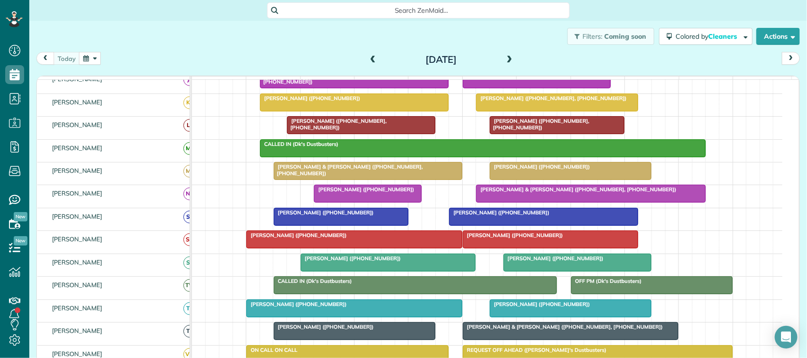
scroll to position [118, 0]
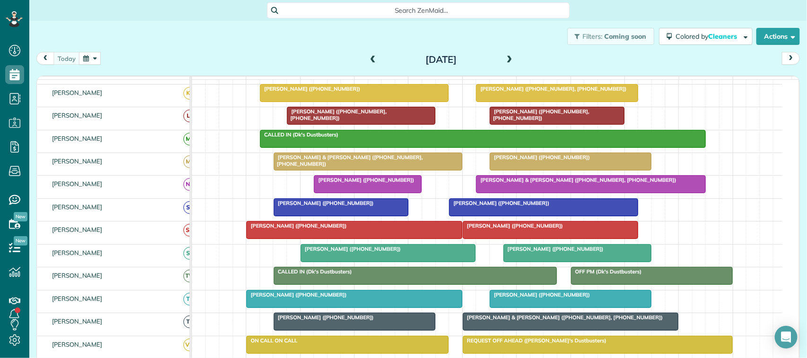
click at [525, 262] on div at bounding box center [578, 253] width 148 height 17
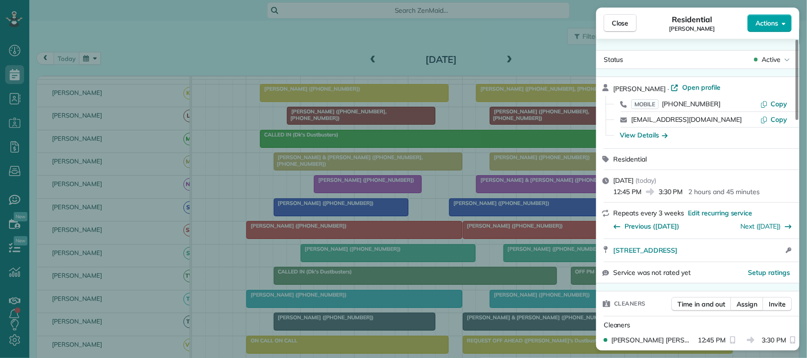
click at [762, 27] on span "Actions" at bounding box center [767, 22] width 23 height 9
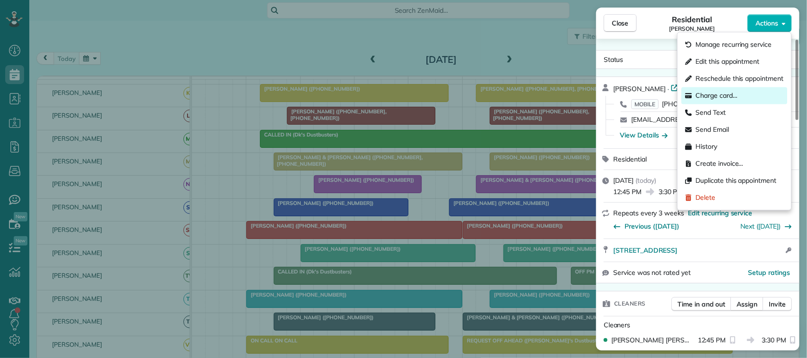
click at [747, 93] on div "Charge card…" at bounding box center [735, 95] width 106 height 17
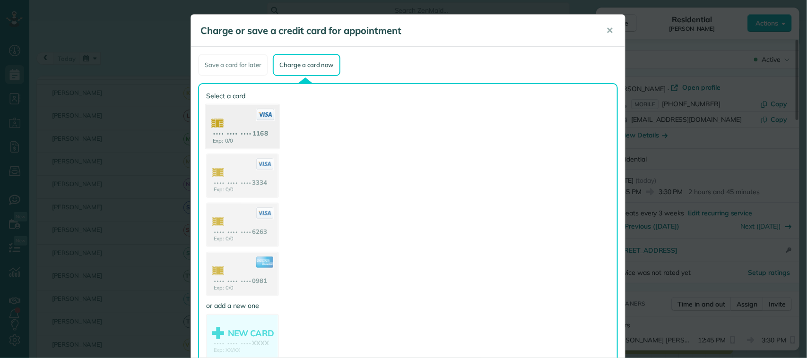
drag, startPoint x: 244, startPoint y: 124, endPoint x: 261, endPoint y: 140, distance: 23.4
click at [244, 124] on use at bounding box center [242, 128] width 73 height 46
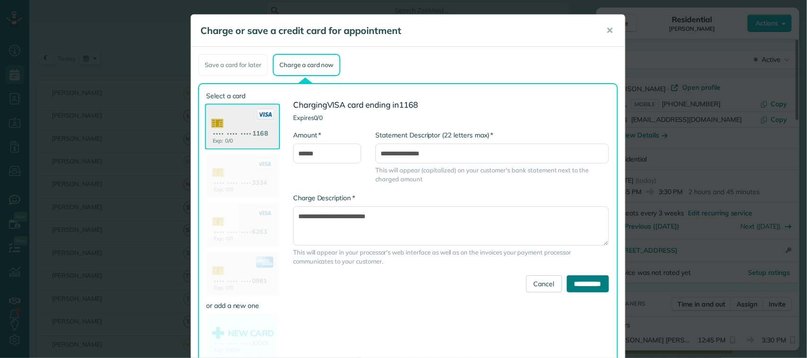
click at [579, 280] on input "**********" at bounding box center [588, 284] width 42 height 17
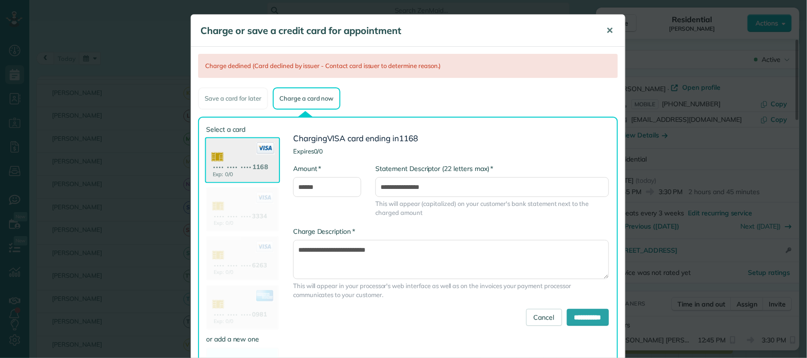
click at [611, 34] on button "✕" at bounding box center [609, 30] width 21 height 23
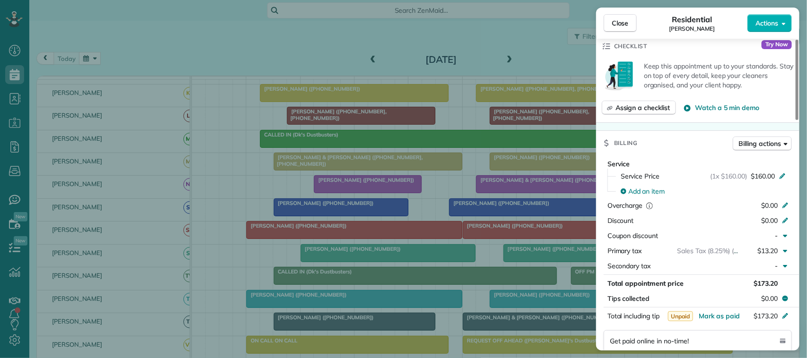
scroll to position [355, 0]
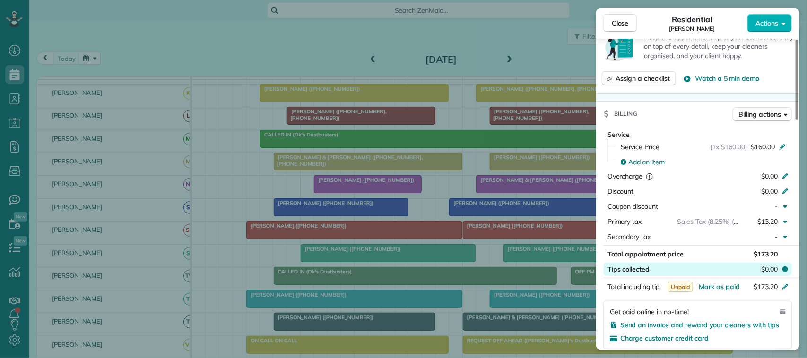
click at [773, 271] on span "$0.00" at bounding box center [769, 269] width 17 height 9
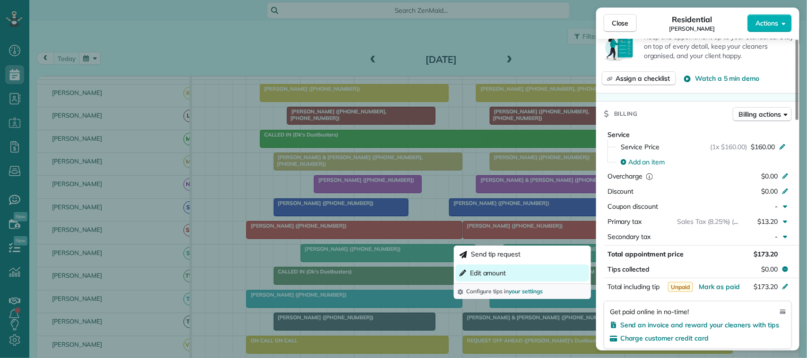
click at [549, 270] on button "Edit amount" at bounding box center [522, 273] width 133 height 17
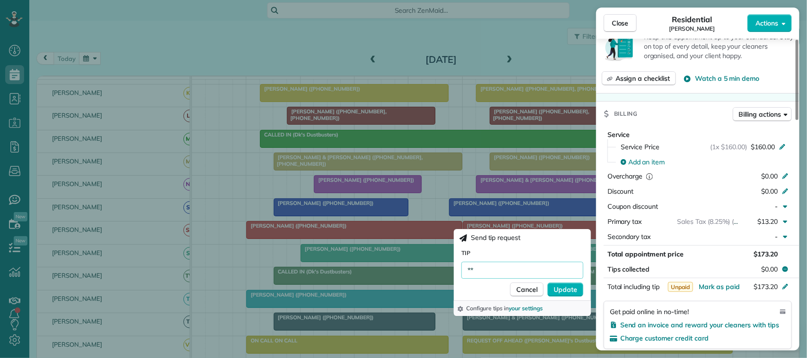
click at [517, 273] on input "**" at bounding box center [523, 270] width 122 height 17
type input "*****"
click at [568, 287] on span "Update" at bounding box center [566, 289] width 24 height 9
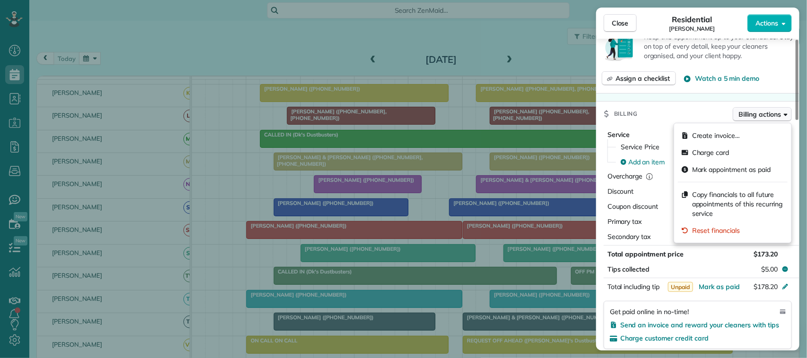
click at [750, 119] on span "Billing actions" at bounding box center [760, 114] width 42 height 9
click at [738, 157] on div "Charge card" at bounding box center [733, 152] width 110 height 17
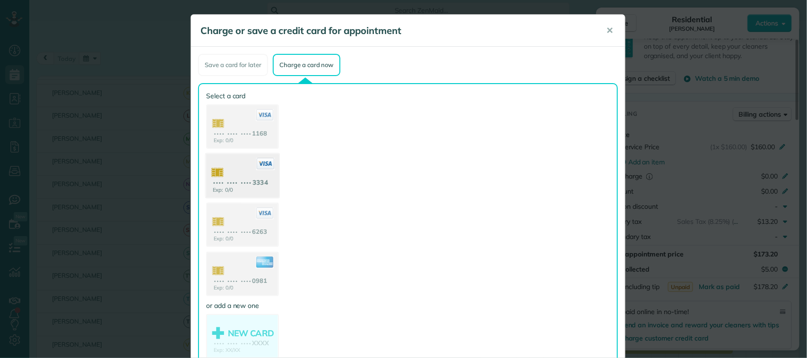
click at [236, 179] on use at bounding box center [242, 177] width 73 height 46
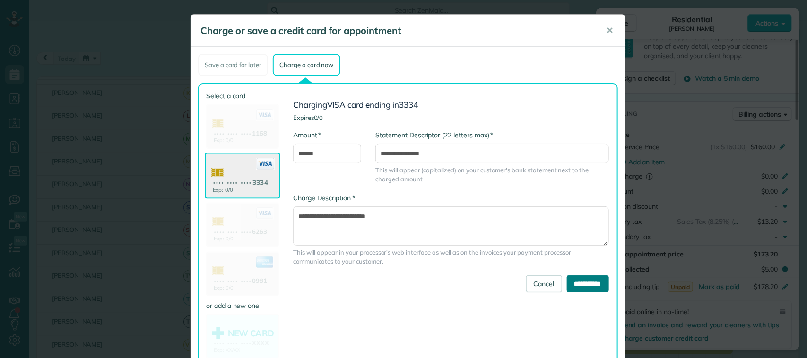
click at [583, 282] on input "**********" at bounding box center [588, 284] width 42 height 17
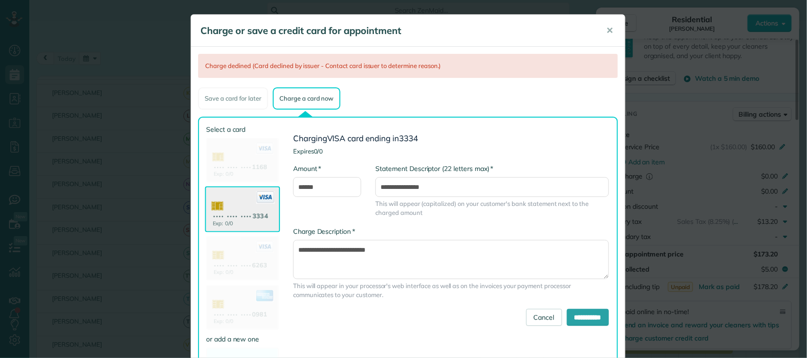
click at [272, 256] on use at bounding box center [242, 259] width 71 height 44
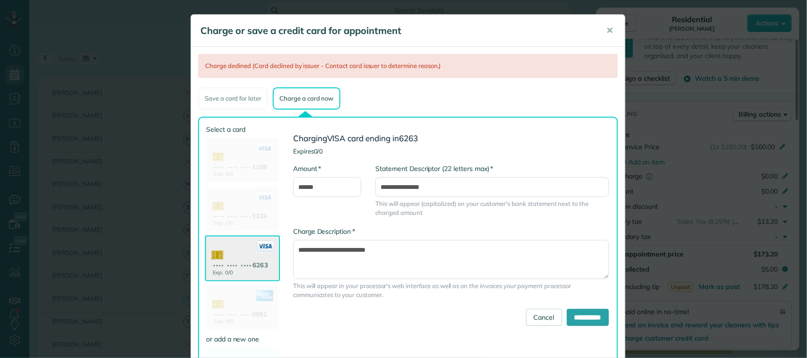
click at [578, 307] on div "**********" at bounding box center [451, 268] width 330 height 82
click at [578, 310] on input "**********" at bounding box center [588, 317] width 42 height 17
click at [256, 302] on use at bounding box center [242, 309] width 73 height 46
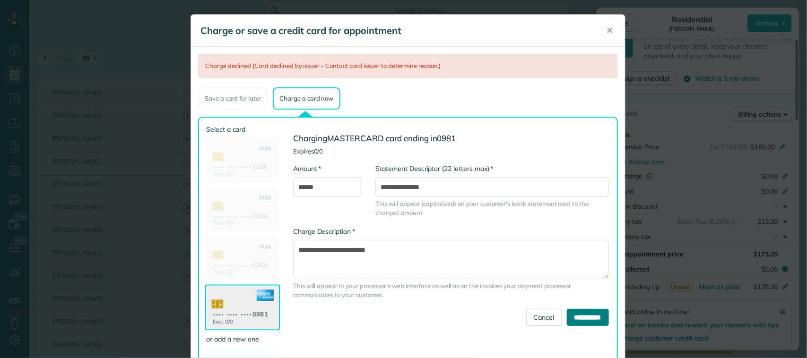
click at [567, 313] on input "**********" at bounding box center [588, 317] width 42 height 17
click at [606, 34] on span "✕" at bounding box center [609, 30] width 7 height 11
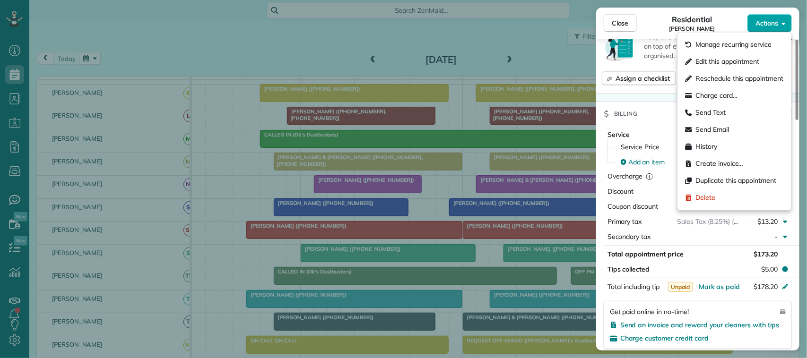
click at [774, 25] on span "Actions" at bounding box center [767, 22] width 23 height 9
click at [724, 107] on div "Send Text" at bounding box center [735, 112] width 106 height 17
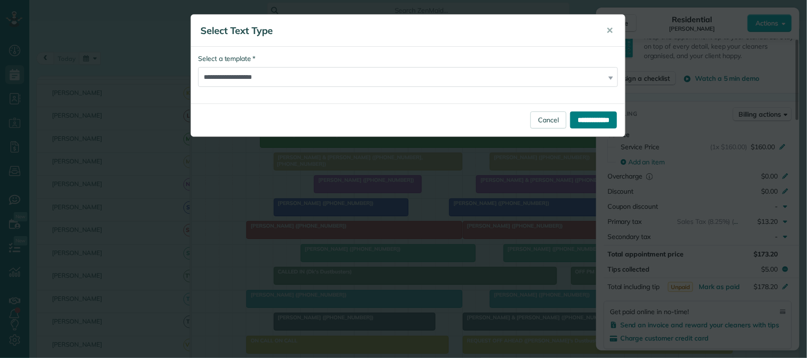
click at [606, 119] on input "**********" at bounding box center [593, 120] width 47 height 17
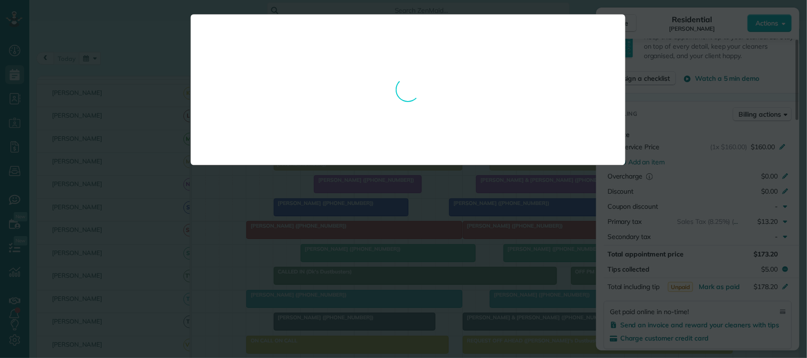
click at [681, 123] on div "**********" at bounding box center [403, 179] width 807 height 358
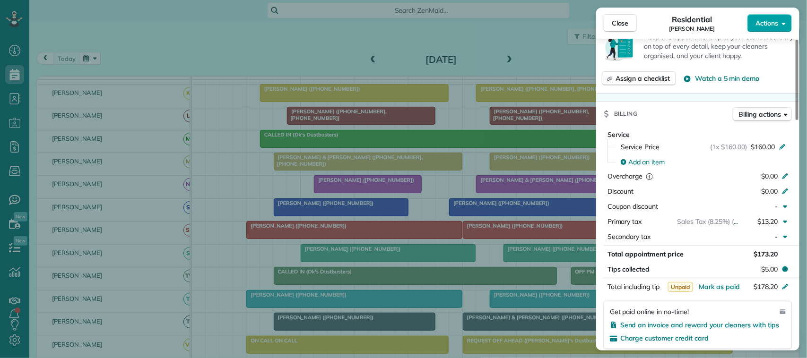
click at [761, 25] on span "Actions" at bounding box center [767, 22] width 23 height 9
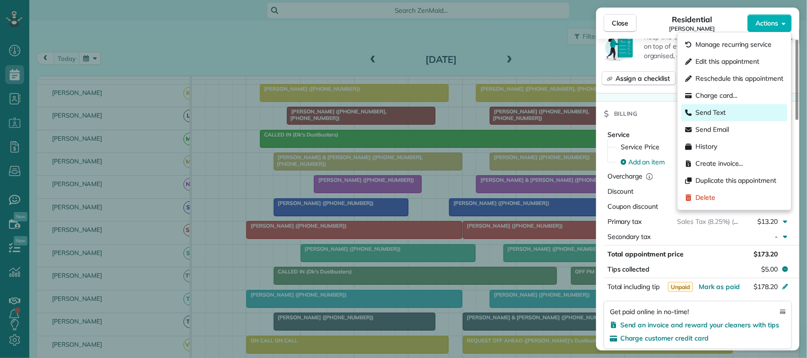
click at [739, 111] on div "Send Text" at bounding box center [735, 112] width 106 height 17
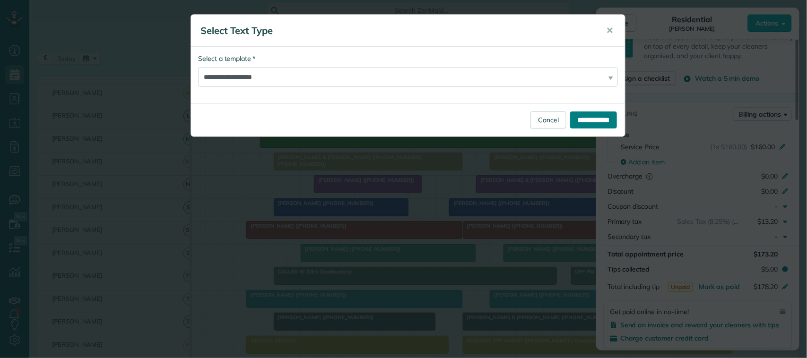
click at [575, 121] on input "**********" at bounding box center [593, 120] width 47 height 17
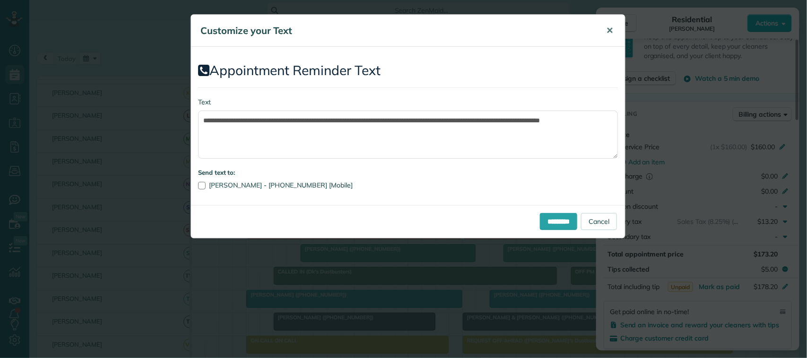
click at [613, 29] on button "✕" at bounding box center [609, 30] width 21 height 23
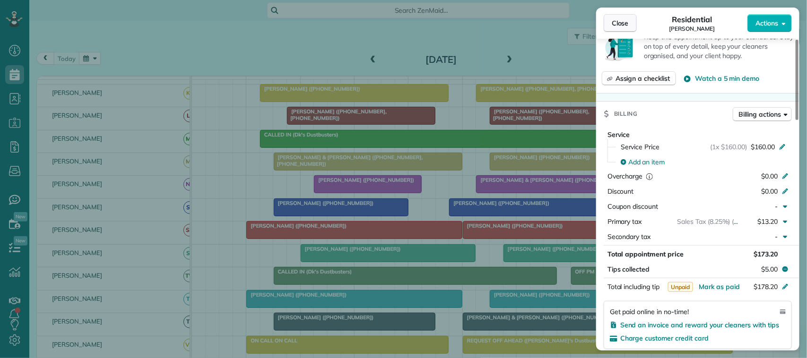
click at [626, 26] on span "Close" at bounding box center [620, 22] width 17 height 9
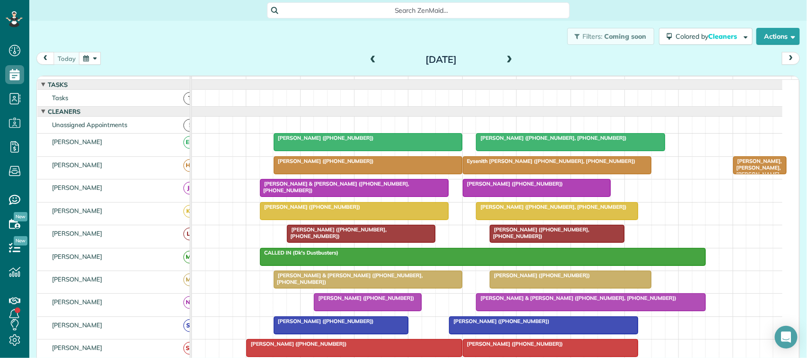
click at [521, 187] on span "[PERSON_NAME] ([PHONE_NUMBER])" at bounding box center [512, 184] width 101 height 7
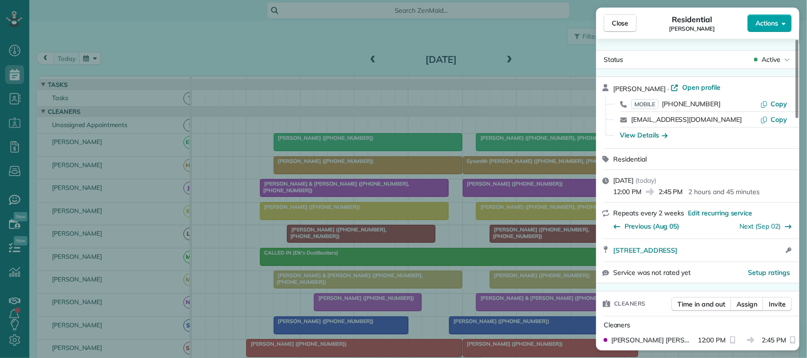
click at [771, 24] on span "Actions" at bounding box center [767, 22] width 23 height 9
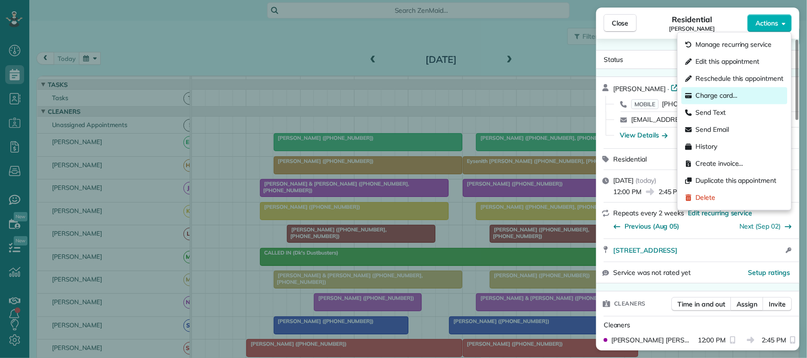
click at [748, 93] on div "Charge card…" at bounding box center [735, 95] width 106 height 17
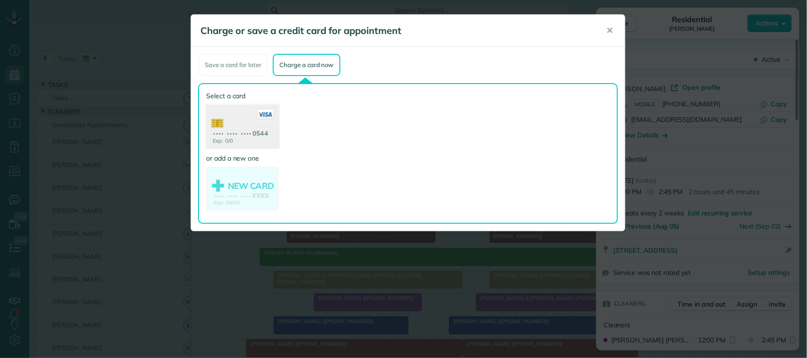
click at [247, 139] on use at bounding box center [242, 128] width 73 height 46
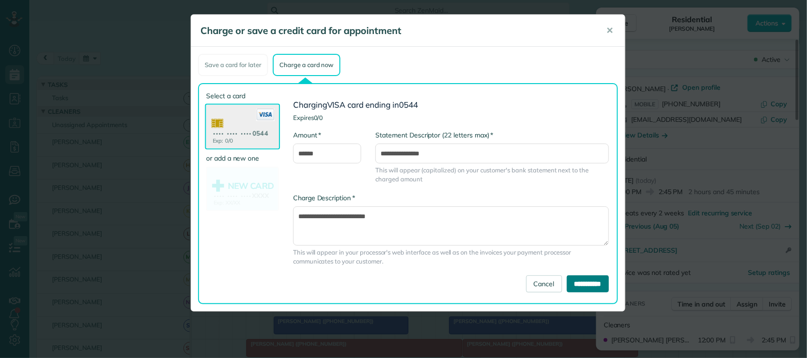
click at [591, 279] on input "**********" at bounding box center [588, 284] width 42 height 17
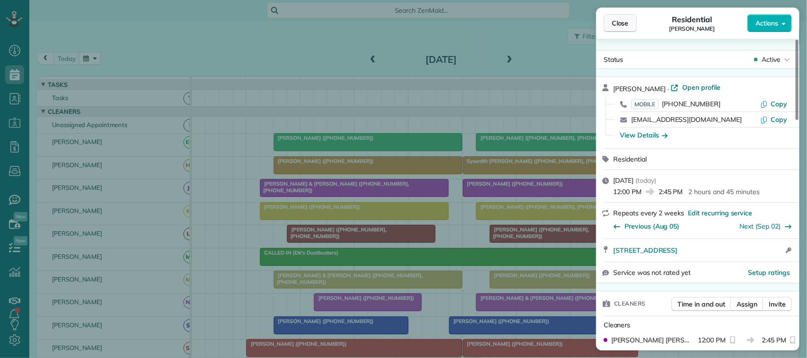
click at [621, 26] on span "Close" at bounding box center [620, 22] width 17 height 9
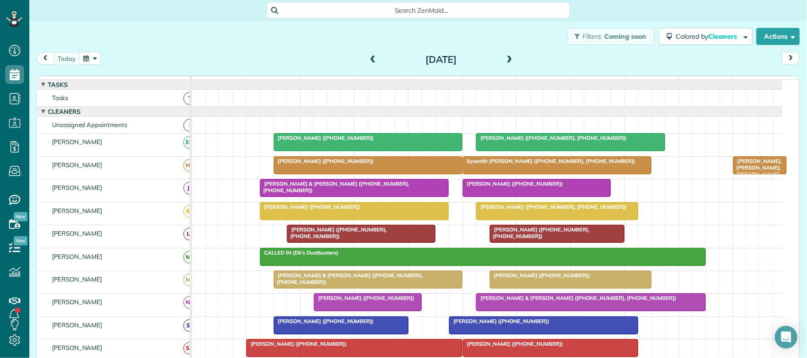
scroll to position [59, 0]
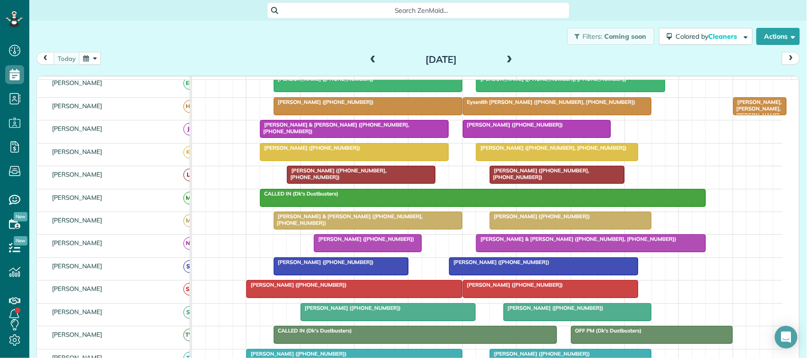
click at [502, 266] on span "[PERSON_NAME] ([PHONE_NUMBER])" at bounding box center [499, 262] width 101 height 7
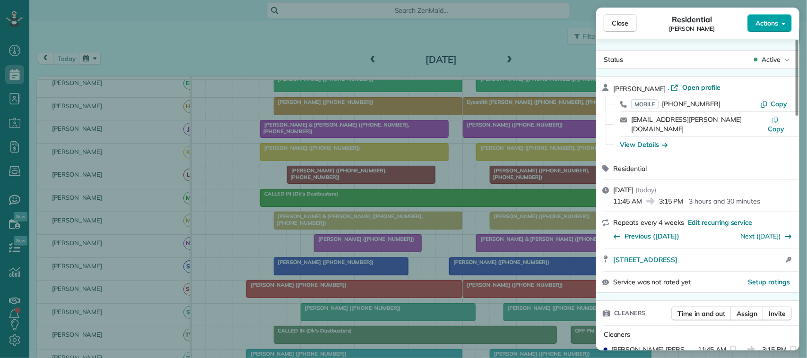
click at [774, 24] on span "Actions" at bounding box center [767, 22] width 23 height 9
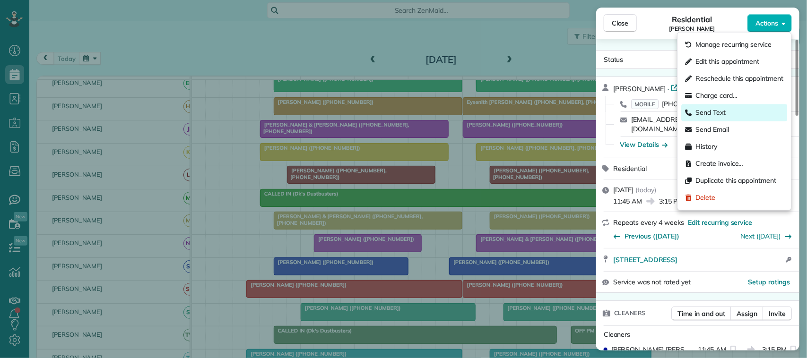
click at [727, 111] on div "Send Text" at bounding box center [735, 112] width 106 height 17
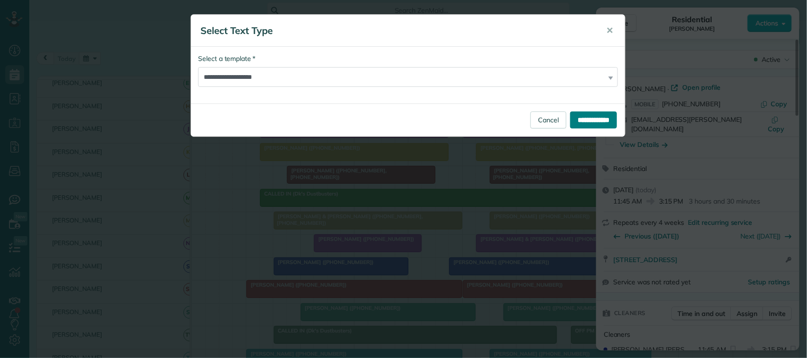
click at [570, 119] on input "**********" at bounding box center [593, 120] width 47 height 17
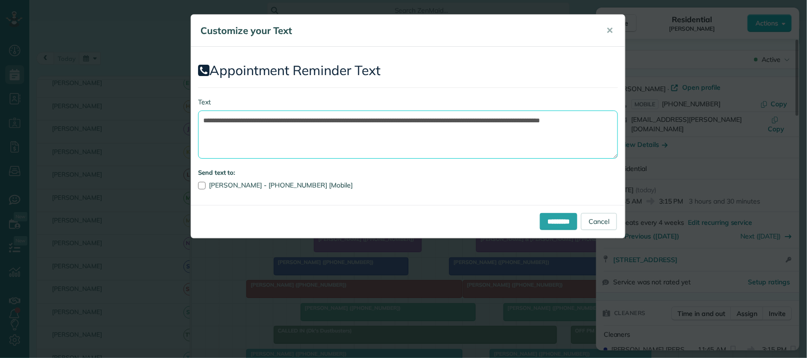
drag, startPoint x: 348, startPoint y: 131, endPoint x: 357, endPoint y: 132, distance: 10.0
click at [357, 132] on textarea "**********" at bounding box center [408, 135] width 420 height 48
drag, startPoint x: 374, startPoint y: 134, endPoint x: 412, endPoint y: 120, distance: 40.8
click at [412, 120] on textarea "**********" at bounding box center [408, 135] width 420 height 48
drag, startPoint x: 355, startPoint y: 120, endPoint x: 259, endPoint y: 121, distance: 96.0
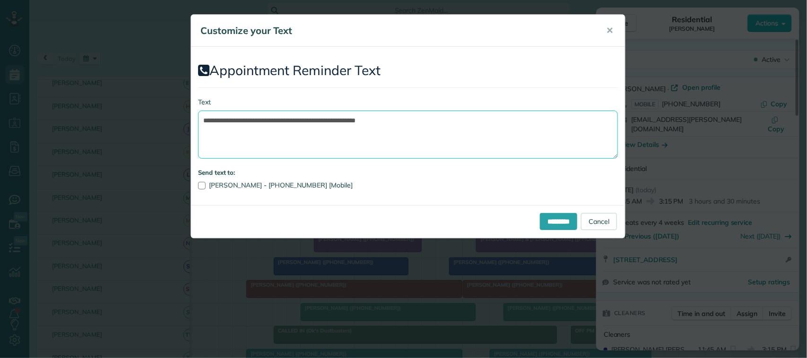
click at [259, 121] on textarea "**********" at bounding box center [408, 135] width 420 height 48
click at [351, 121] on textarea "**********" at bounding box center [408, 135] width 420 height 48
type textarea "**********"
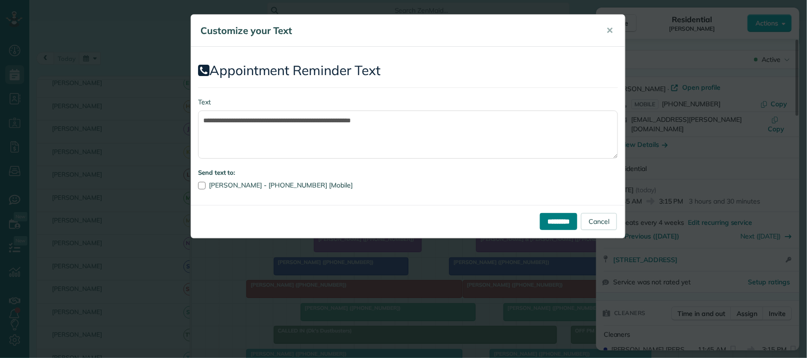
click at [552, 218] on input "*********" at bounding box center [558, 221] width 37 height 17
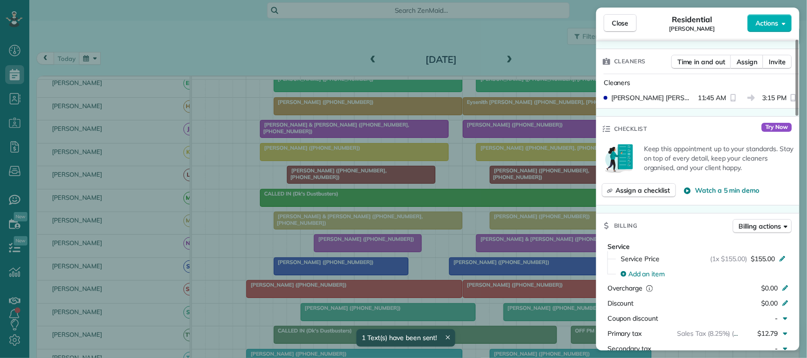
scroll to position [296, 0]
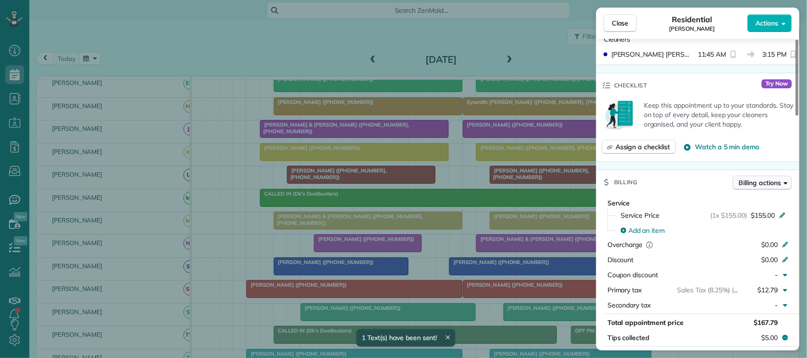
click at [764, 178] on span "Billing actions" at bounding box center [760, 182] width 42 height 9
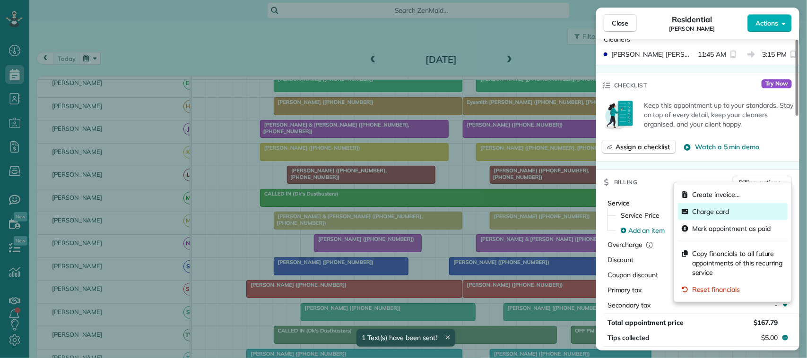
click at [735, 211] on div "Charge card" at bounding box center [733, 211] width 110 height 17
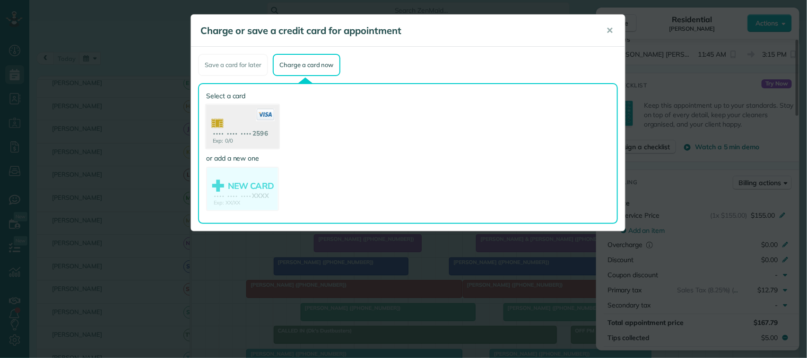
click at [256, 126] on use at bounding box center [242, 128] width 73 height 46
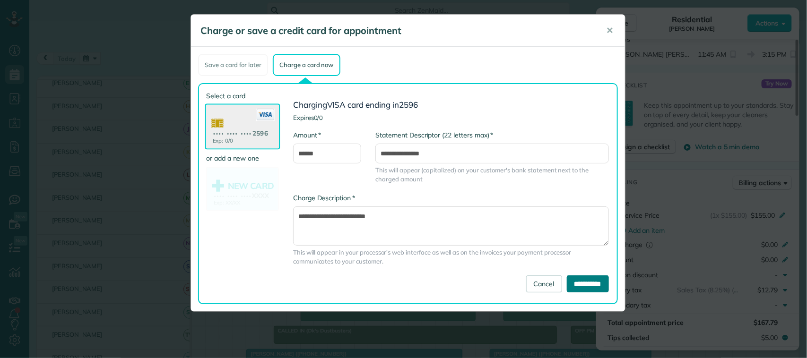
click at [592, 285] on input "**********" at bounding box center [588, 284] width 42 height 17
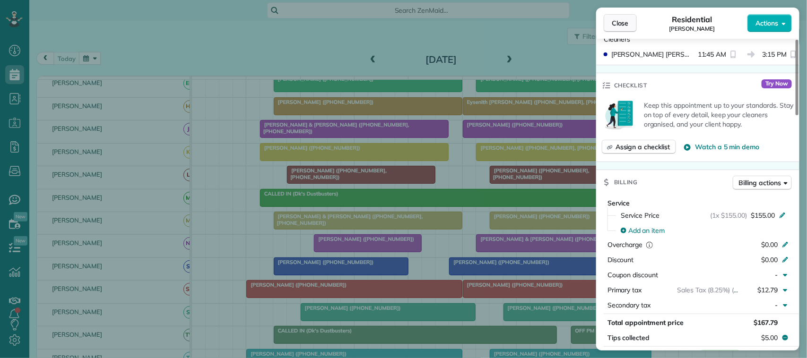
click at [622, 29] on button "Close" at bounding box center [620, 23] width 33 height 18
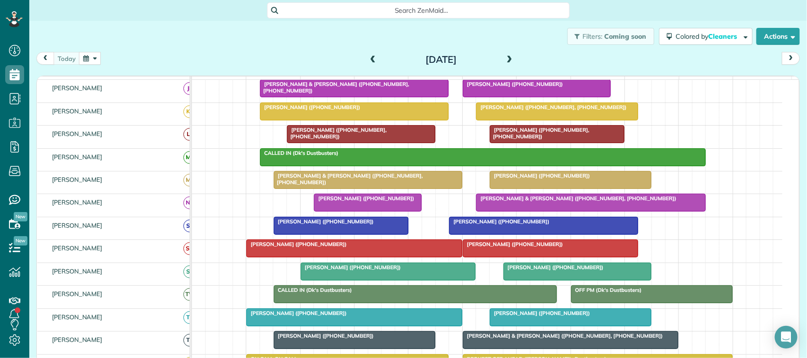
scroll to position [118, 0]
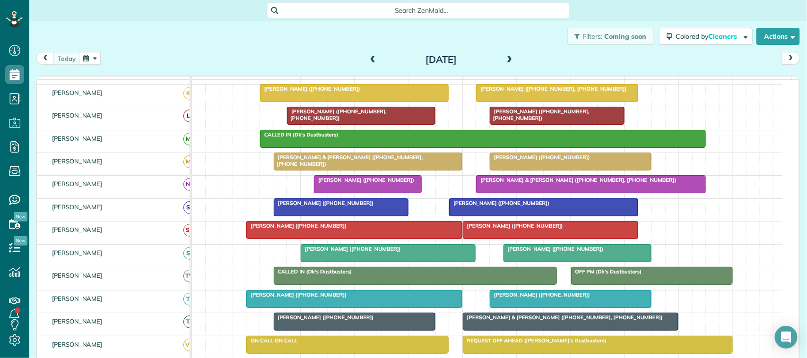
click at [265, 239] on div at bounding box center [354, 230] width 215 height 17
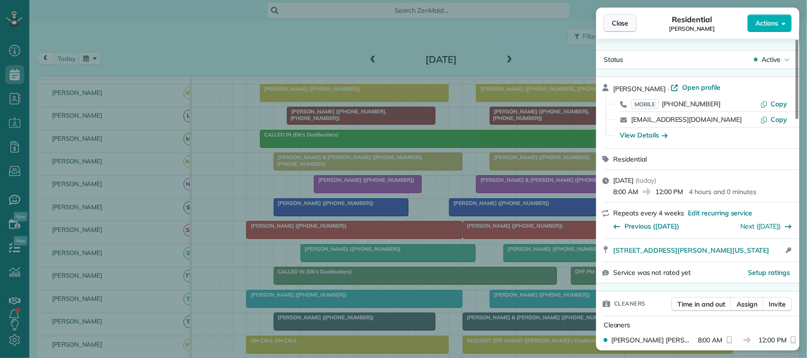
click at [631, 20] on button "Close" at bounding box center [620, 23] width 33 height 18
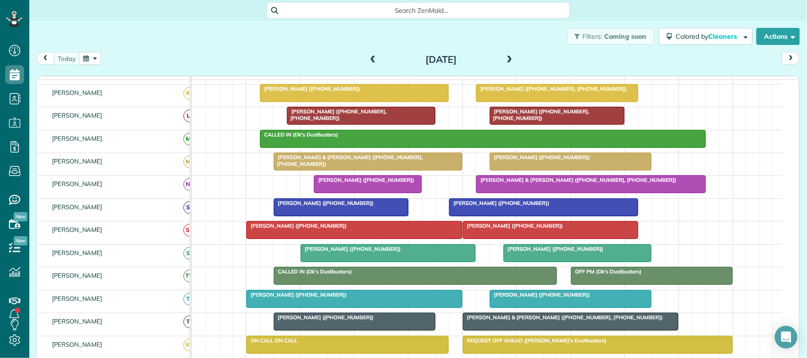
click at [311, 239] on div at bounding box center [354, 230] width 215 height 17
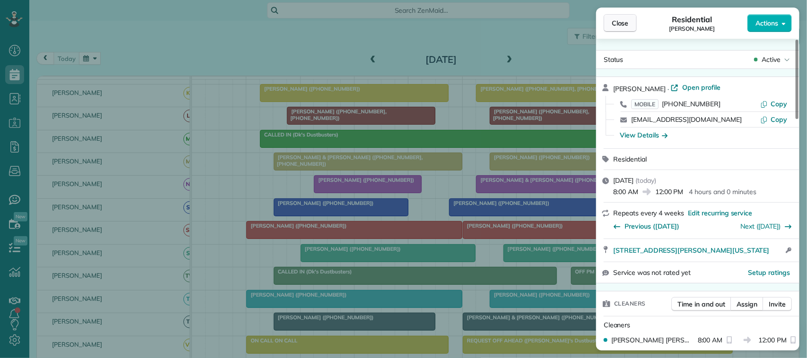
click at [629, 14] on button "Close" at bounding box center [620, 23] width 33 height 18
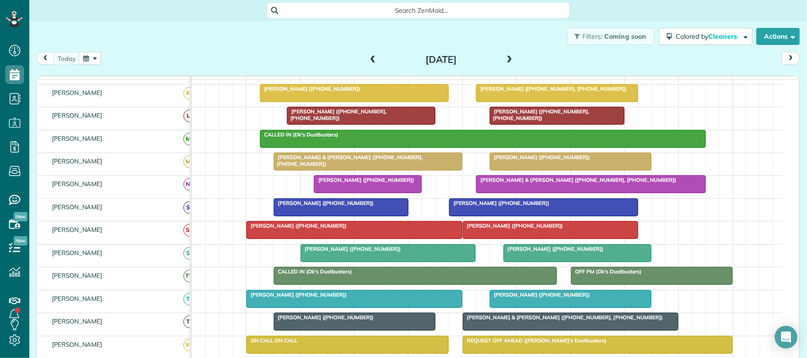
click at [353, 239] on div at bounding box center [354, 230] width 215 height 17
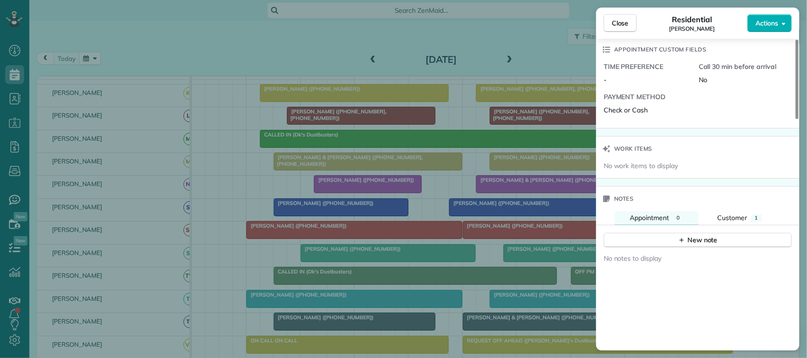
scroll to position [710, 0]
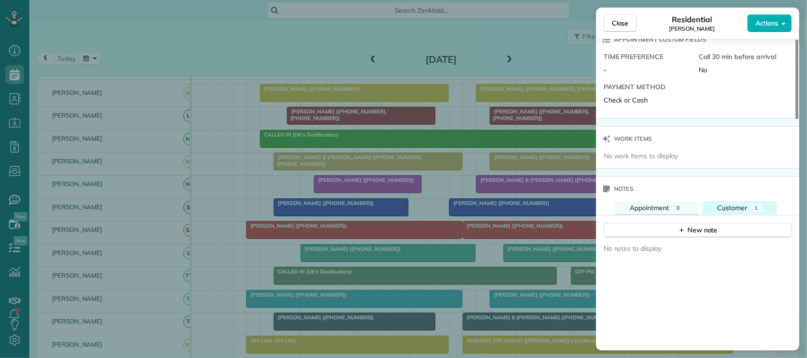
click at [741, 210] on span "Customer" at bounding box center [733, 208] width 30 height 9
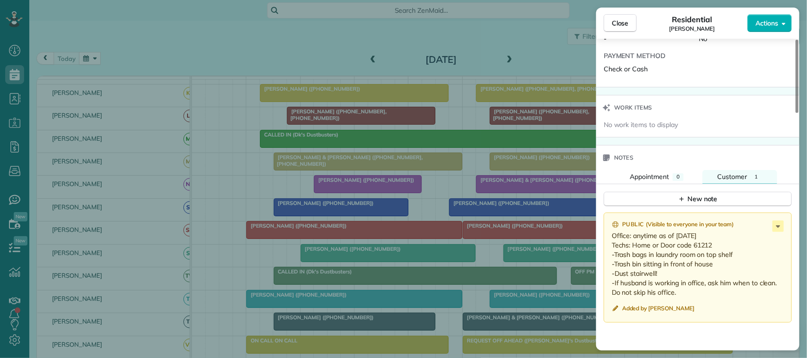
scroll to position [769, 0]
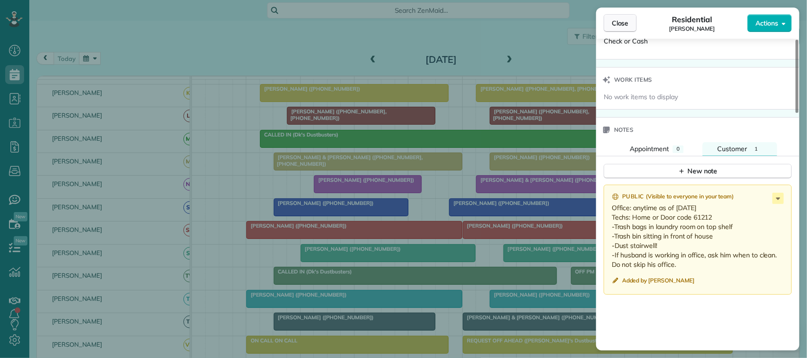
click at [625, 25] on span "Close" at bounding box center [620, 22] width 17 height 9
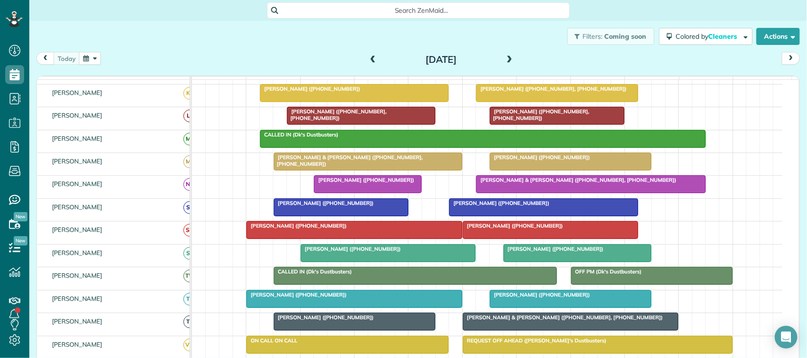
click at [373, 59] on span at bounding box center [373, 60] width 10 height 9
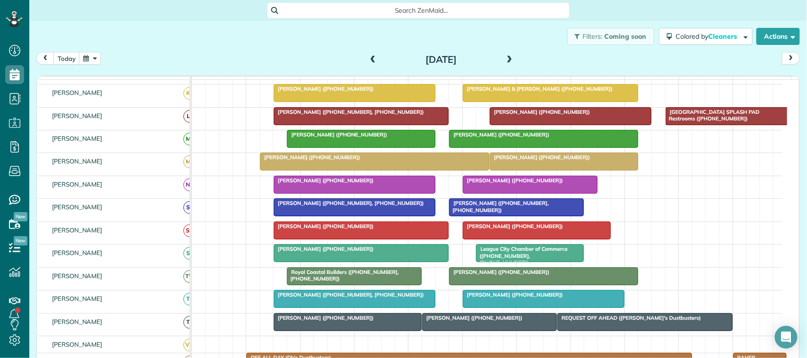
scroll to position [183, 0]
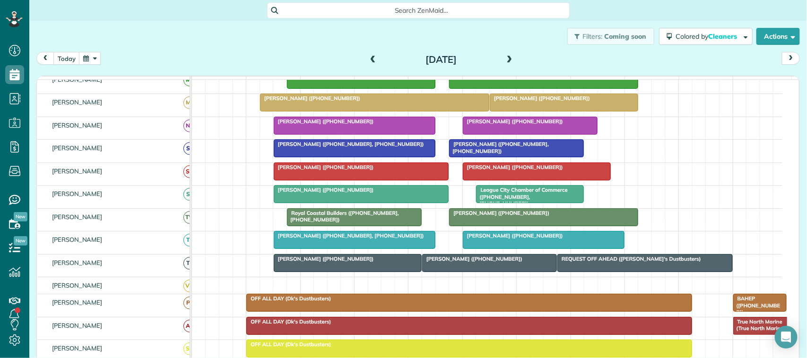
click at [83, 60] on button "button" at bounding box center [90, 58] width 22 height 13
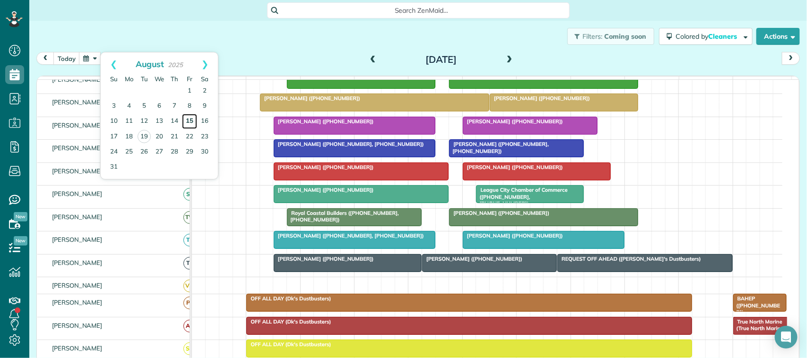
click at [188, 121] on link "15" at bounding box center [189, 121] width 15 height 15
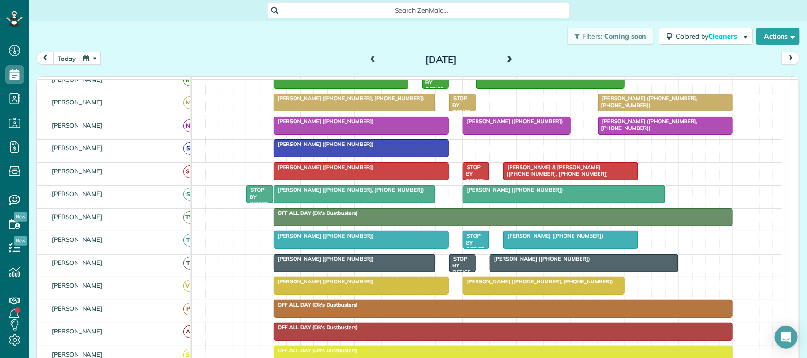
scroll to position [124, 0]
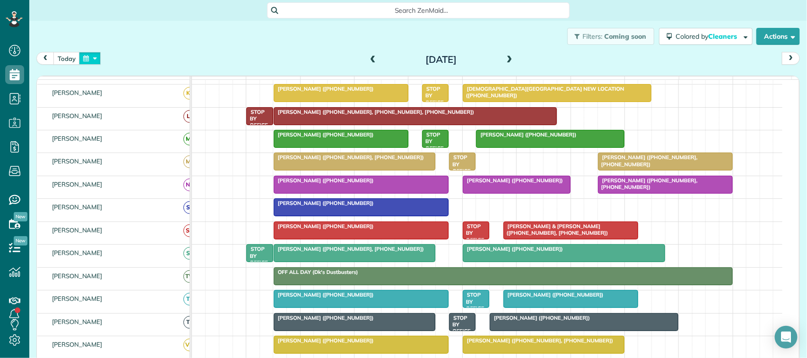
click at [100, 59] on button "button" at bounding box center [90, 58] width 22 height 13
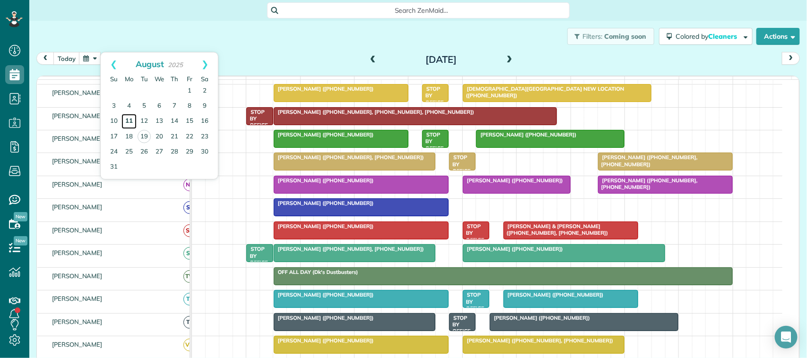
click at [129, 119] on link "11" at bounding box center [129, 121] width 15 height 15
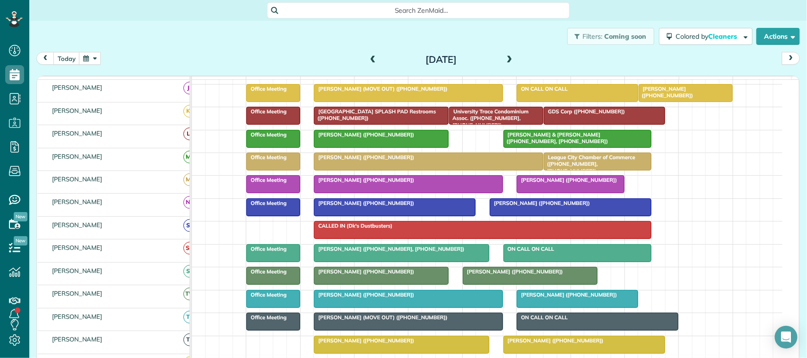
scroll to position [118, 0]
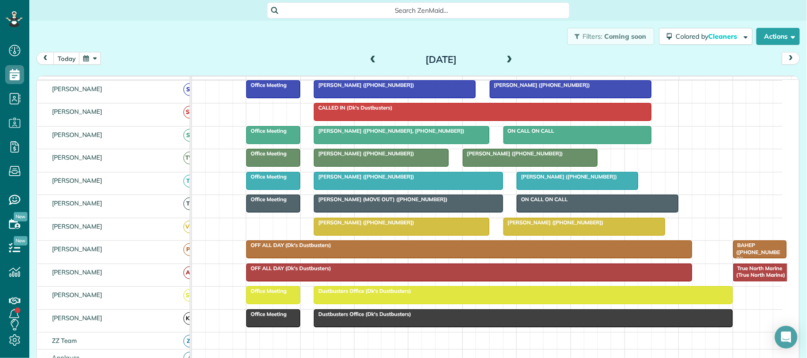
click at [361, 235] on div at bounding box center [401, 226] width 174 height 17
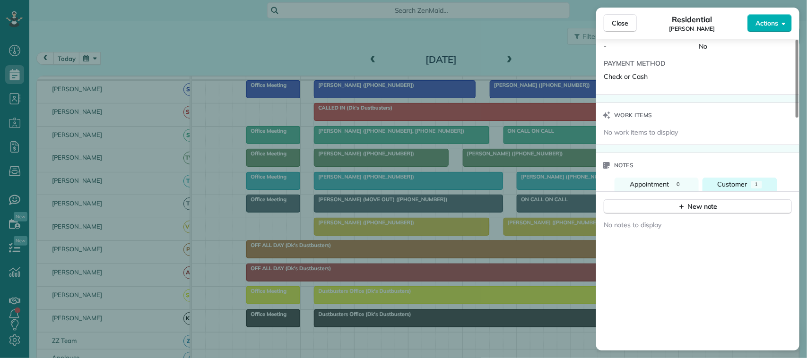
click at [739, 183] on div "Customer" at bounding box center [733, 185] width 30 height 10
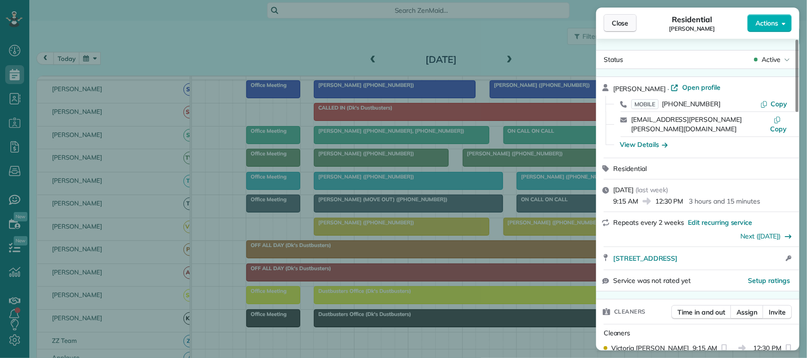
click at [623, 23] on span "Close" at bounding box center [620, 22] width 17 height 9
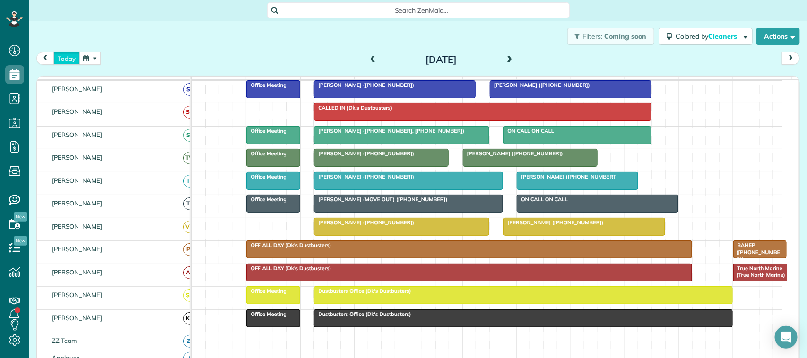
click at [77, 61] on button "today" at bounding box center [66, 58] width 26 height 13
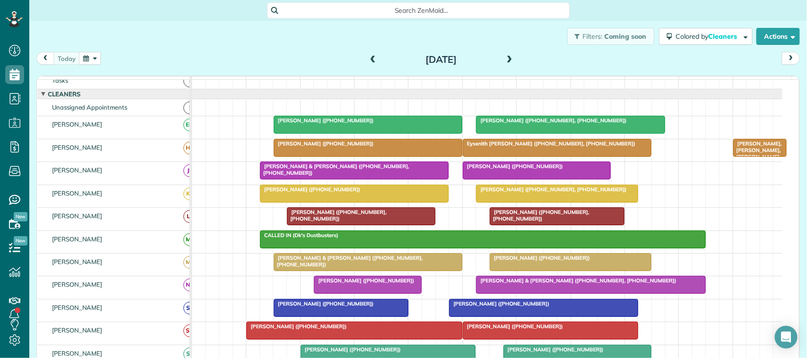
click at [292, 179] on div at bounding box center [355, 170] width 188 height 17
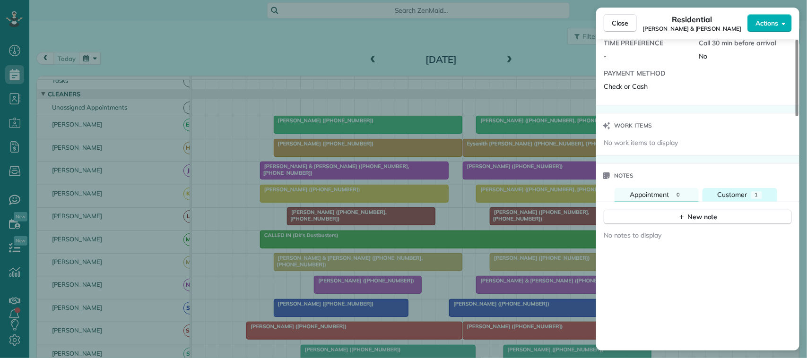
click at [736, 190] on div "Customer" at bounding box center [733, 195] width 30 height 10
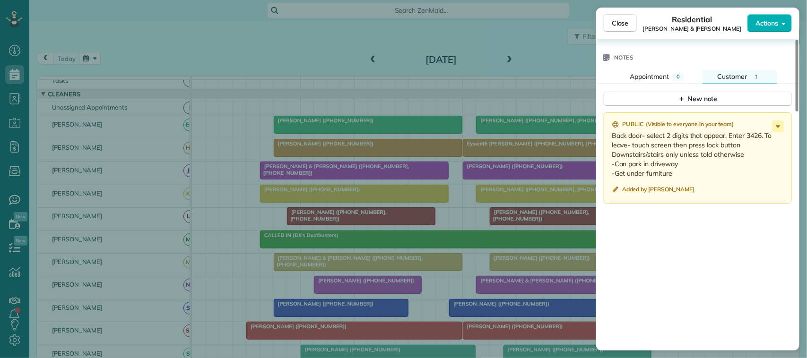
click at [717, 256] on div "Public ( Visible to everyone in your team ) Back door- select 2 digits that app…" at bounding box center [697, 247] width 203 height 280
click at [618, 20] on span "Close" at bounding box center [620, 22] width 17 height 9
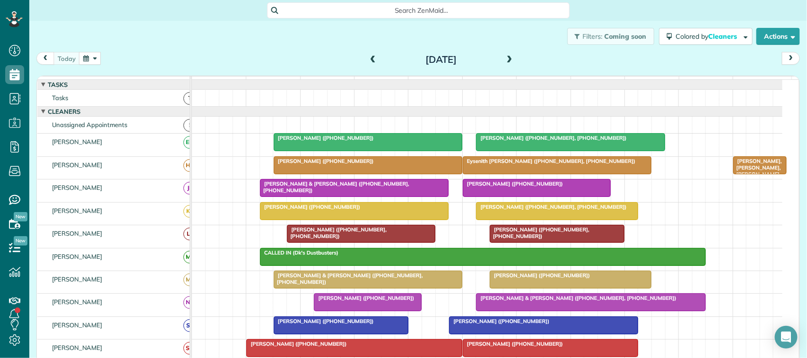
click at [94, 60] on button "button" at bounding box center [90, 58] width 22 height 13
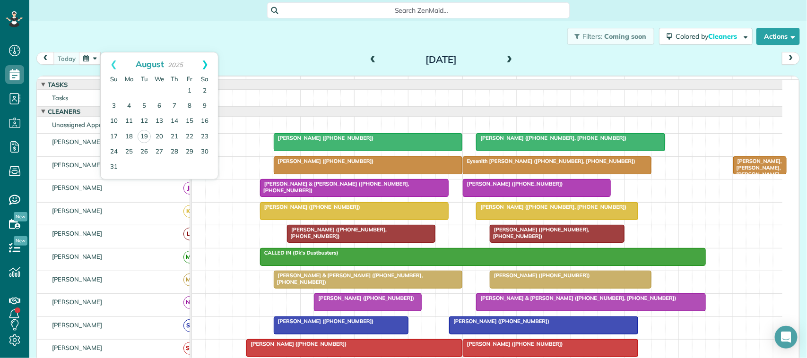
click at [209, 66] on link "Next" at bounding box center [205, 64] width 26 height 24
click at [164, 105] on link "10" at bounding box center [159, 106] width 15 height 15
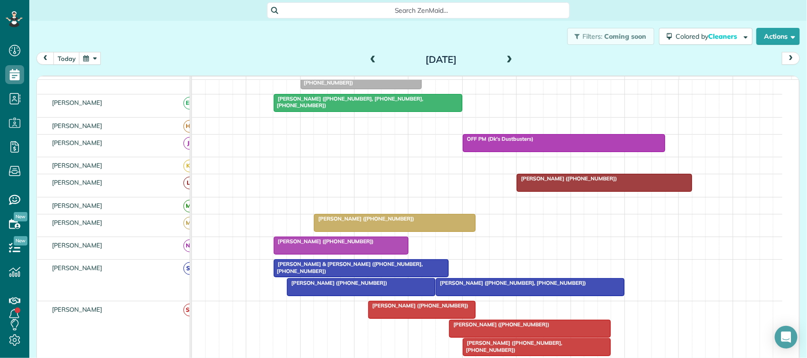
scroll to position [295, 0]
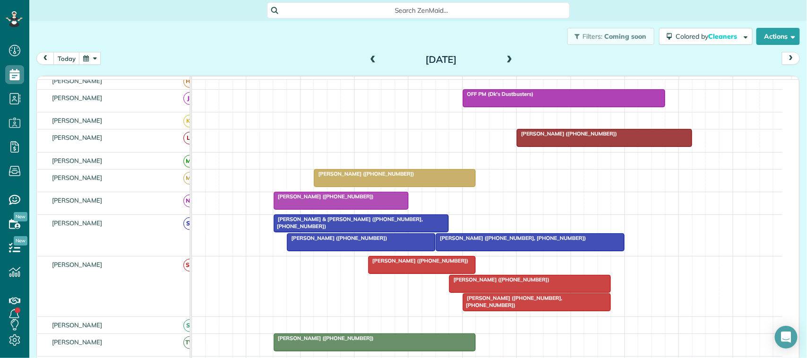
click at [509, 60] on span at bounding box center [510, 60] width 10 height 9
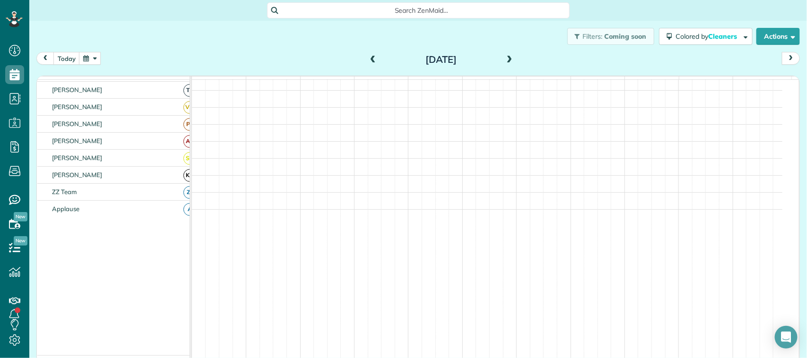
scroll to position [78, 0]
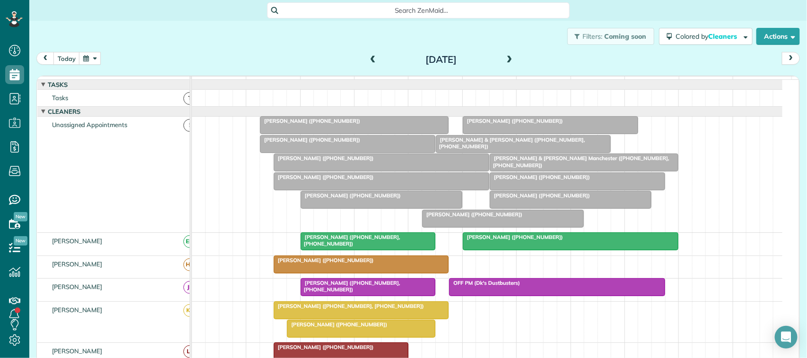
click at [368, 61] on span at bounding box center [373, 60] width 10 height 9
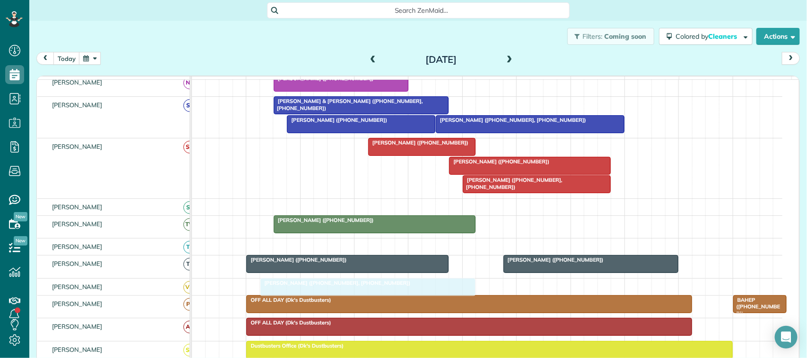
drag, startPoint x: 335, startPoint y: 135, endPoint x: 335, endPoint y: 291, distance: 156.0
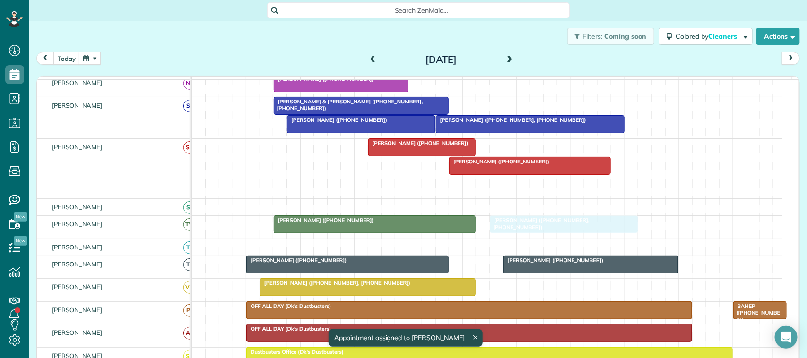
drag, startPoint x: 501, startPoint y: 195, endPoint x: 511, endPoint y: 212, distance: 19.7
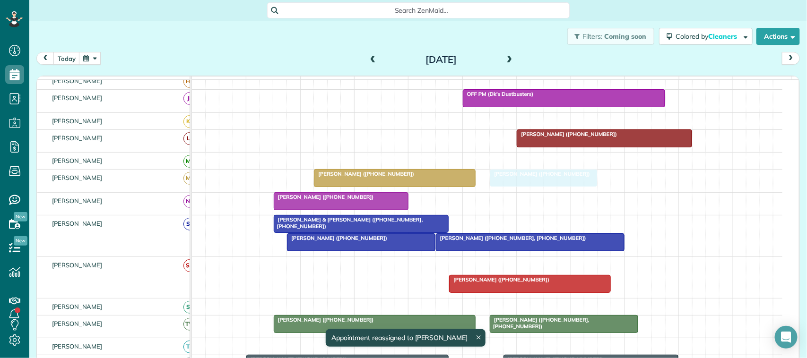
drag, startPoint x: 419, startPoint y: 156, endPoint x: 530, endPoint y: 182, distance: 113.2
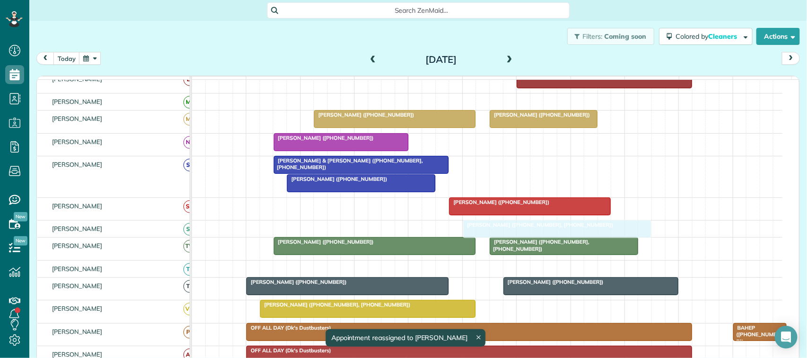
drag, startPoint x: 474, startPoint y: 192, endPoint x: 507, endPoint y: 230, distance: 51.3
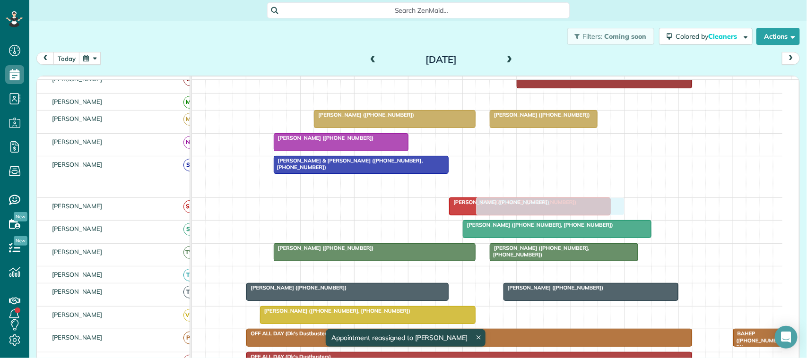
drag, startPoint x: 332, startPoint y: 191, endPoint x: 515, endPoint y: 216, distance: 185.2
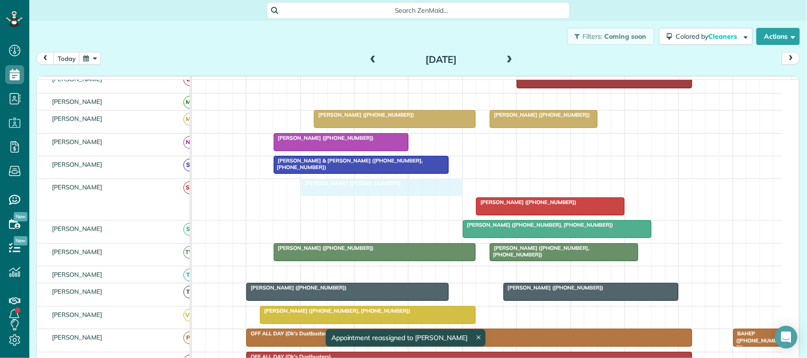
drag, startPoint x: 505, startPoint y: 198, endPoint x: 353, endPoint y: 217, distance: 152.5
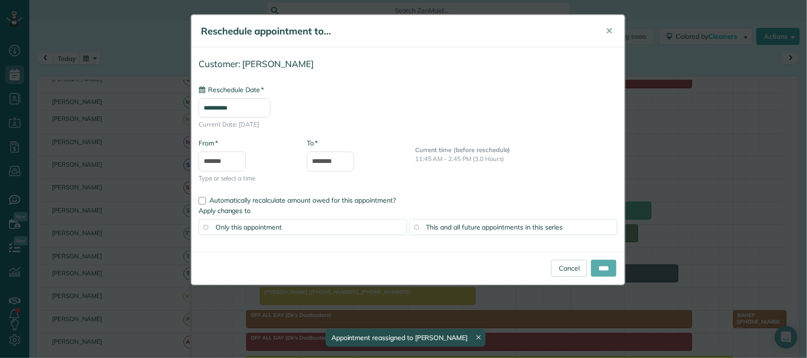
type input "**********"
click at [595, 270] on input "****" at bounding box center [604, 268] width 26 height 17
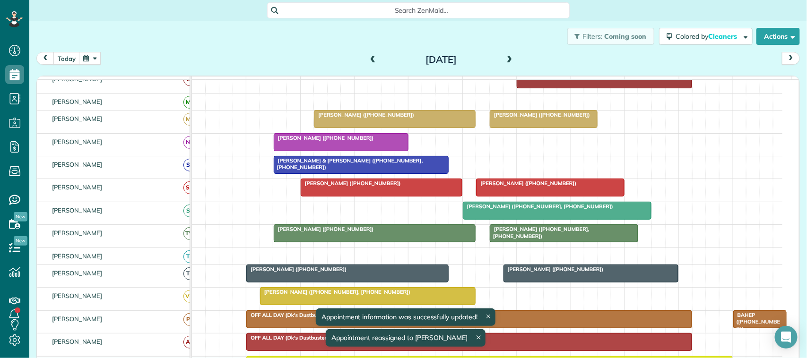
click at [502, 187] on div "[PERSON_NAME] ([PHONE_NUMBER])" at bounding box center [550, 183] width 143 height 7
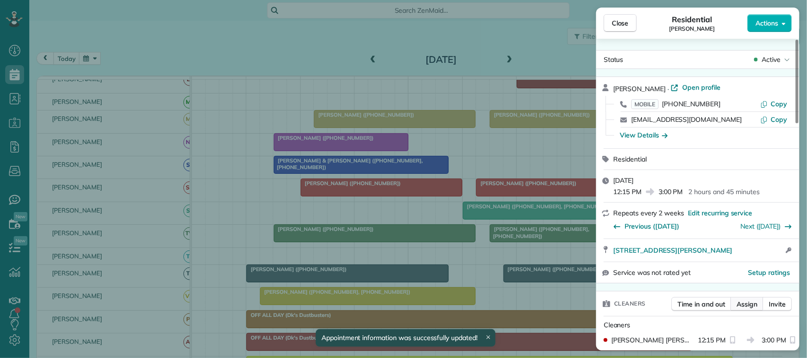
click at [753, 305] on span "Assign" at bounding box center [747, 304] width 21 height 9
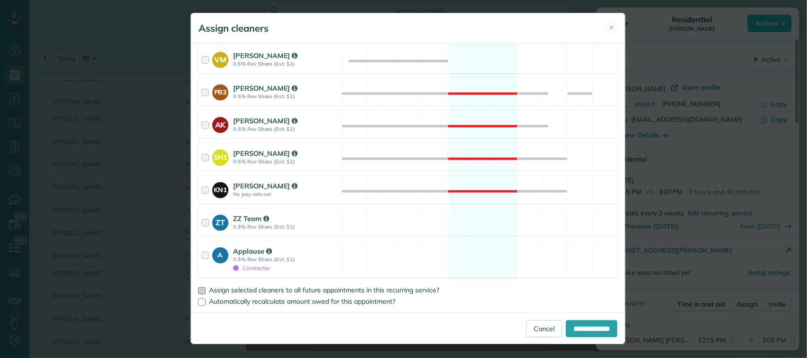
click at [269, 289] on span "Assign selected cleaners to all future appointments in this recurring service?" at bounding box center [324, 291] width 230 height 9
click at [579, 333] on input "**********" at bounding box center [592, 329] width 52 height 17
type input "**********"
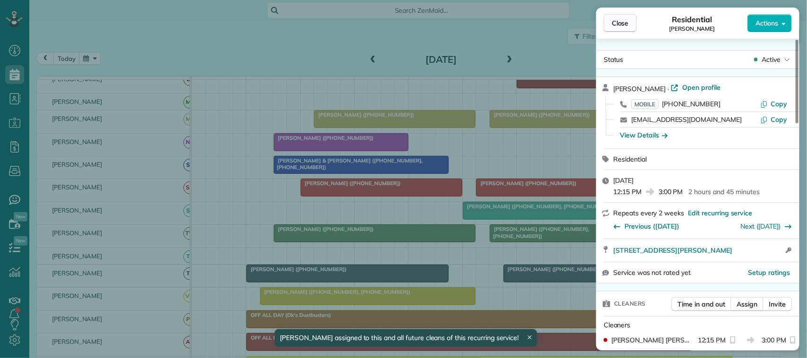
click at [620, 19] on span "Close" at bounding box center [620, 22] width 17 height 9
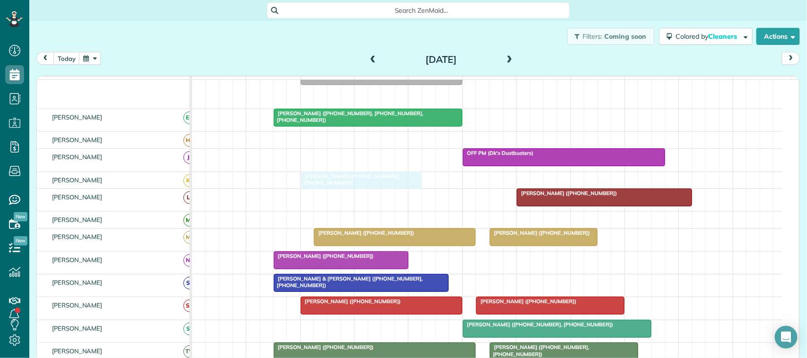
drag, startPoint x: 338, startPoint y: 104, endPoint x: 336, endPoint y: 184, distance: 79.9
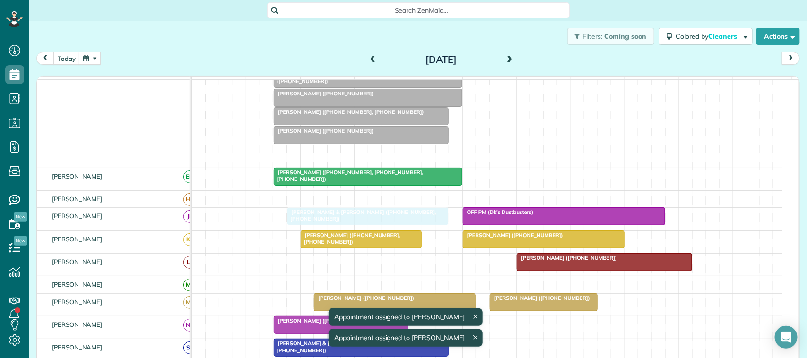
drag, startPoint x: 313, startPoint y: 161, endPoint x: 323, endPoint y: 225, distance: 64.7
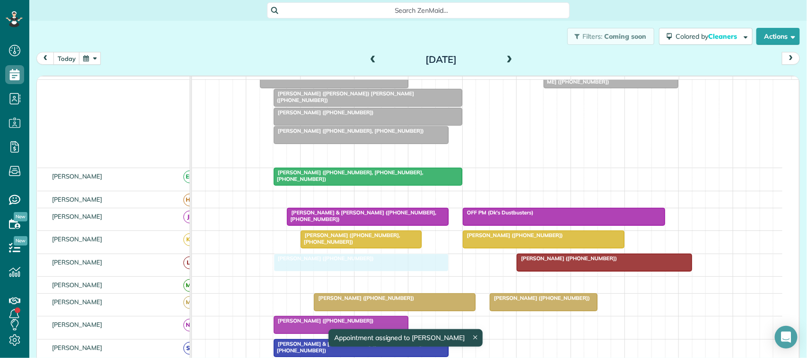
drag, startPoint x: 329, startPoint y: 162, endPoint x: 322, endPoint y: 262, distance: 100.9
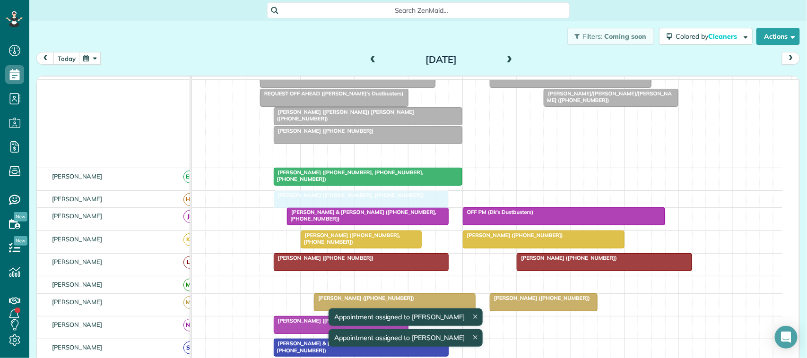
drag, startPoint x: 334, startPoint y: 158, endPoint x: 332, endPoint y: 199, distance: 40.7
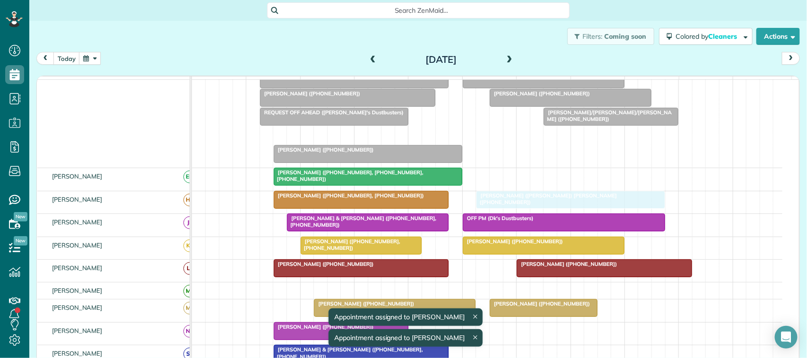
drag, startPoint x: 325, startPoint y: 142, endPoint x: 523, endPoint y: 211, distance: 209.4
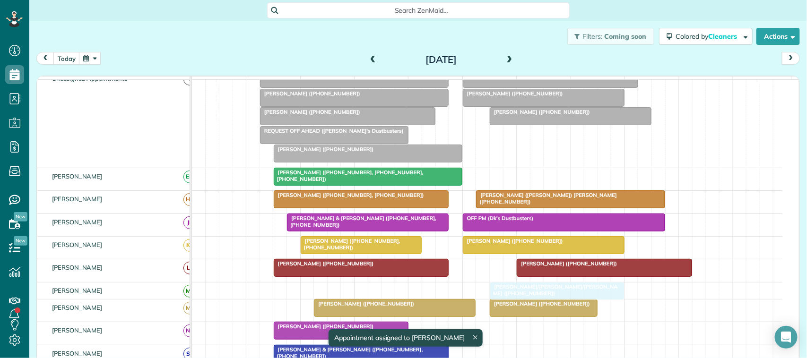
drag, startPoint x: 570, startPoint y: 145, endPoint x: 516, endPoint y: 304, distance: 168.4
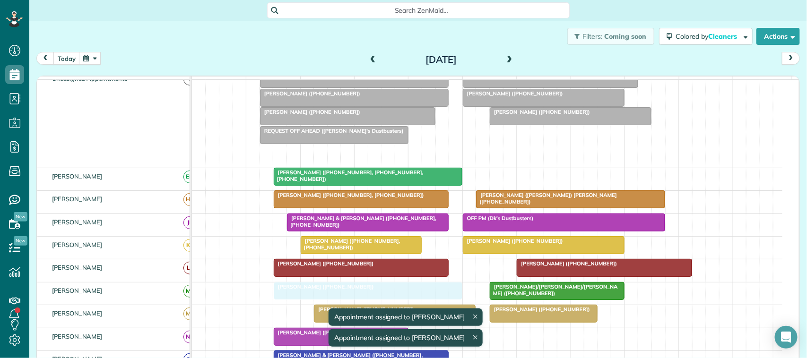
drag, startPoint x: 350, startPoint y: 162, endPoint x: 346, endPoint y: 311, distance: 149.0
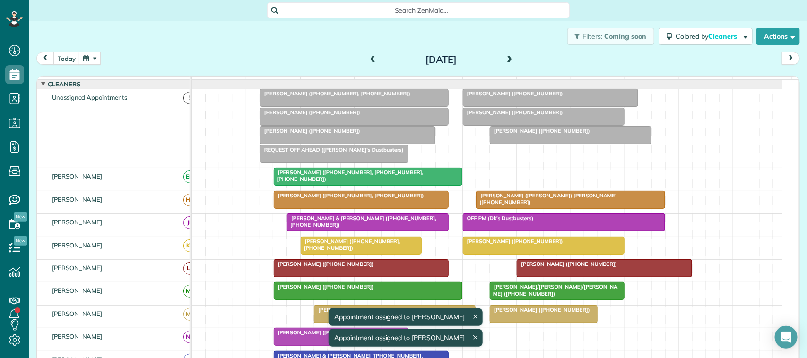
click at [334, 163] on div at bounding box center [335, 154] width 148 height 17
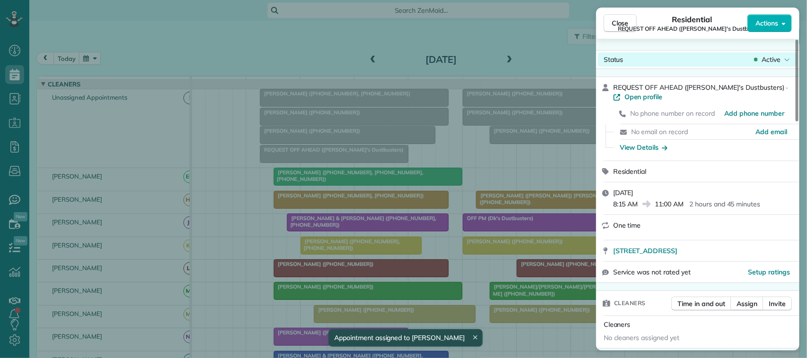
click at [774, 62] on span "Active" at bounding box center [771, 59] width 19 height 9
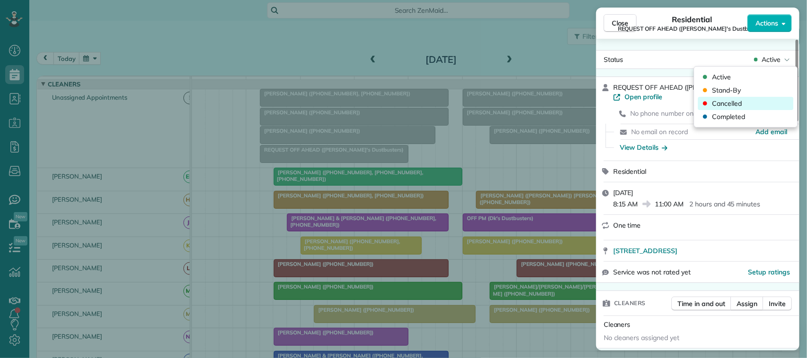
click at [759, 102] on div "Cancelled" at bounding box center [746, 103] width 96 height 13
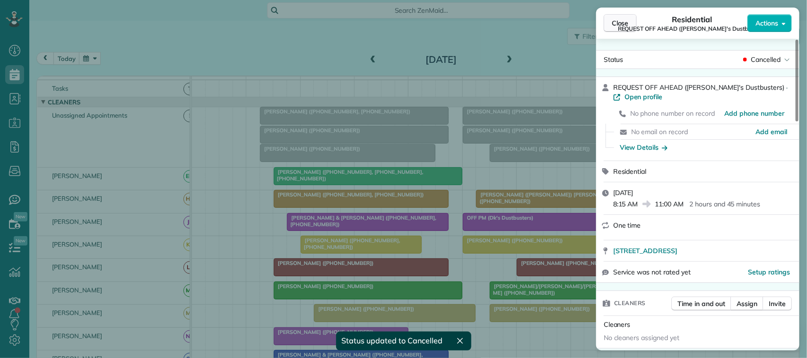
click at [630, 18] on button "Close" at bounding box center [620, 23] width 33 height 18
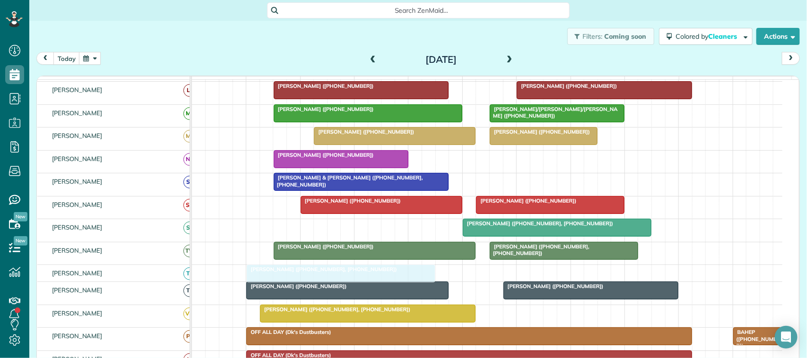
drag, startPoint x: 332, startPoint y: 119, endPoint x: 316, endPoint y: 275, distance: 156.9
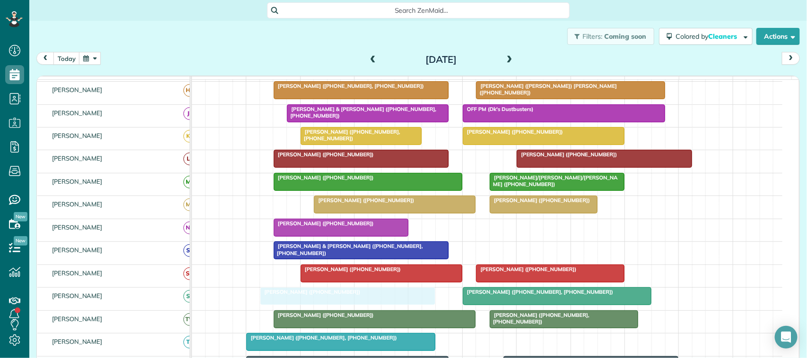
drag, startPoint x: 358, startPoint y: 154, endPoint x: 358, endPoint y: 310, distance: 156.0
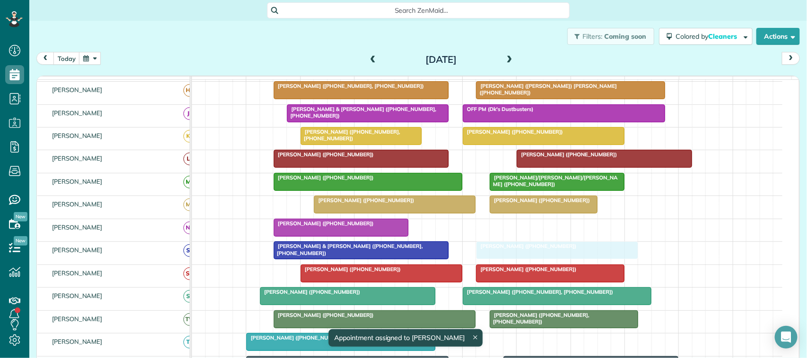
drag, startPoint x: 525, startPoint y: 172, endPoint x: 509, endPoint y: 259, distance: 88.9
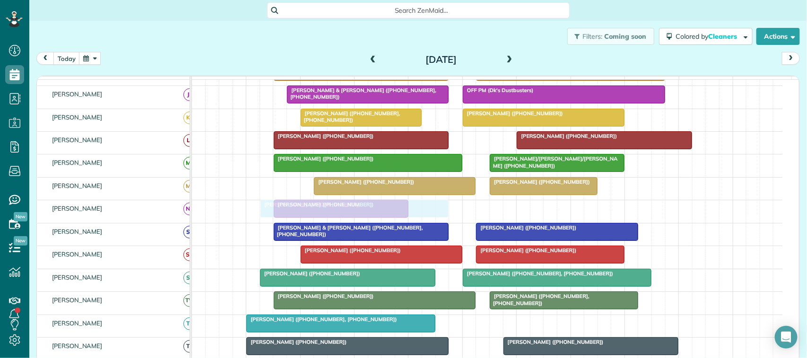
drag, startPoint x: 399, startPoint y: 131, endPoint x: 394, endPoint y: 216, distance: 85.2
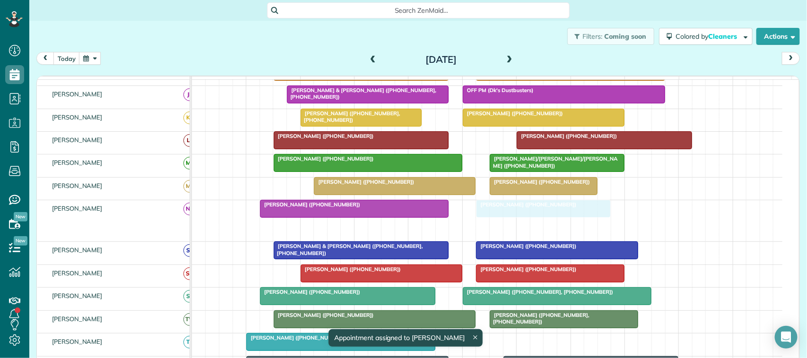
drag, startPoint x: 312, startPoint y: 237, endPoint x: 514, endPoint y: 235, distance: 202.4
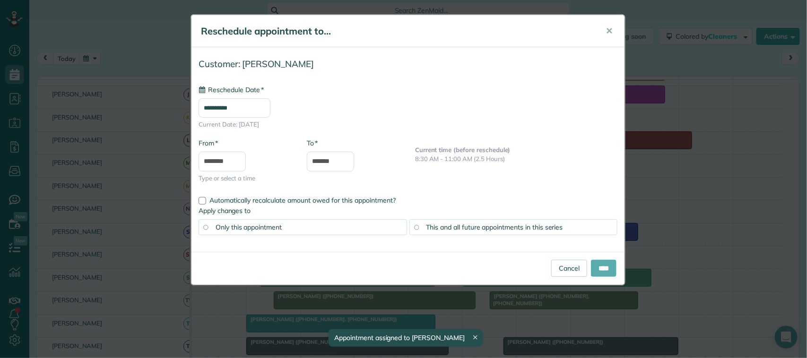
type input "**********"
click at [592, 261] on input "****" at bounding box center [604, 268] width 26 height 17
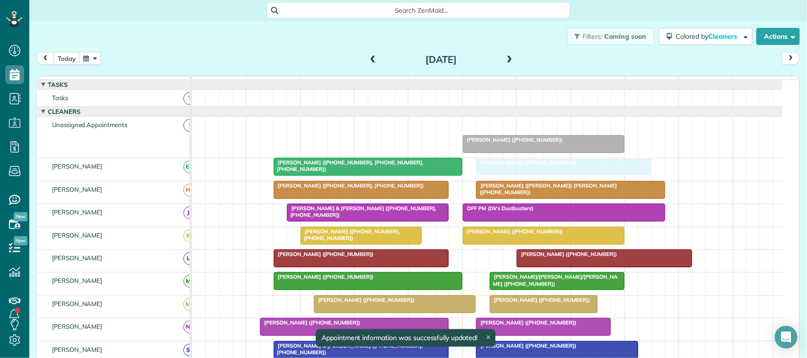
drag, startPoint x: 506, startPoint y: 134, endPoint x: 521, endPoint y: 168, distance: 37.1
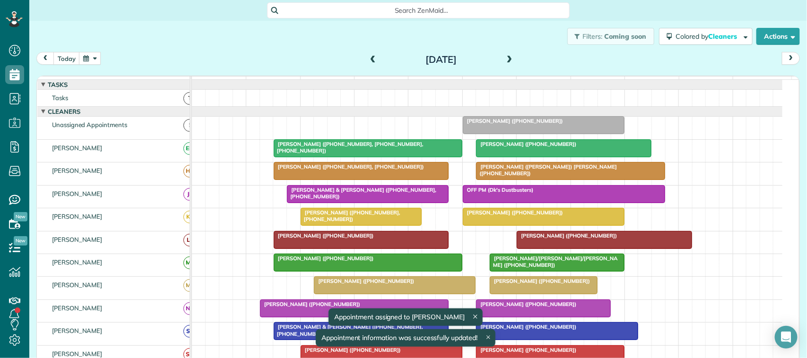
click at [505, 59] on span at bounding box center [510, 60] width 10 height 9
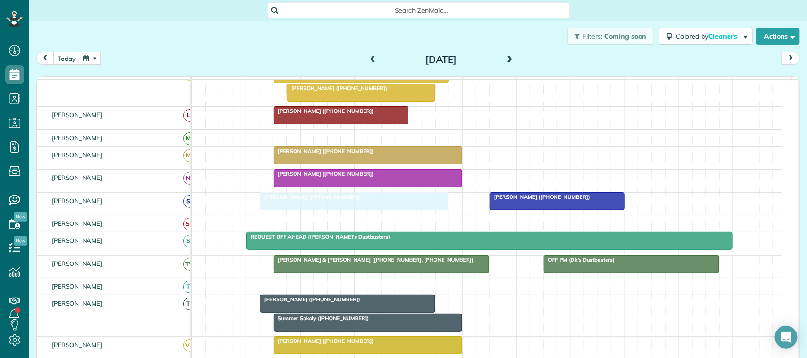
drag, startPoint x: 335, startPoint y: 135, endPoint x: 341, endPoint y: 210, distance: 75.9
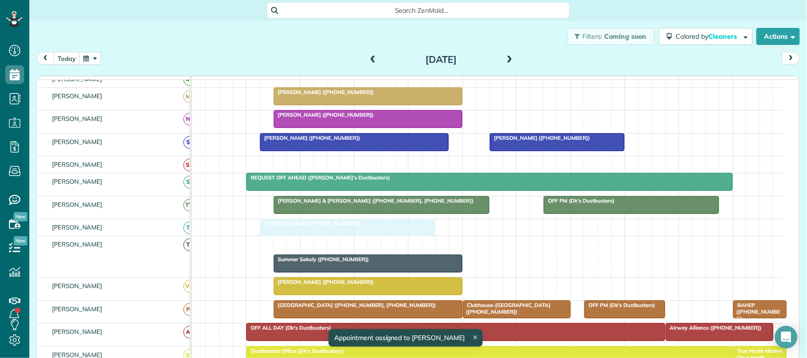
drag, startPoint x: 322, startPoint y: 256, endPoint x: 322, endPoint y: 244, distance: 11.3
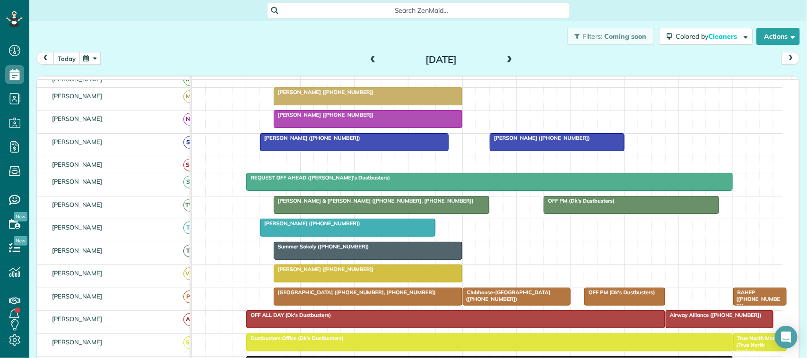
click at [71, 55] on button "today" at bounding box center [66, 58] width 26 height 13
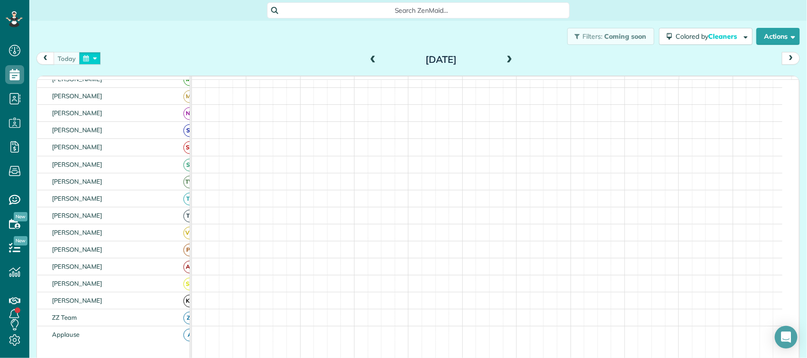
click at [89, 55] on button "button" at bounding box center [90, 58] width 22 height 13
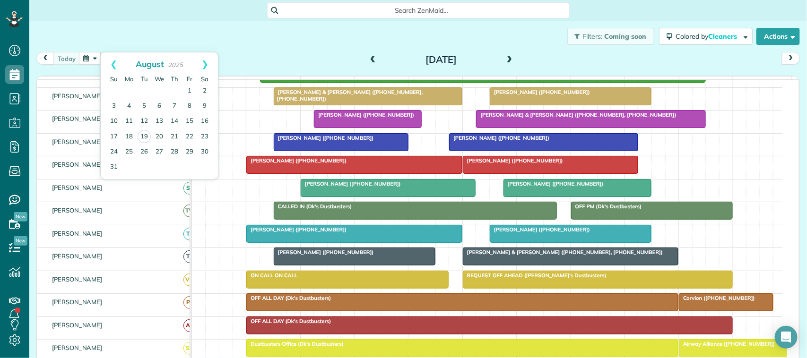
click at [332, 197] on div at bounding box center [388, 188] width 174 height 17
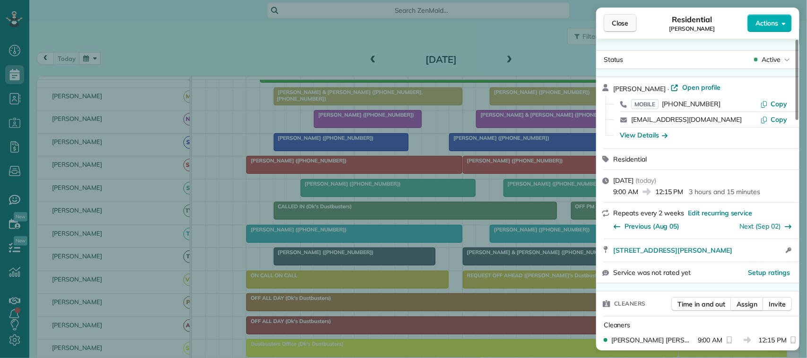
click at [622, 22] on span "Close" at bounding box center [620, 22] width 17 height 9
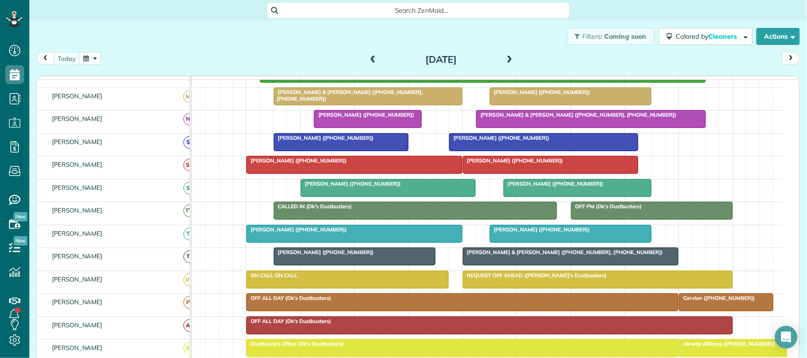
click at [289, 59] on div "[DATE] [DATE]" at bounding box center [418, 60] width 764 height 17
click at [414, 187] on div "[PERSON_NAME] ([PHONE_NUMBER])" at bounding box center [389, 184] width 170 height 7
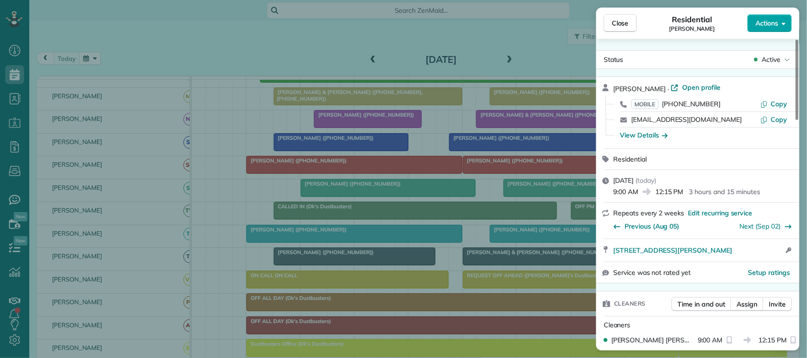
click at [768, 25] on span "Actions" at bounding box center [767, 22] width 23 height 9
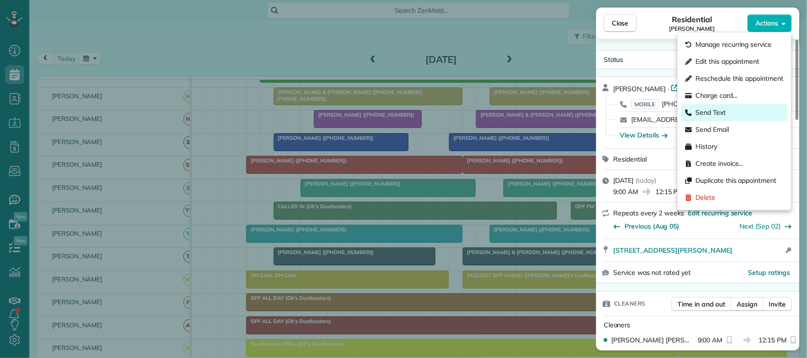
click at [741, 114] on div "Send Text" at bounding box center [735, 112] width 106 height 17
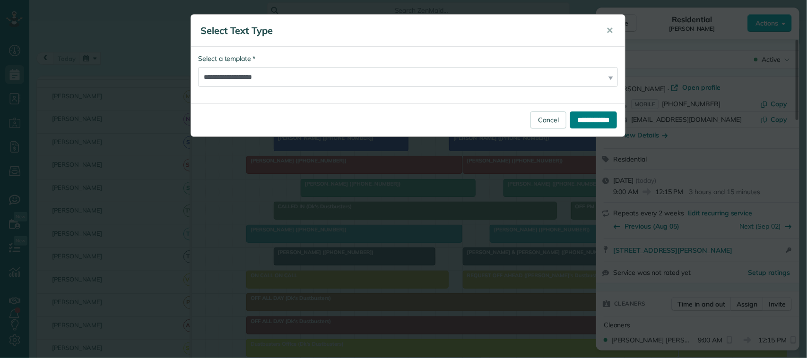
click at [594, 121] on input "**********" at bounding box center [593, 120] width 47 height 17
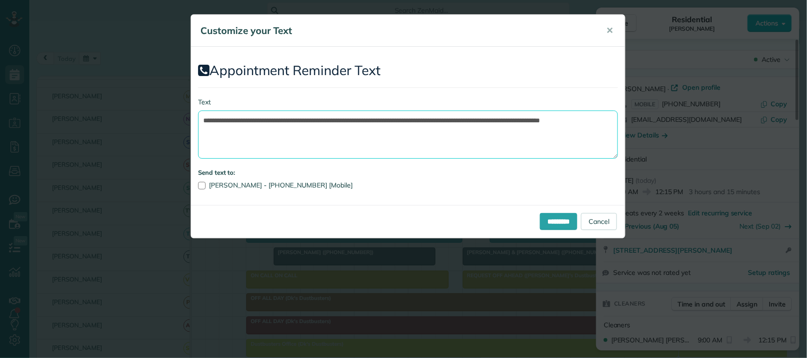
drag, startPoint x: 372, startPoint y: 142, endPoint x: 412, endPoint y: 113, distance: 49.1
click at [412, 113] on textarea "**********" at bounding box center [408, 135] width 420 height 48
drag, startPoint x: 353, startPoint y: 122, endPoint x: 257, endPoint y: 113, distance: 96.8
click at [257, 113] on textarea "**********" at bounding box center [408, 135] width 420 height 48
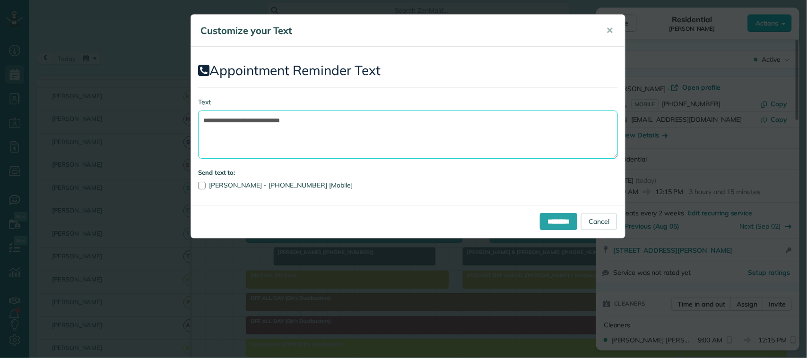
click at [325, 117] on textarea "**********" at bounding box center [408, 135] width 420 height 48
type textarea "**********"
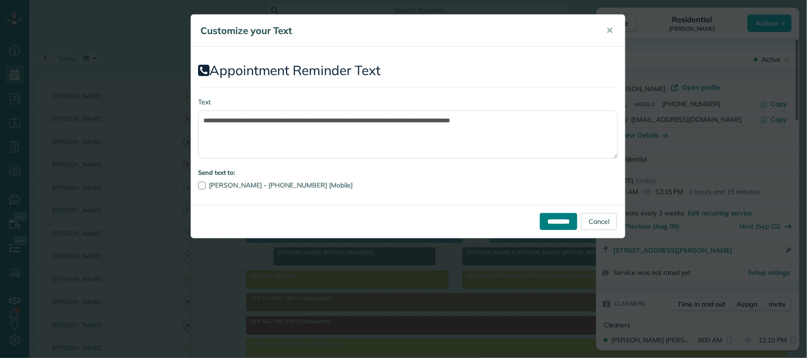
click at [555, 227] on input "*********" at bounding box center [558, 221] width 37 height 17
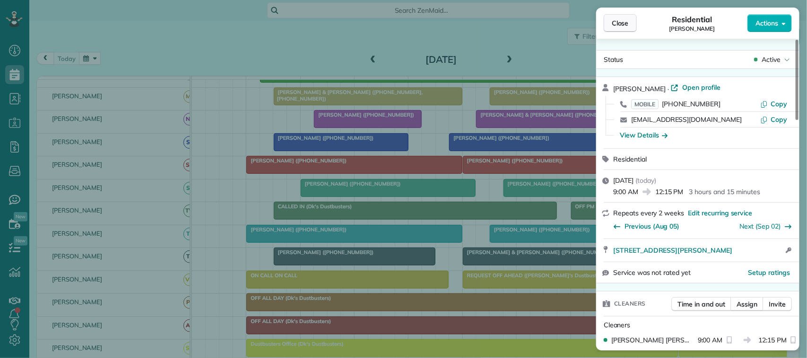
click at [627, 22] on span "Close" at bounding box center [620, 22] width 17 height 9
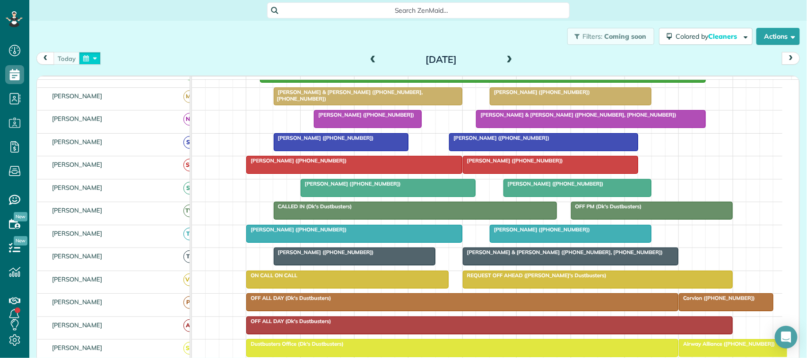
click at [96, 64] on button "button" at bounding box center [90, 58] width 22 height 13
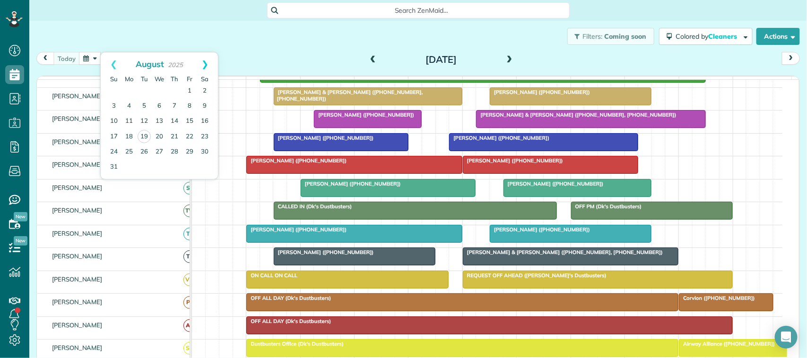
click at [201, 69] on link "Next" at bounding box center [205, 64] width 26 height 24
click at [174, 104] on link "11" at bounding box center [174, 106] width 15 height 15
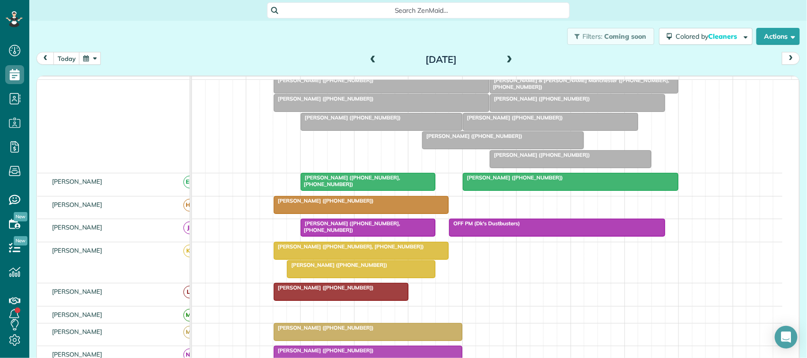
scroll to position [59, 0]
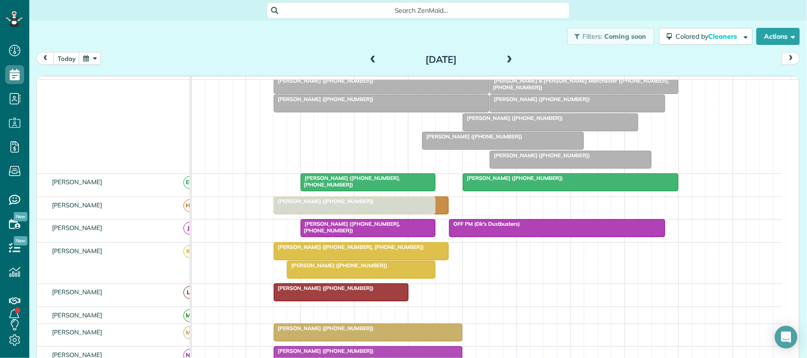
drag, startPoint x: 330, startPoint y: 136, endPoint x: 301, endPoint y: 227, distance: 95.9
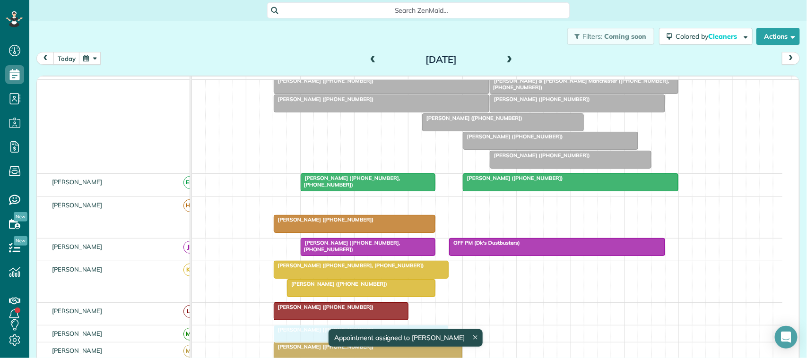
drag, startPoint x: 331, startPoint y: 215, endPoint x: 330, endPoint y: 351, distance: 135.7
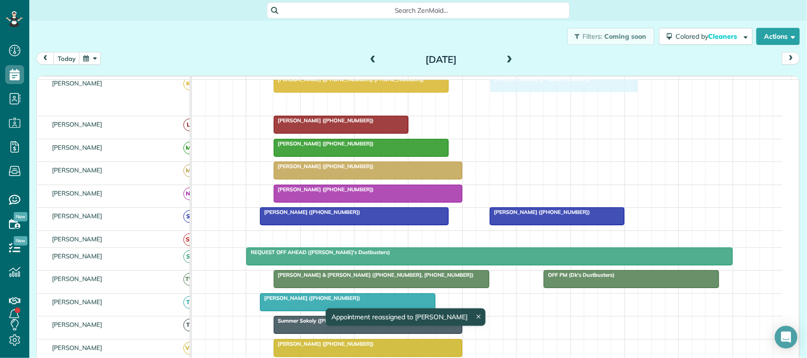
scroll to position [236, 0]
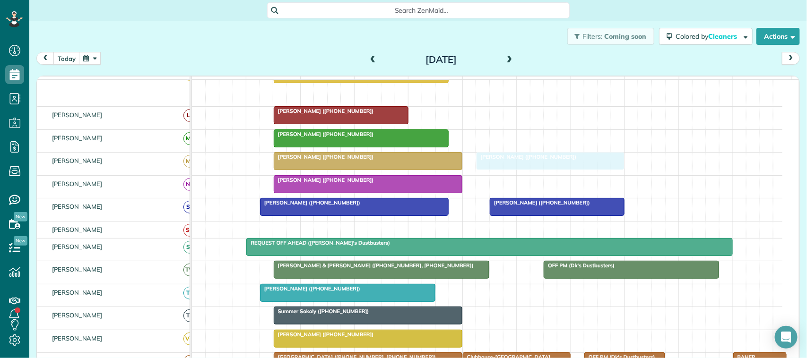
drag, startPoint x: 320, startPoint y: 280, endPoint x: 518, endPoint y: 207, distance: 211.1
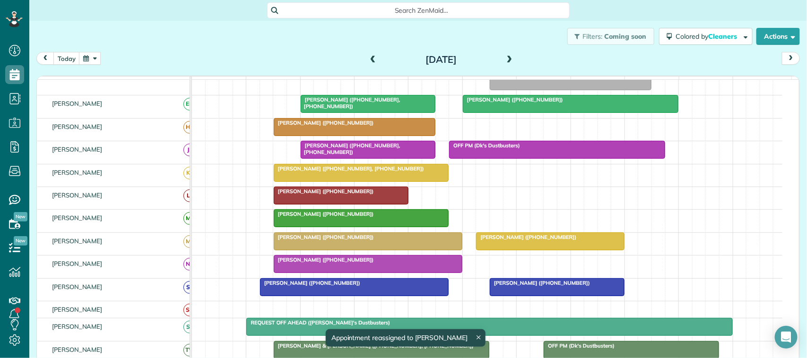
scroll to position [100, 0]
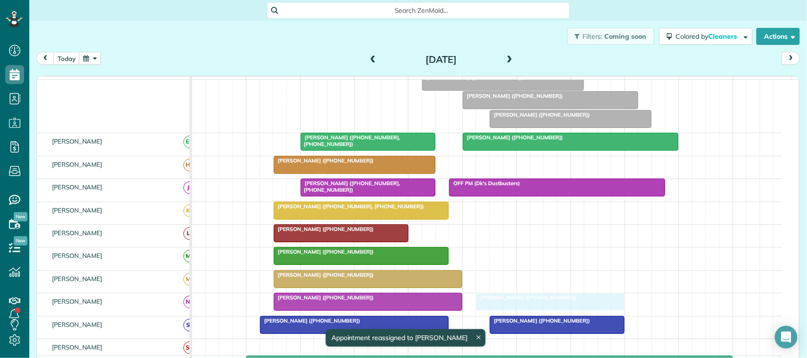
drag, startPoint x: 514, startPoint y: 291, endPoint x: 519, endPoint y: 313, distance: 22.2
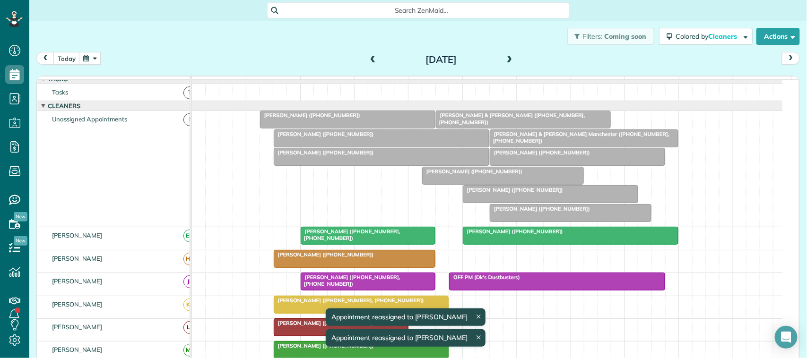
scroll to position [0, 0]
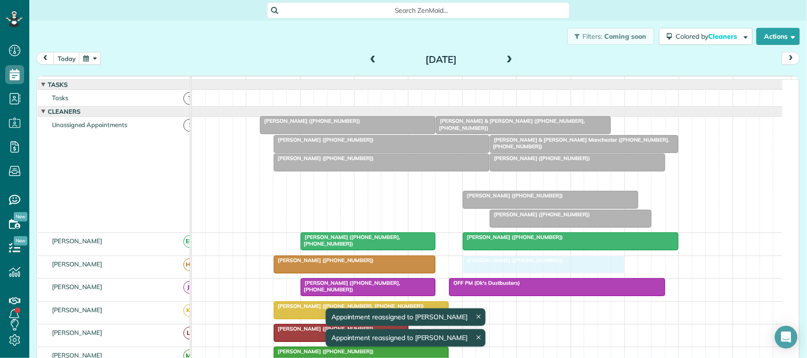
drag, startPoint x: 460, startPoint y: 189, endPoint x: 506, endPoint y: 277, distance: 99.0
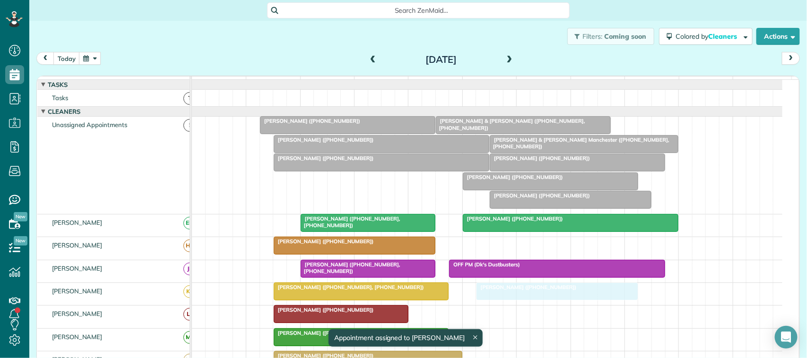
scroll to position [118, 0]
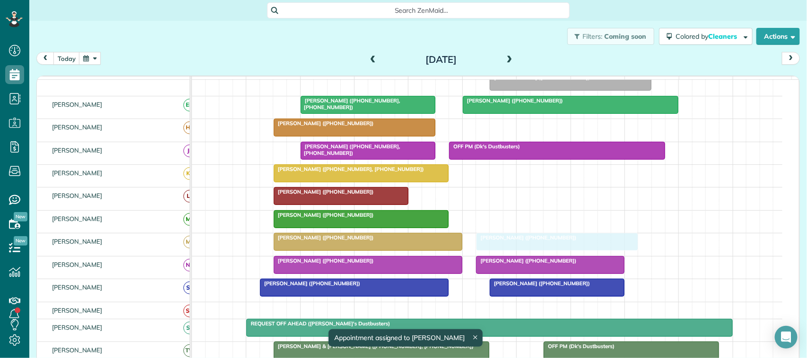
drag, startPoint x: 509, startPoint y: 253, endPoint x: 520, endPoint y: 252, distance: 10.9
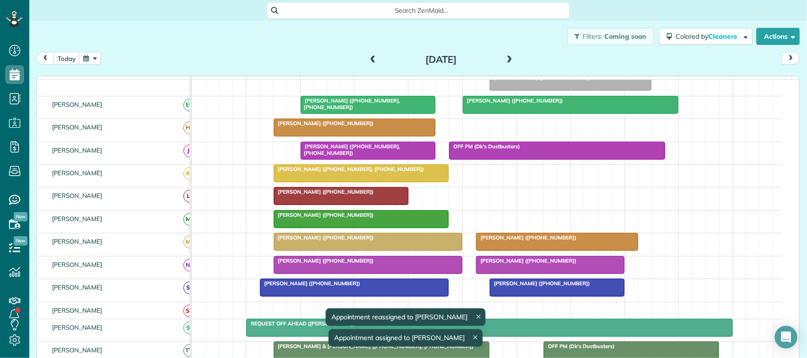
scroll to position [29, 0]
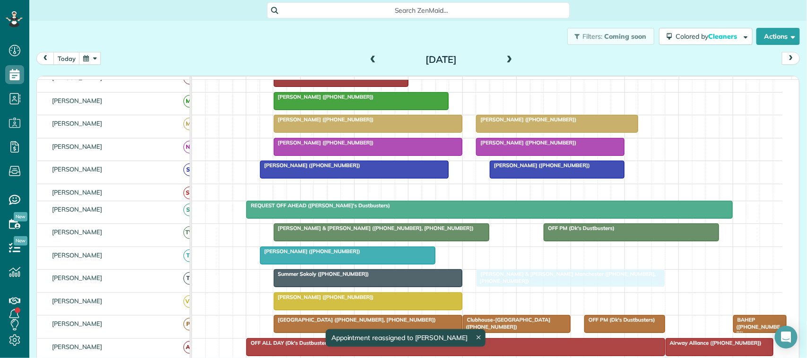
drag, startPoint x: 532, startPoint y: 151, endPoint x: 514, endPoint y: 293, distance: 143.0
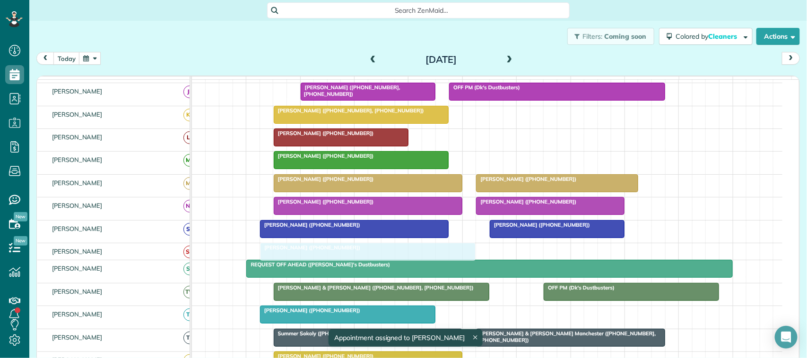
drag, startPoint x: 365, startPoint y: 132, endPoint x: 352, endPoint y: 256, distance: 124.0
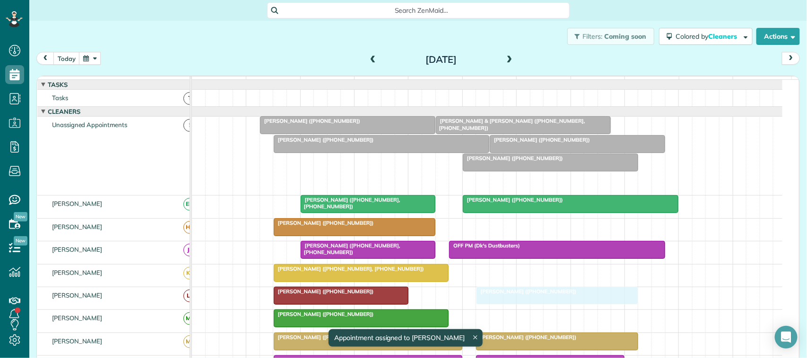
drag, startPoint x: 516, startPoint y: 188, endPoint x: 502, endPoint y: 296, distance: 108.7
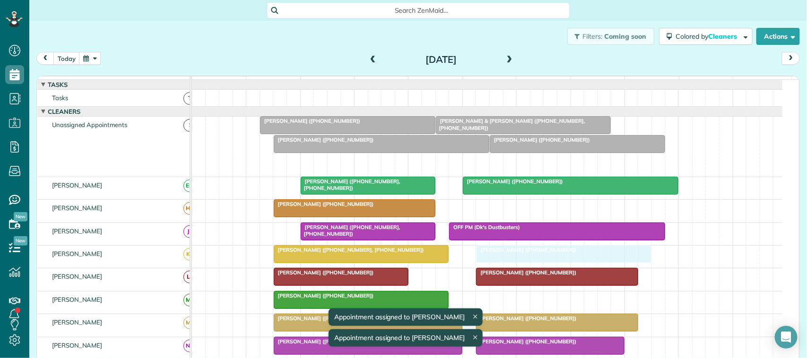
drag, startPoint x: 486, startPoint y: 171, endPoint x: 493, endPoint y: 255, distance: 84.5
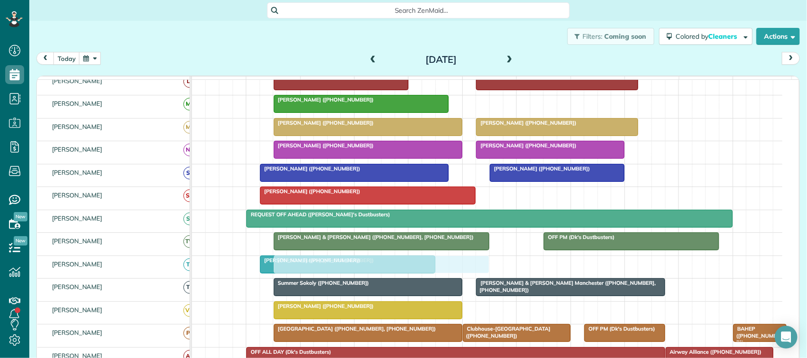
drag, startPoint x: 331, startPoint y: 155, endPoint x: 333, endPoint y: 279, distance: 124.4
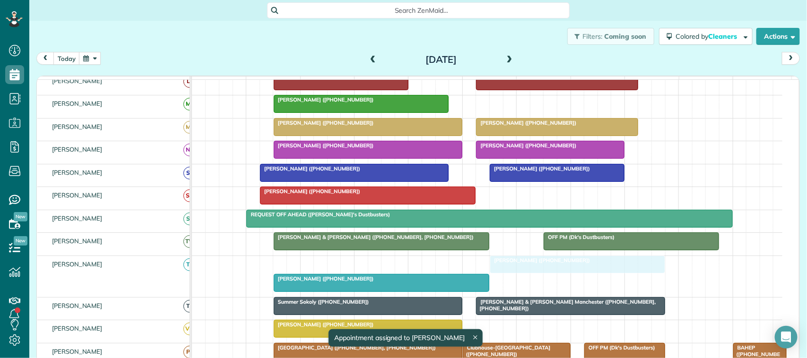
drag, startPoint x: 303, startPoint y: 277, endPoint x: 538, endPoint y: 277, distance: 234.5
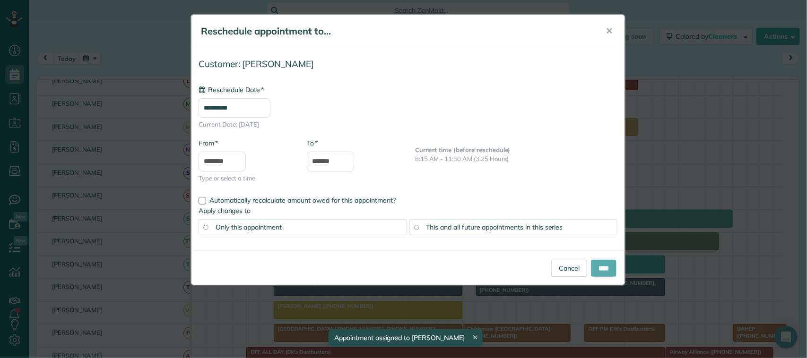
type input "**********"
click at [601, 273] on input "****" at bounding box center [604, 268] width 26 height 17
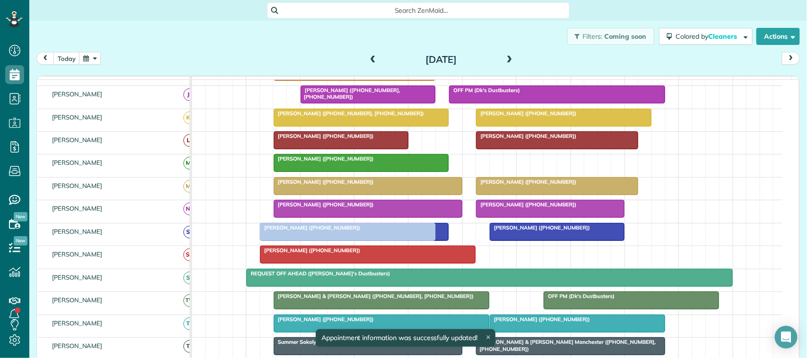
drag, startPoint x: 351, startPoint y: 135, endPoint x: 352, endPoint y: 237, distance: 102.6
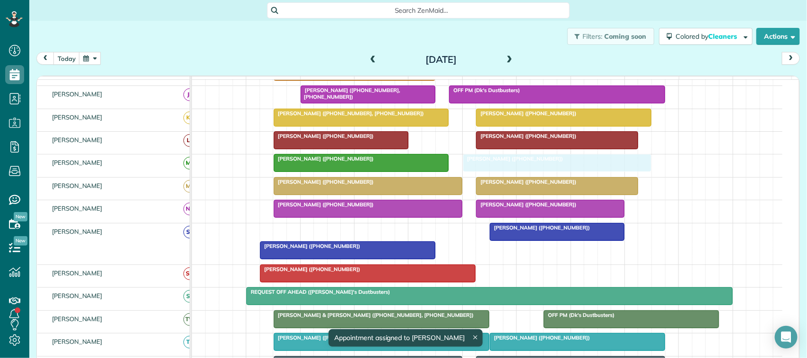
drag, startPoint x: 318, startPoint y: 240, endPoint x: 523, endPoint y: 178, distance: 214.8
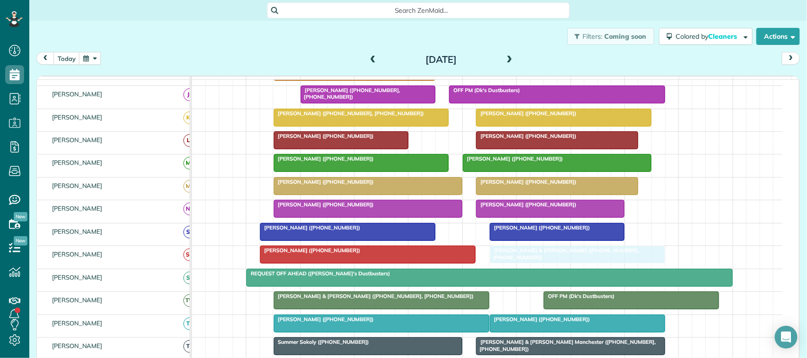
drag, startPoint x: 500, startPoint y: 152, endPoint x: 542, endPoint y: 270, distance: 125.5
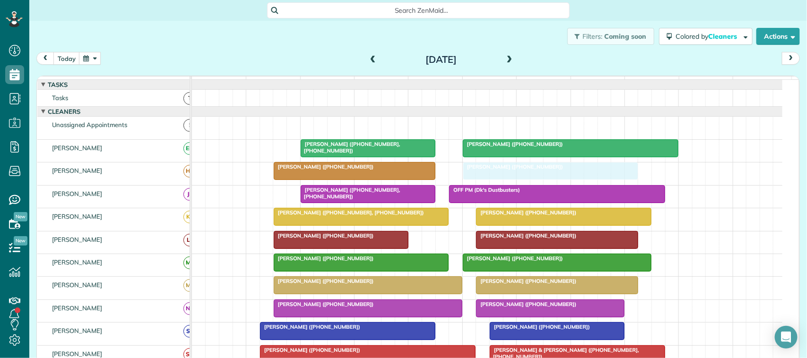
drag, startPoint x: 528, startPoint y: 135, endPoint x: 510, endPoint y: 174, distance: 42.7
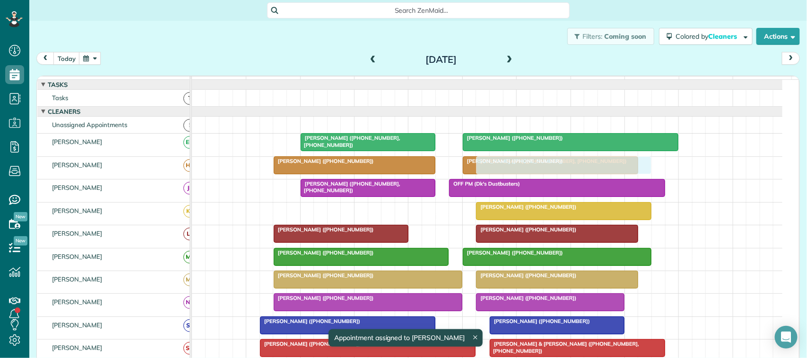
drag, startPoint x: 320, startPoint y: 221, endPoint x: 516, endPoint y: 180, distance: 200.9
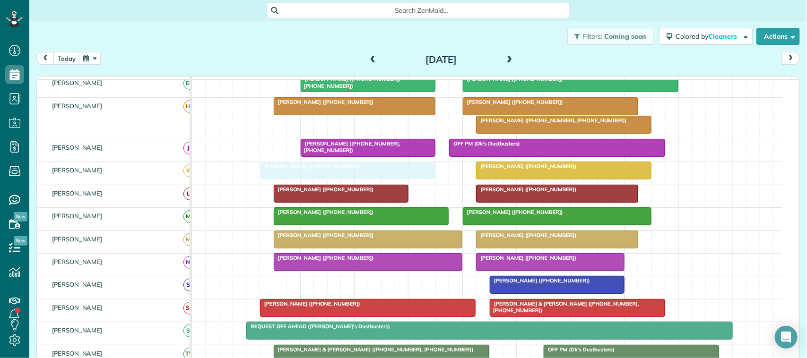
drag, startPoint x: 296, startPoint y: 295, endPoint x: 299, endPoint y: 193, distance: 101.7
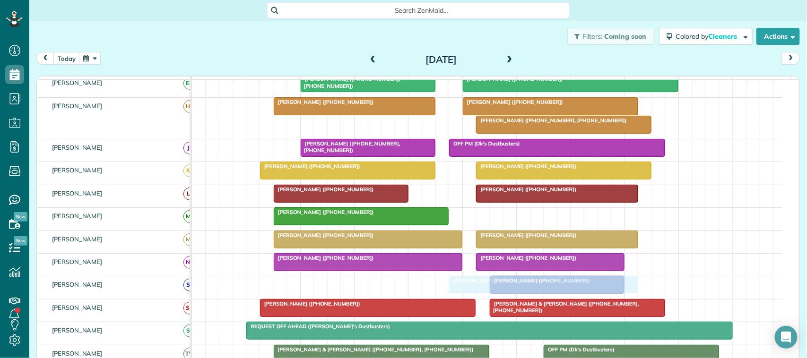
drag, startPoint x: 531, startPoint y: 227, endPoint x: 525, endPoint y: 298, distance: 70.6
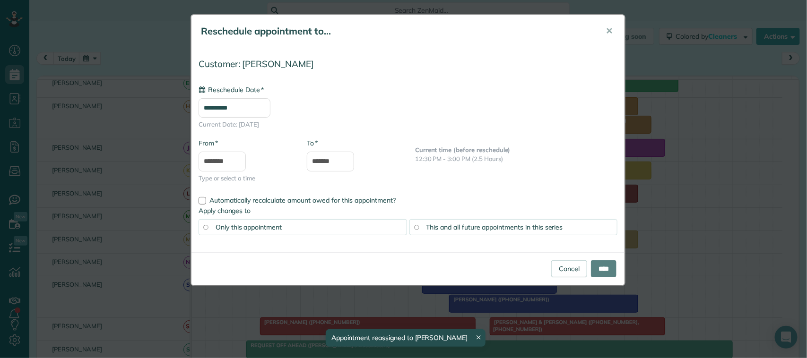
drag, startPoint x: 522, startPoint y: 313, endPoint x: 318, endPoint y: 301, distance: 204.6
type input "**********"
click at [608, 267] on input "****" at bounding box center [604, 268] width 26 height 17
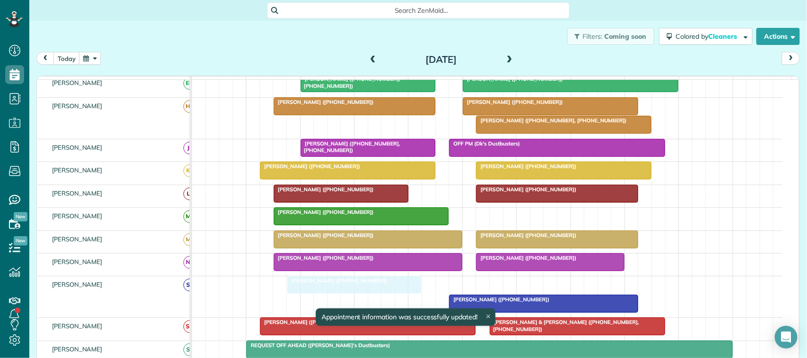
drag, startPoint x: 517, startPoint y: 298, endPoint x: 410, endPoint y: 296, distance: 106.4
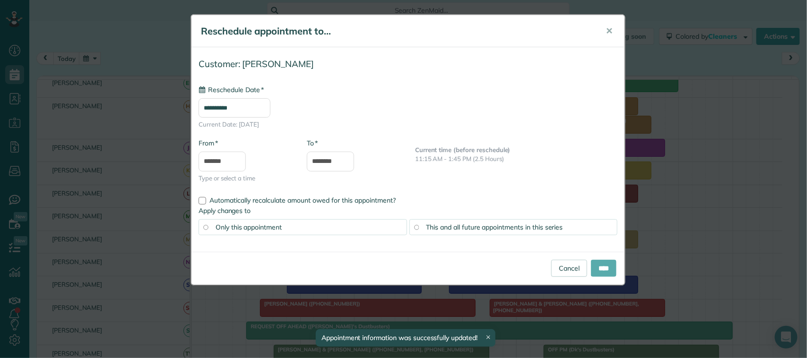
type input "**********"
click at [599, 267] on input "****" at bounding box center [604, 268] width 26 height 17
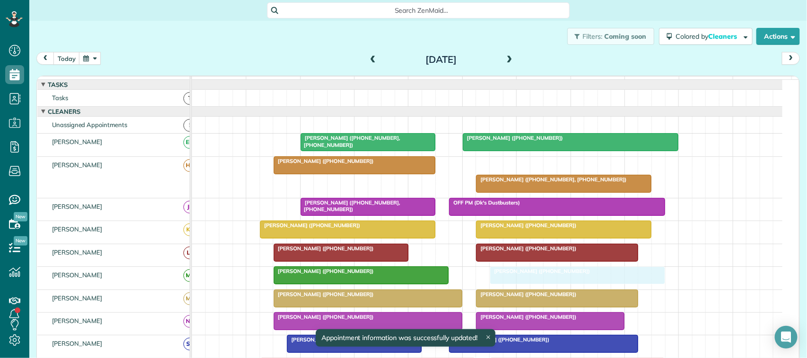
drag, startPoint x: 521, startPoint y: 174, endPoint x: 542, endPoint y: 277, distance: 105.6
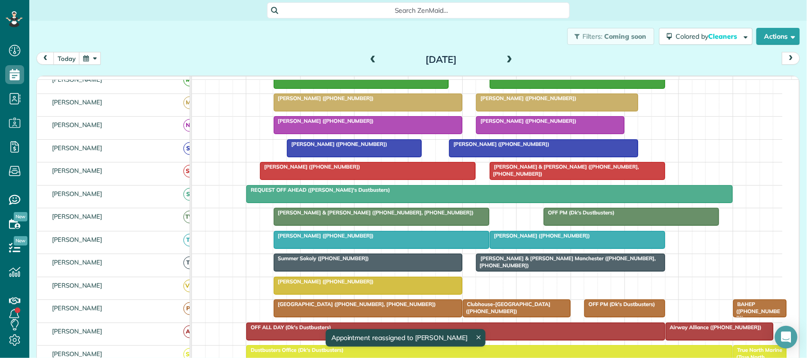
click at [510, 58] on span at bounding box center [510, 60] width 10 height 9
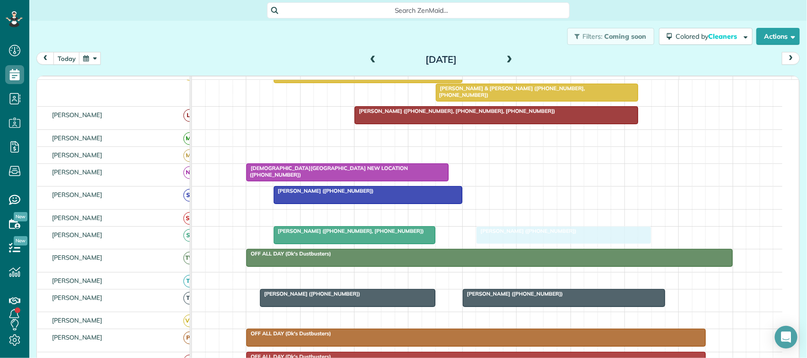
drag, startPoint x: 342, startPoint y: 132, endPoint x: 527, endPoint y: 252, distance: 220.6
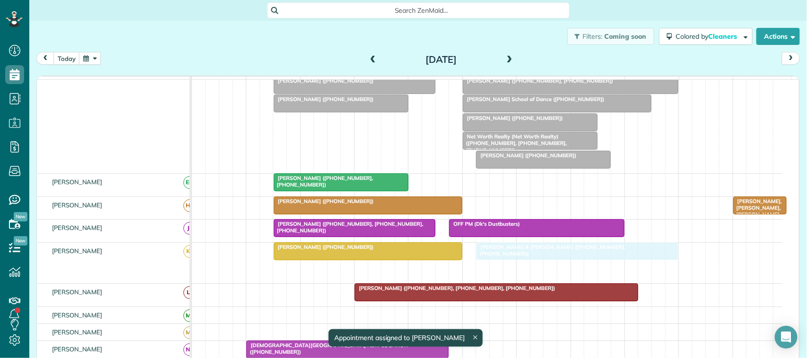
drag, startPoint x: 469, startPoint y: 279, endPoint x: 504, endPoint y: 268, distance: 36.2
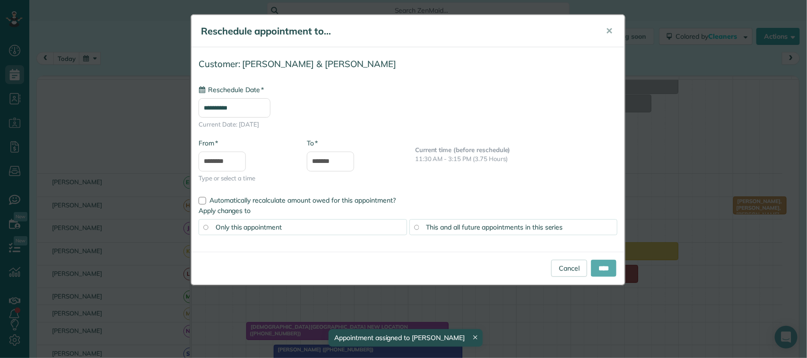
type input "**********"
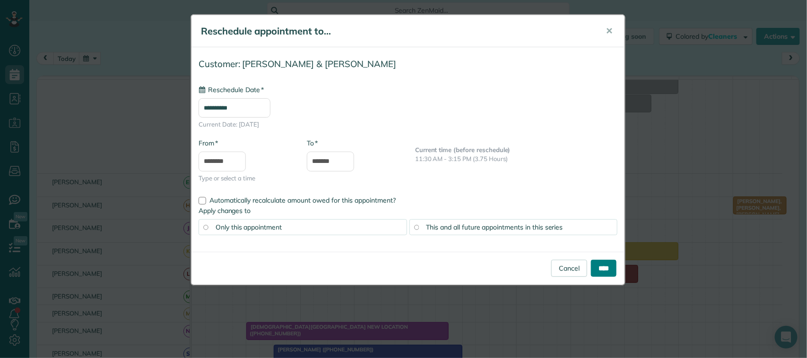
click at [603, 268] on input "****" at bounding box center [604, 268] width 26 height 17
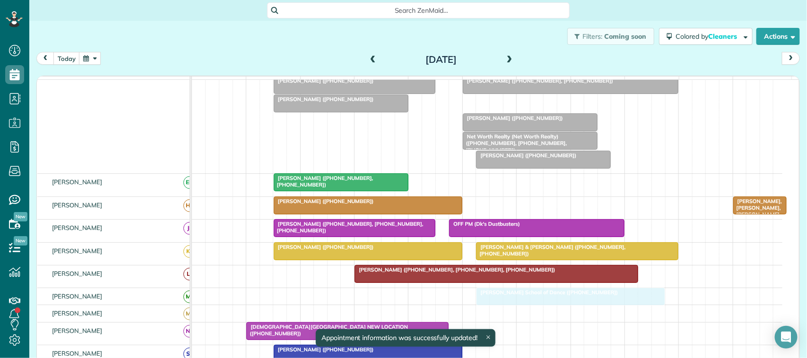
drag, startPoint x: 499, startPoint y: 112, endPoint x: 512, endPoint y: 306, distance: 194.8
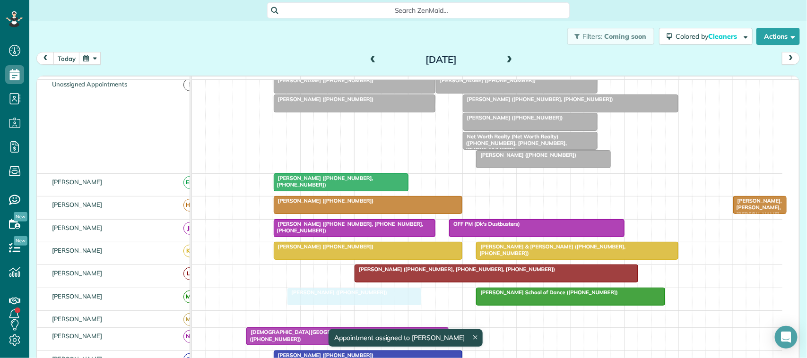
drag, startPoint x: 316, startPoint y: 131, endPoint x: 324, endPoint y: 305, distance: 174.2
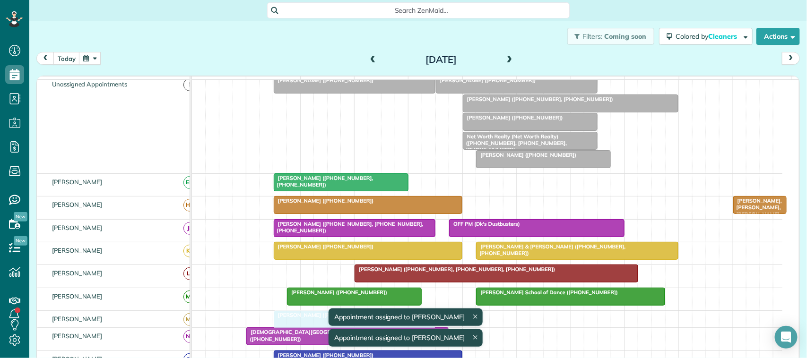
drag, startPoint x: 320, startPoint y: 114, endPoint x: 320, endPoint y: 327, distance: 212.8
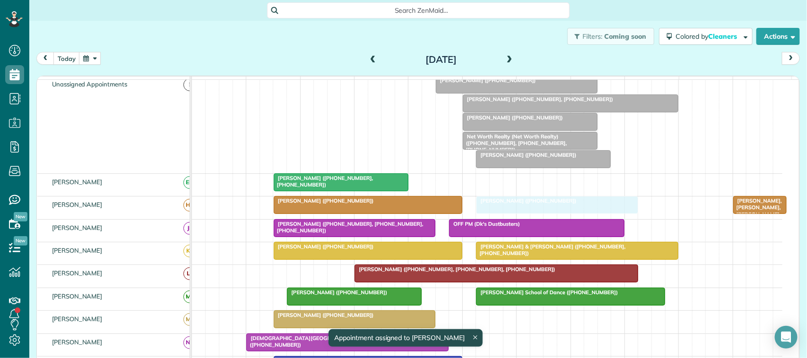
drag, startPoint x: 327, startPoint y: 94, endPoint x: 514, endPoint y: 218, distance: 224.4
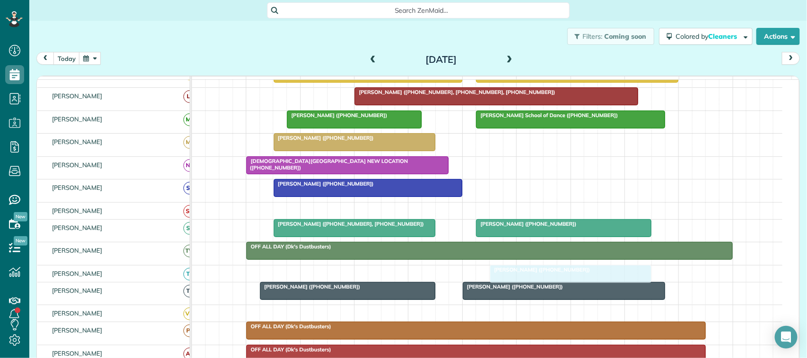
drag, startPoint x: 492, startPoint y: 103, endPoint x: 537, endPoint y: 279, distance: 181.9
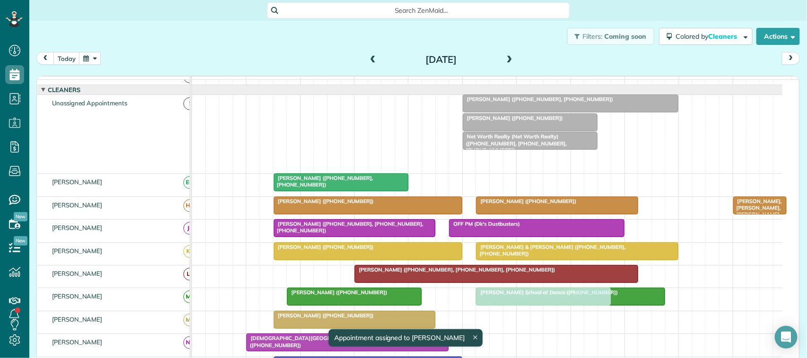
drag, startPoint x: 499, startPoint y: 169, endPoint x: 502, endPoint y: 308, distance: 139.5
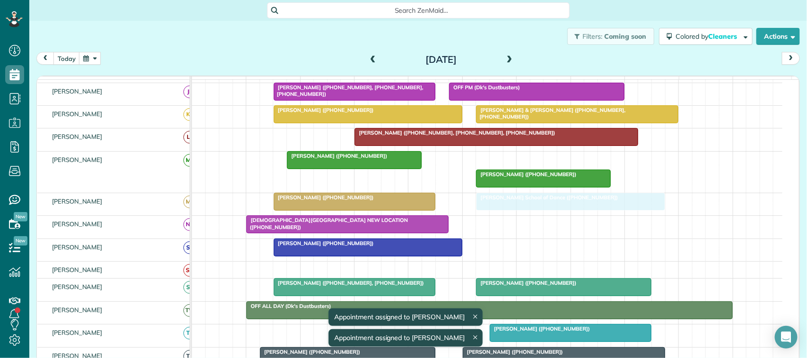
drag, startPoint x: 501, startPoint y: 163, endPoint x: 505, endPoint y: 215, distance: 52.2
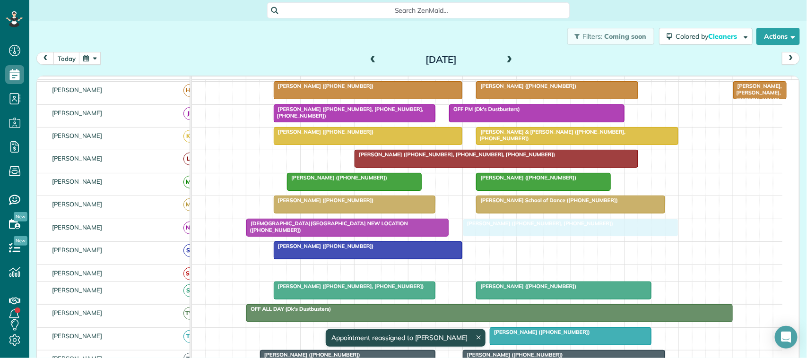
drag, startPoint x: 500, startPoint y: 131, endPoint x: 502, endPoint y: 237, distance: 105.9
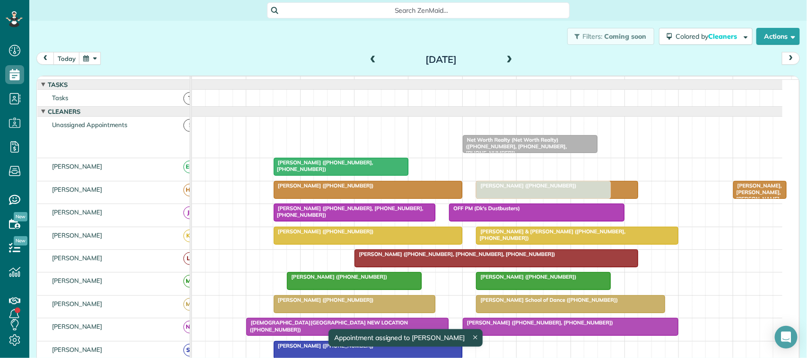
drag, startPoint x: 489, startPoint y: 136, endPoint x: 509, endPoint y: 197, distance: 64.0
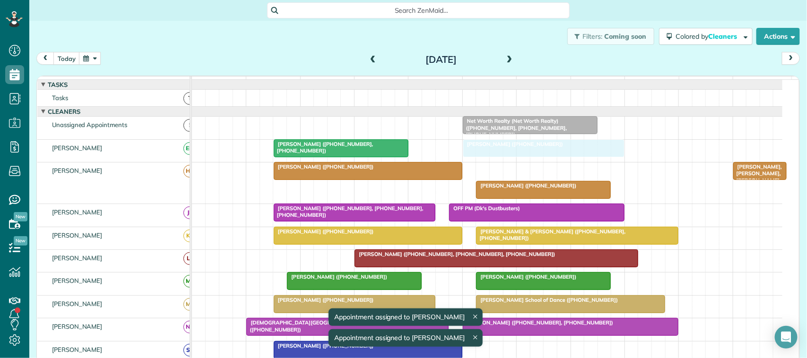
drag, startPoint x: 501, startPoint y: 180, endPoint x: 492, endPoint y: 168, distance: 15.5
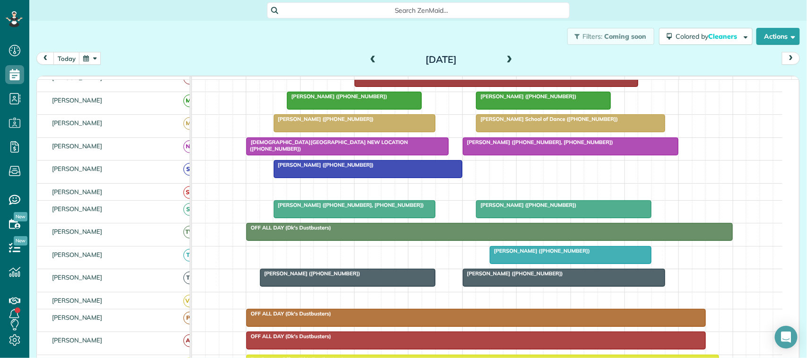
scroll to position [0, 0]
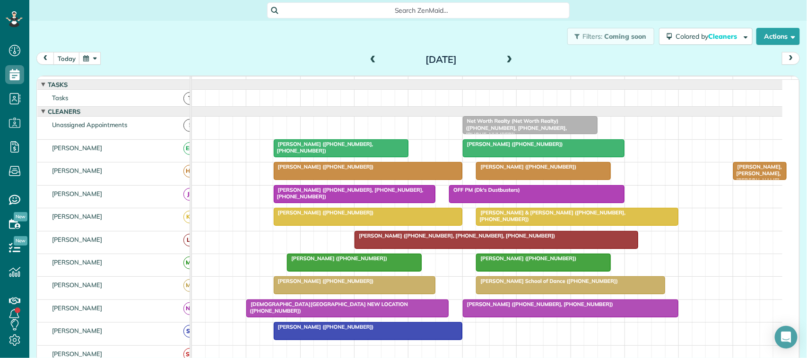
click at [77, 71] on div "[DATE] [DATE] function(groupId) { return _("Cleaners"); } 7am 8am 9am 10am 11am…" at bounding box center [418, 197] width 764 height 291
click at [71, 61] on button "today" at bounding box center [66, 58] width 26 height 13
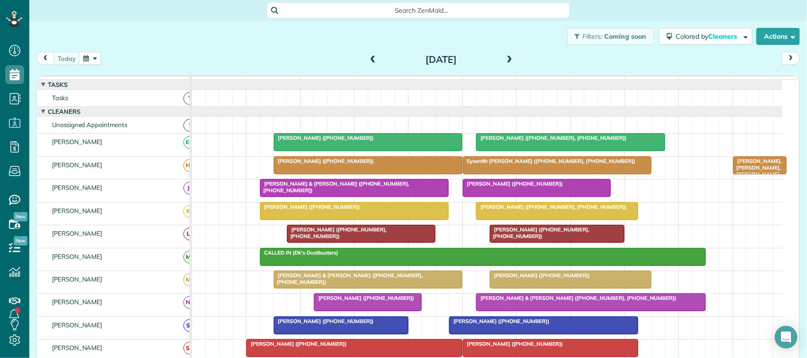
scroll to position [114, 0]
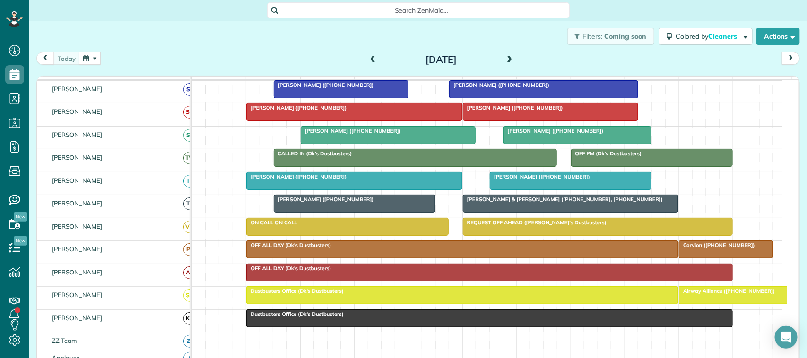
click at [318, 144] on div at bounding box center [388, 135] width 174 height 17
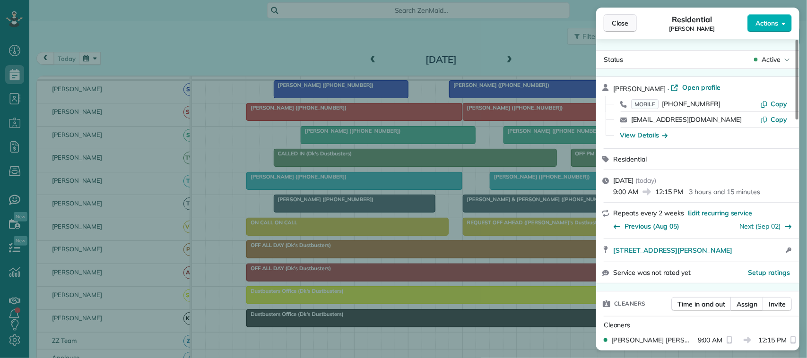
click at [633, 18] on button "Close" at bounding box center [620, 23] width 33 height 18
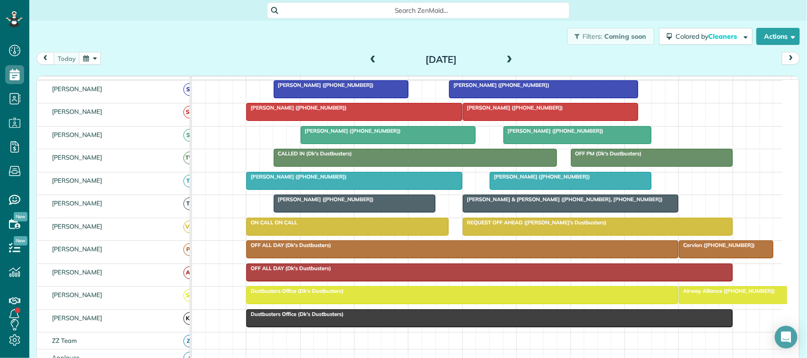
click at [235, 53] on div "[DATE] [DATE]" at bounding box center [418, 60] width 764 height 17
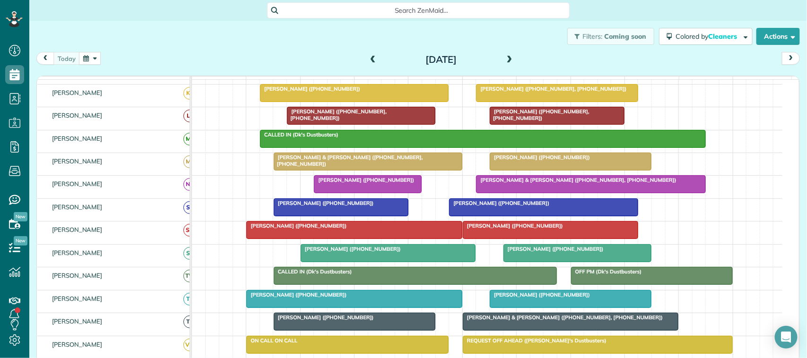
click at [325, 253] on span "[PERSON_NAME] ([PHONE_NUMBER])" at bounding box center [350, 249] width 101 height 7
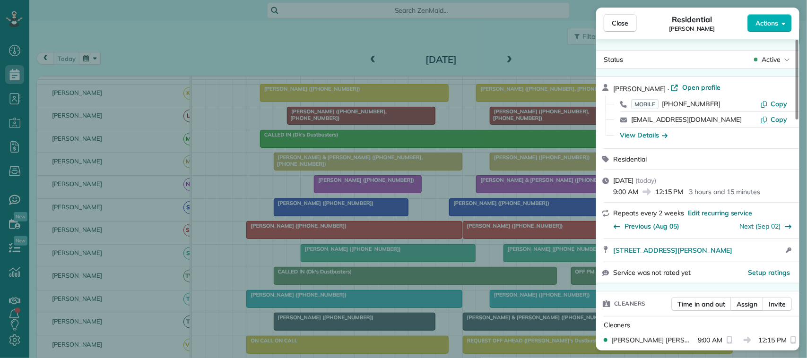
click at [624, 9] on div "Close Residential [PERSON_NAME] Actions" at bounding box center [697, 23] width 203 height 31
click at [626, 20] on span "Close" at bounding box center [620, 22] width 17 height 9
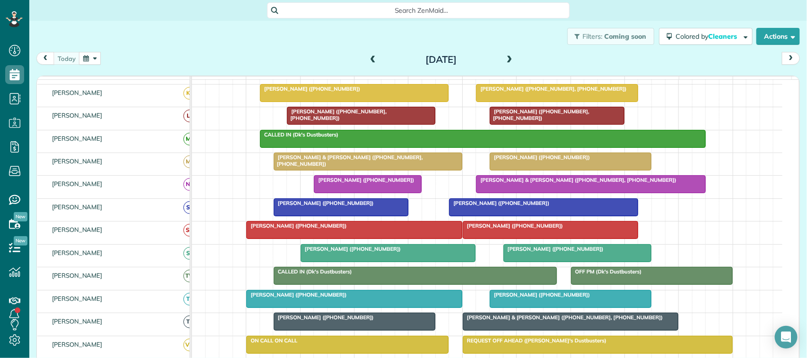
click at [366, 253] on span "[PERSON_NAME] ([PHONE_NUMBER])" at bounding box center [350, 249] width 101 height 7
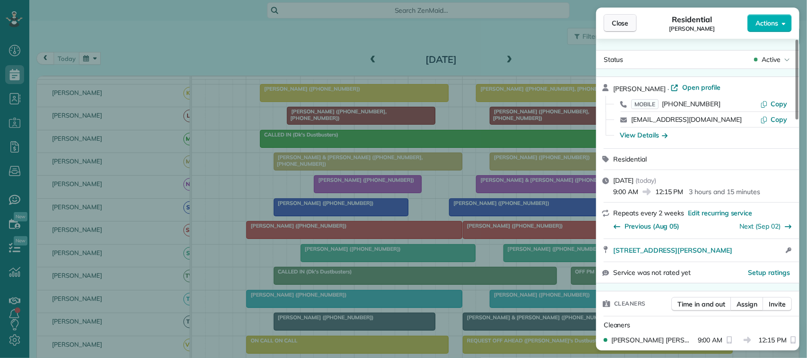
click at [626, 21] on span "Close" at bounding box center [620, 22] width 17 height 9
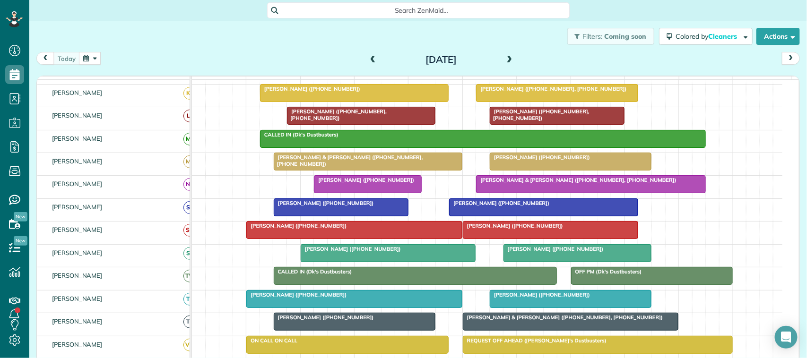
click at [175, 55] on div "[DATE] [DATE]" at bounding box center [418, 60] width 764 height 17
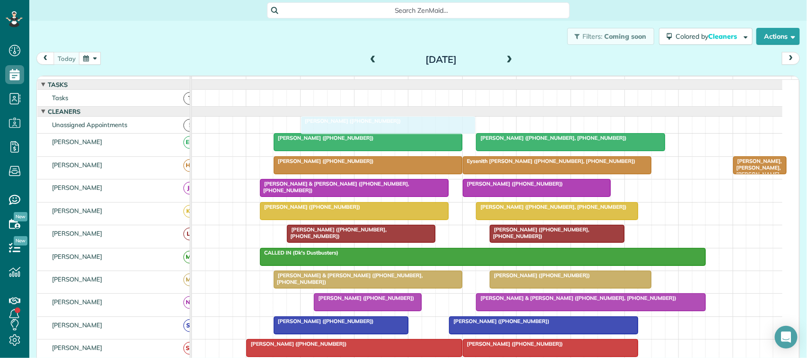
drag, startPoint x: 338, startPoint y: 265, endPoint x: 338, endPoint y: 143, distance: 122.5
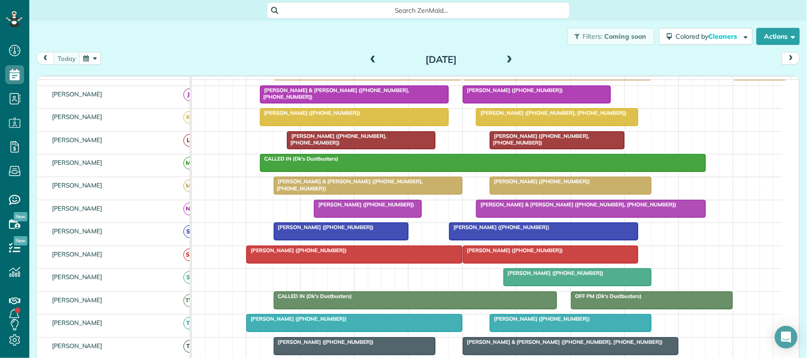
scroll to position [131, 0]
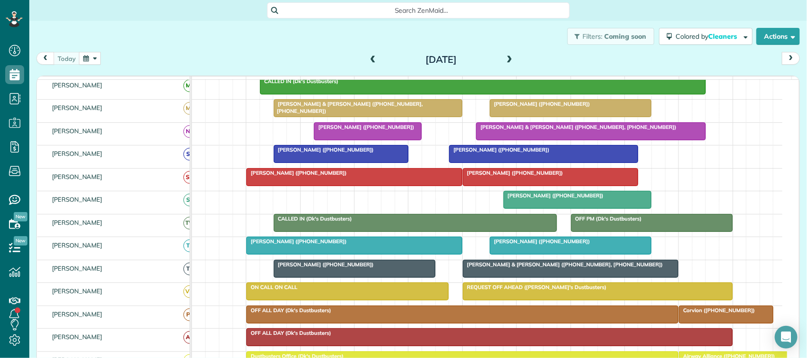
click at [573, 254] on div at bounding box center [570, 245] width 161 height 17
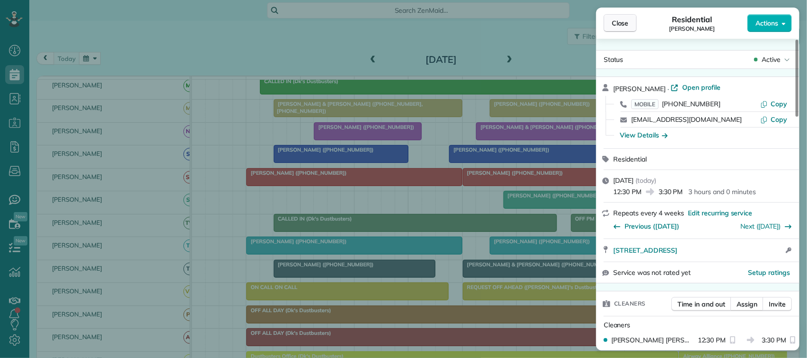
click at [629, 19] on button "Close" at bounding box center [620, 23] width 33 height 18
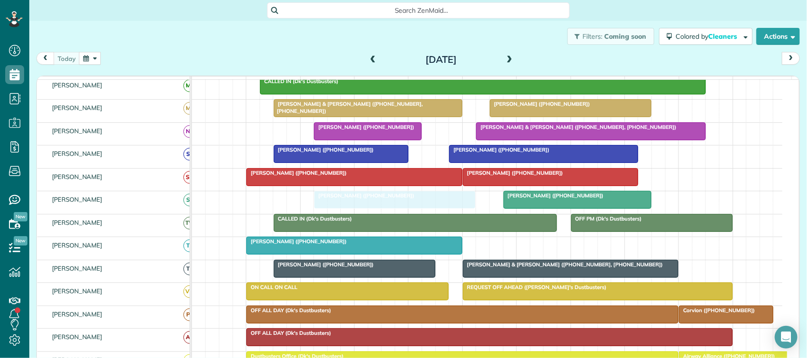
drag, startPoint x: 568, startPoint y: 258, endPoint x: 399, endPoint y: 216, distance: 174.9
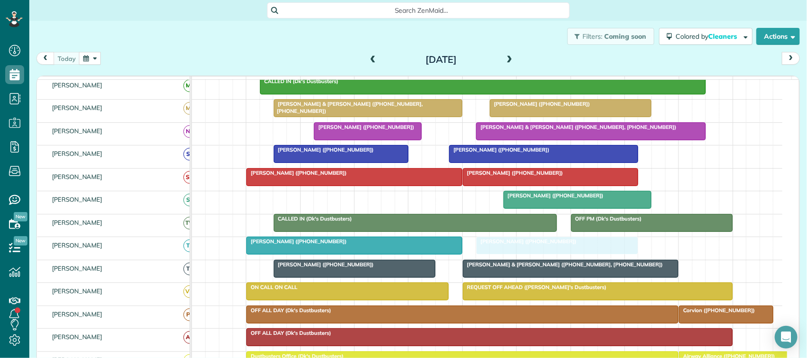
drag, startPoint x: 387, startPoint y: 214, endPoint x: 552, endPoint y: 261, distance: 172.0
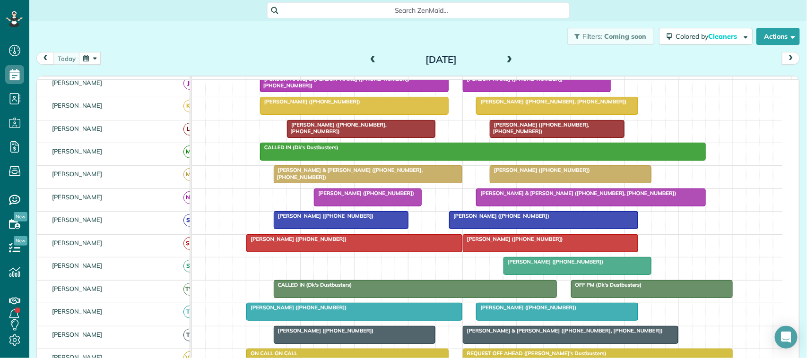
scroll to position [177, 0]
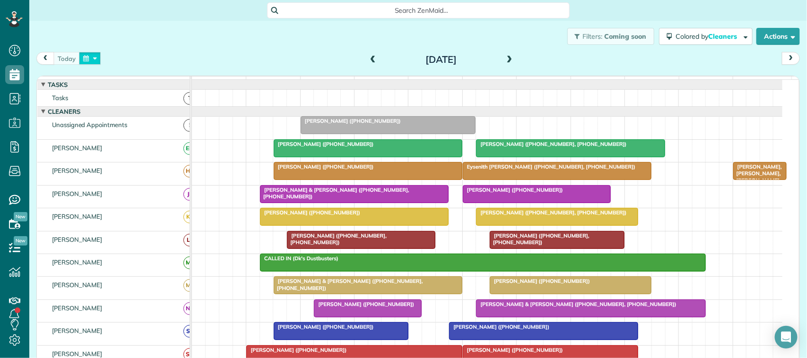
click at [90, 57] on button "button" at bounding box center [90, 58] width 22 height 13
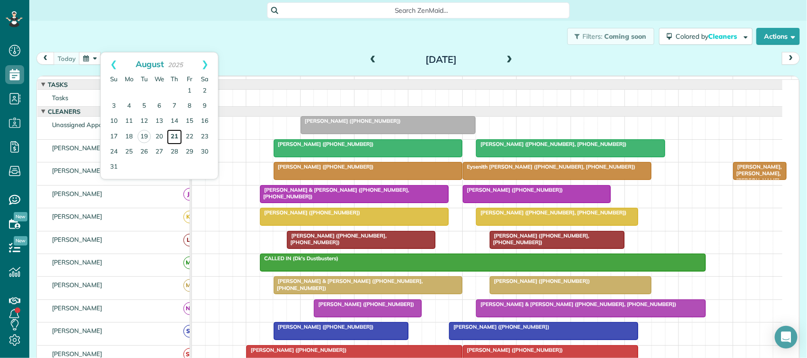
click at [174, 142] on link "21" at bounding box center [174, 137] width 15 height 15
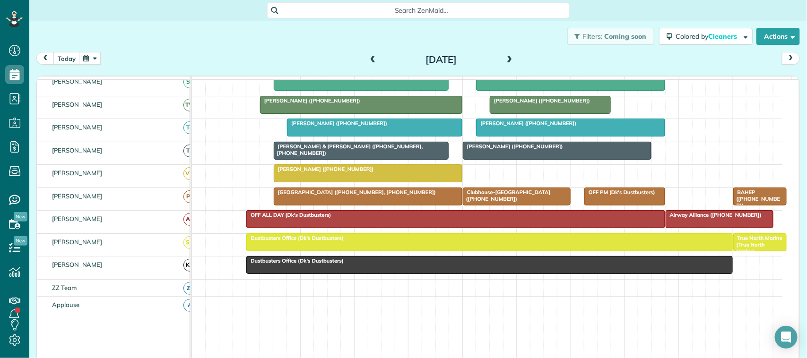
scroll to position [3, 0]
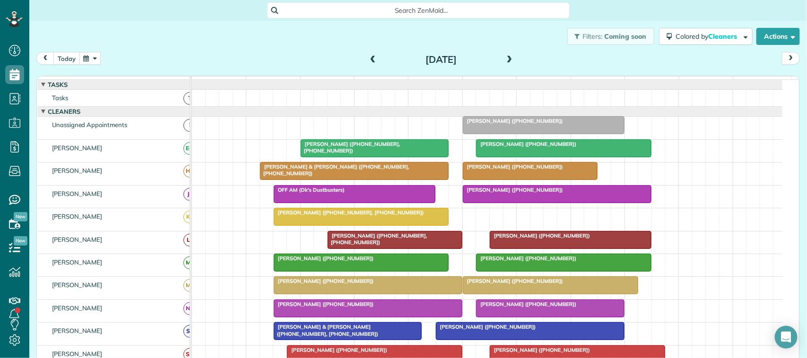
click at [67, 58] on button "today" at bounding box center [66, 58] width 26 height 13
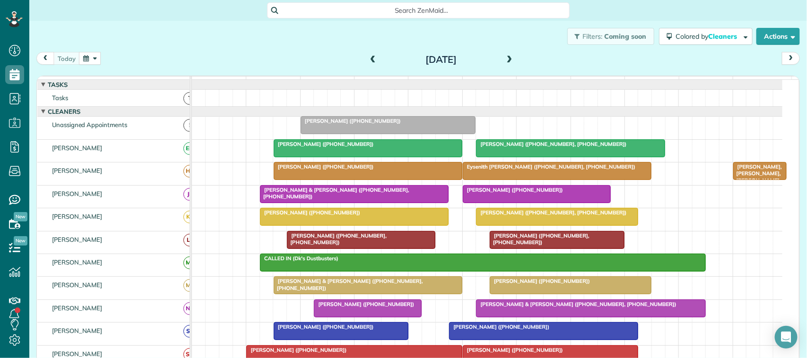
click at [79, 55] on button "button" at bounding box center [90, 58] width 22 height 13
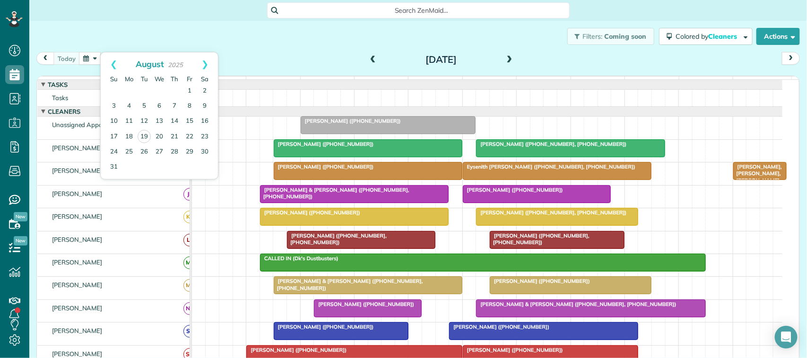
click at [121, 36] on div "Filters: Coming soon Colored by Cleaners Color by Cleaner Color by Team Color b…" at bounding box center [418, 36] width 778 height 31
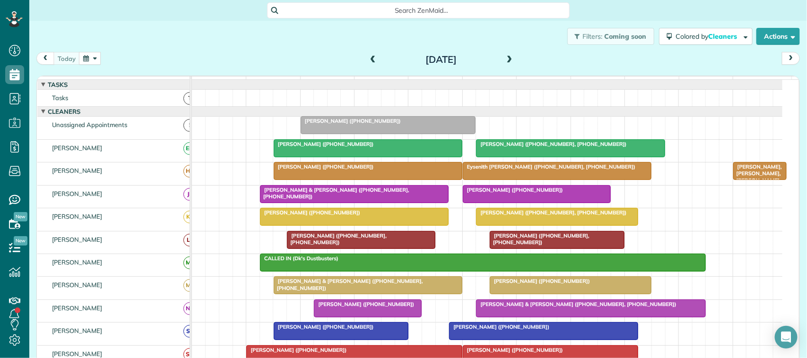
click at [98, 60] on button "button" at bounding box center [90, 58] width 22 height 13
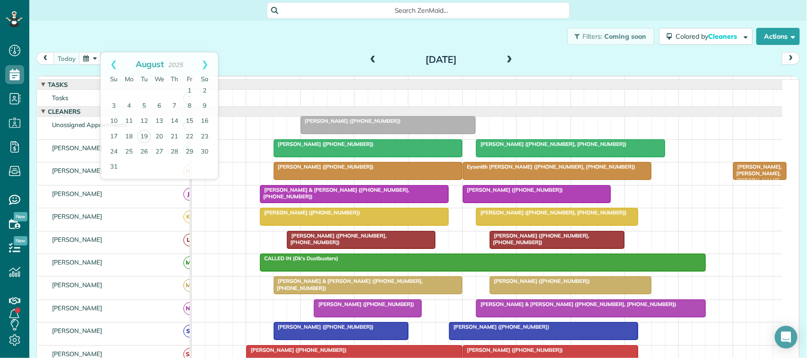
click at [112, 43] on div "Filters: Coming soon Colored by Cleaners Color by Cleaner Color by Team Color b…" at bounding box center [418, 36] width 778 height 31
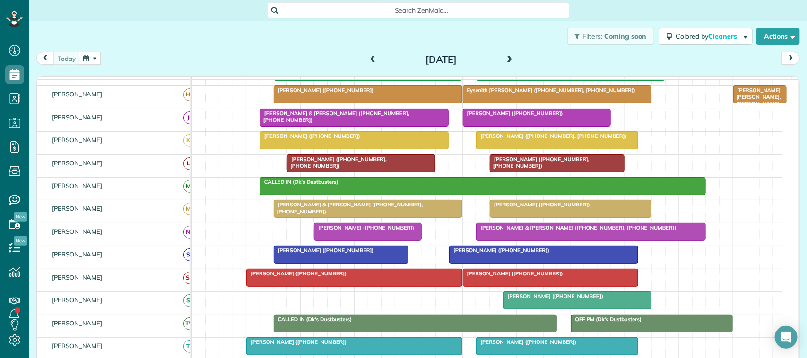
scroll to position [59, 0]
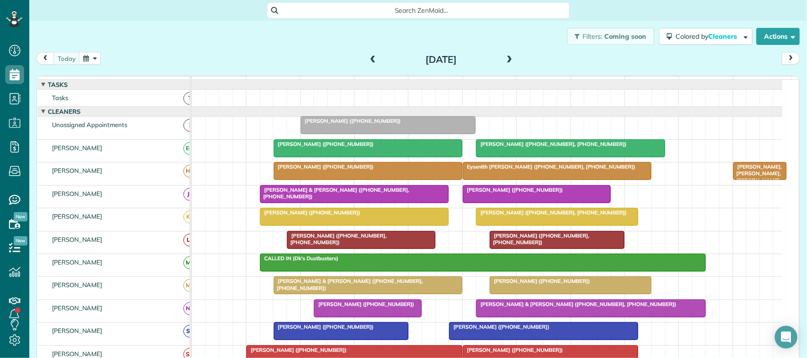
scroll to position [59, 0]
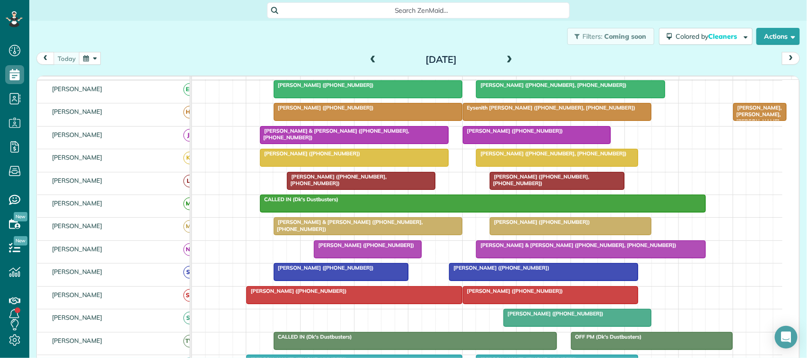
click at [95, 61] on button "button" at bounding box center [90, 58] width 22 height 13
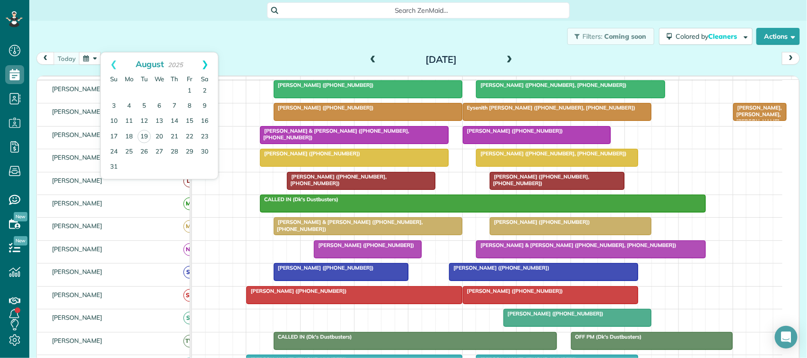
click at [217, 62] on link "Next" at bounding box center [205, 64] width 26 height 24
click at [235, 57] on div "[DATE] [DATE]" at bounding box center [418, 60] width 764 height 17
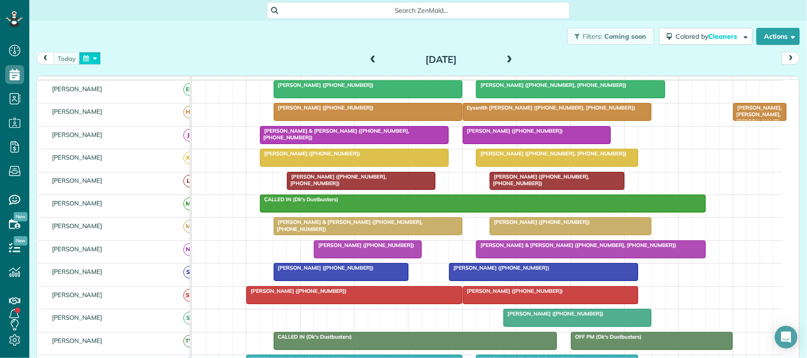
click at [91, 58] on button "button" at bounding box center [90, 58] width 22 height 13
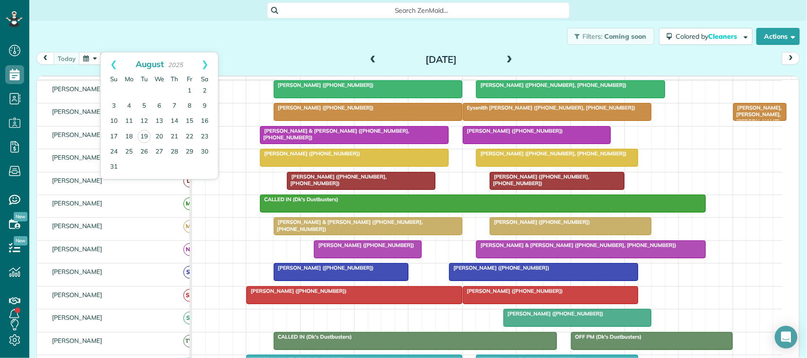
click at [235, 60] on div "[DATE] [DATE]" at bounding box center [418, 60] width 764 height 17
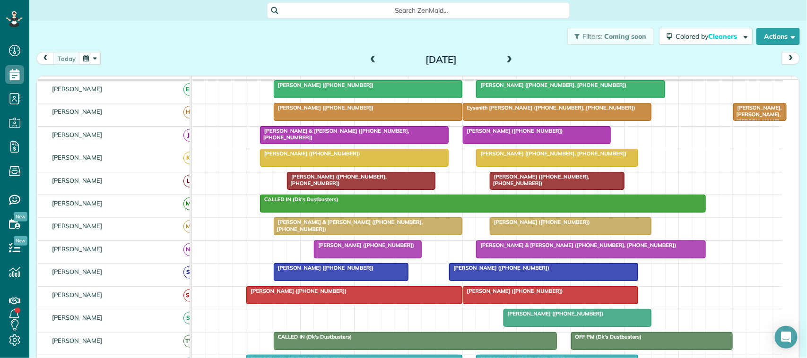
click at [95, 57] on button "button" at bounding box center [90, 58] width 22 height 13
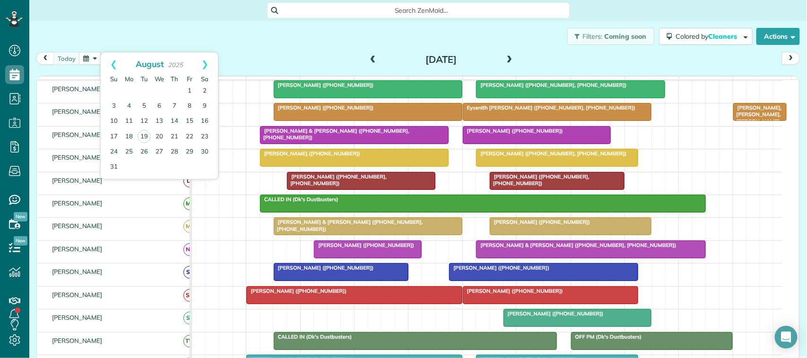
click at [165, 35] on div "Filters: Coming soon Colored by Cleaners Color by Cleaner Color by Team Color b…" at bounding box center [418, 36] width 778 height 31
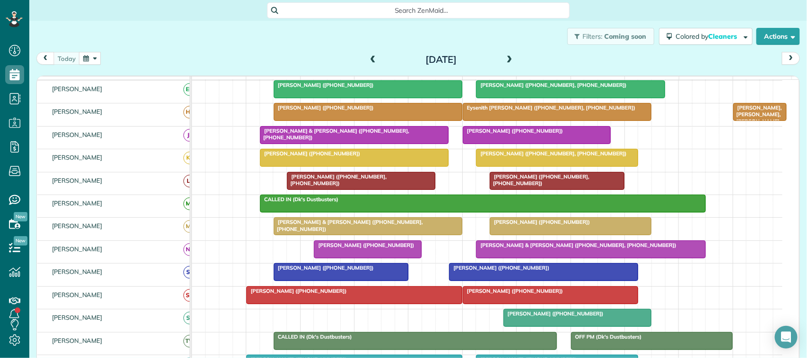
scroll to position [118, 0]
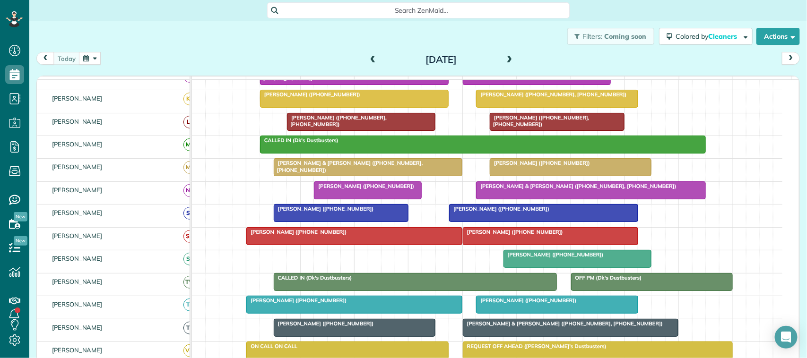
click at [533, 268] on div at bounding box center [578, 259] width 148 height 17
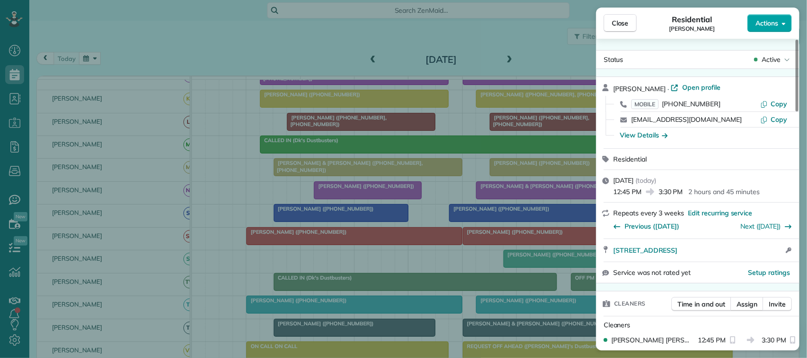
click at [769, 15] on button "Actions" at bounding box center [770, 23] width 44 height 18
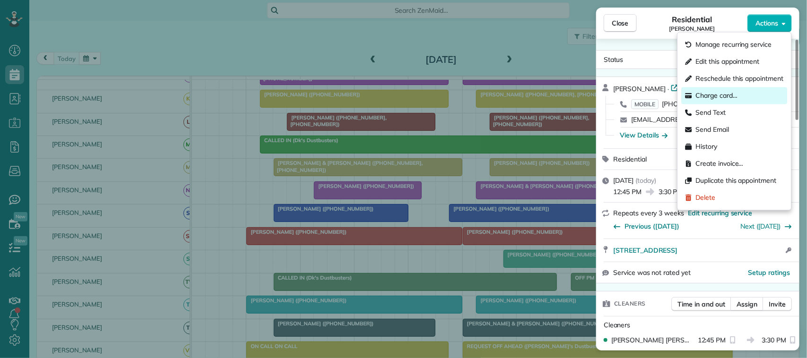
click at [737, 95] on span "Charge card…" at bounding box center [717, 95] width 42 height 9
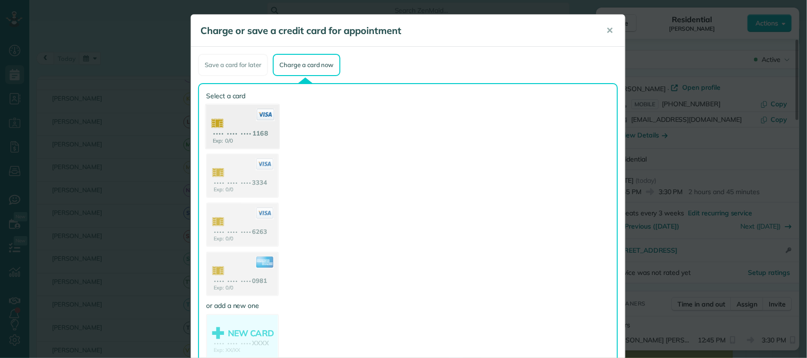
click at [260, 131] on use at bounding box center [242, 128] width 73 height 46
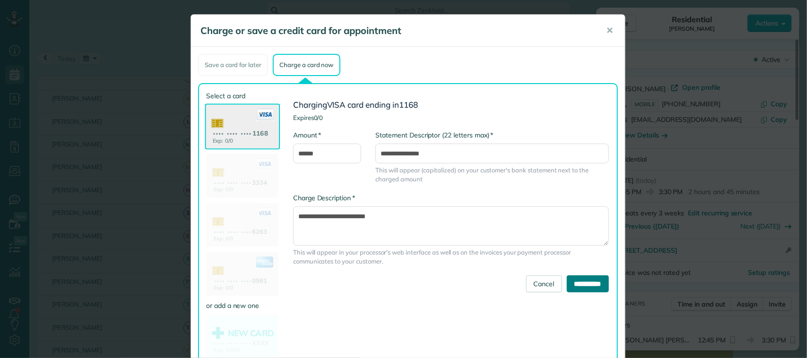
click at [594, 286] on input "**********" at bounding box center [588, 284] width 42 height 17
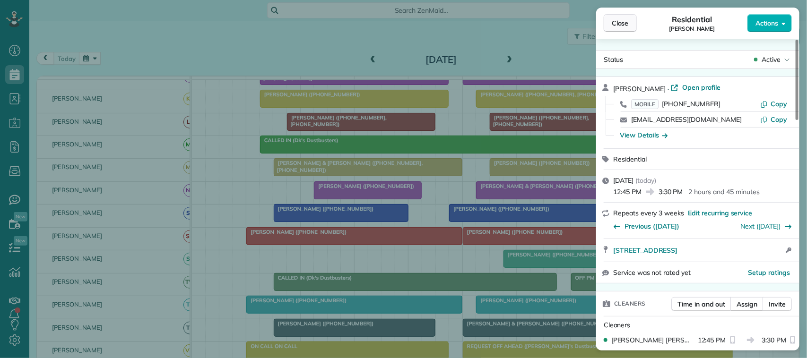
click at [611, 21] on button "Close" at bounding box center [620, 23] width 33 height 18
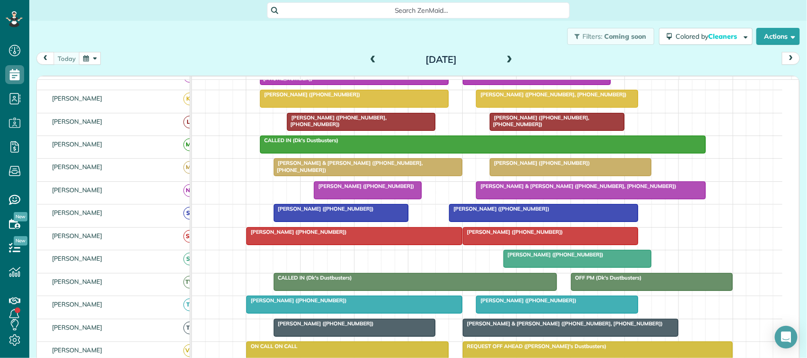
click at [337, 190] on span "[PERSON_NAME] ([PHONE_NUMBER])" at bounding box center [363, 186] width 101 height 7
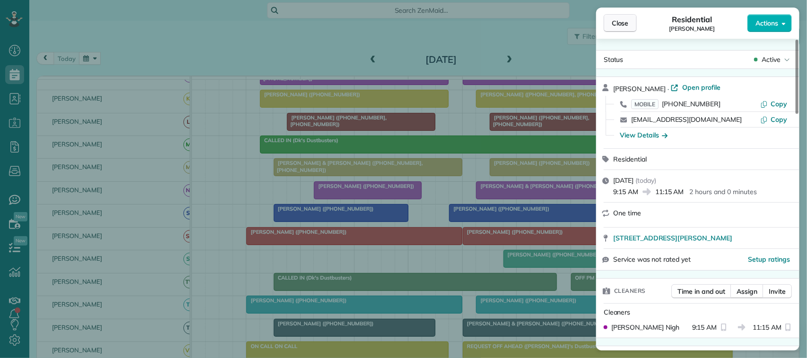
click at [628, 18] on span "Close" at bounding box center [620, 22] width 17 height 9
